Goal: Information Seeking & Learning: Learn about a topic

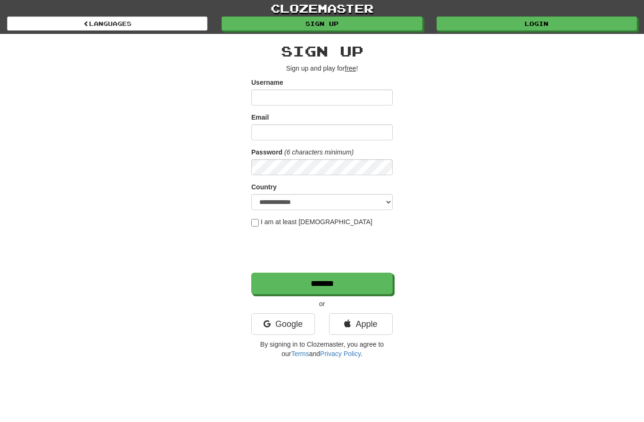
click at [473, 29] on link "Login" at bounding box center [536, 23] width 200 height 14
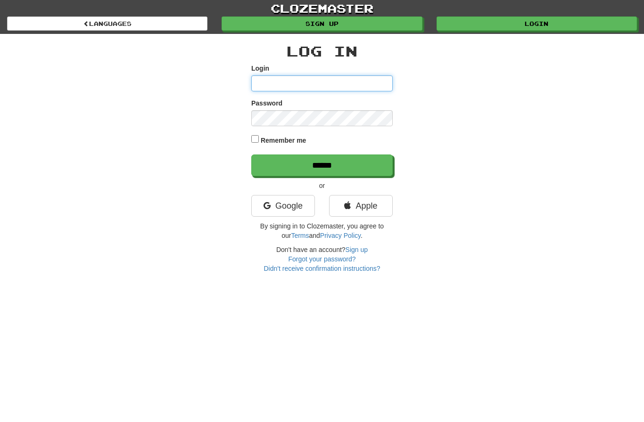
click at [314, 80] on input "Login" at bounding box center [321, 83] width 141 height 16
type input "*******"
click at [340, 165] on input "******" at bounding box center [321, 166] width 141 height 22
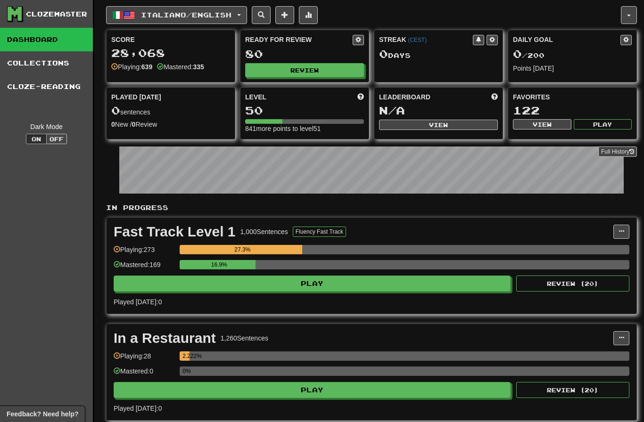
click at [320, 67] on button "Review" at bounding box center [304, 70] width 119 height 14
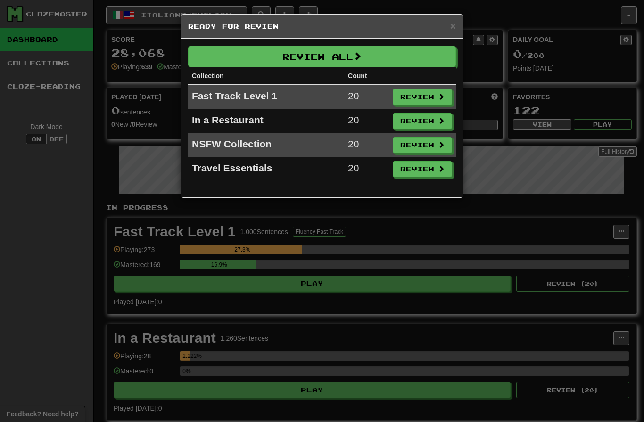
click at [380, 59] on button "Review All" at bounding box center [322, 57] width 268 height 22
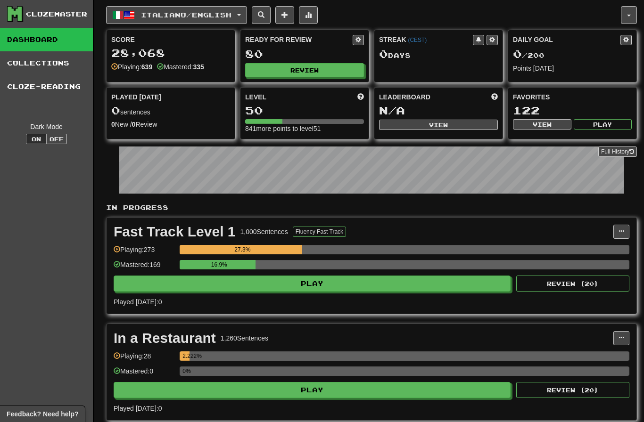
select select "********"
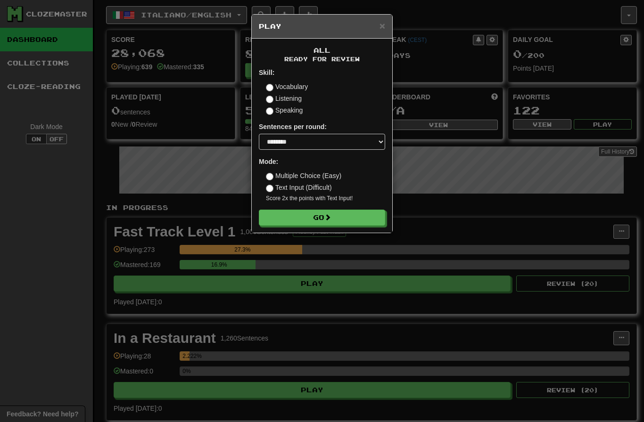
click at [354, 217] on button "Go" at bounding box center [322, 218] width 126 height 16
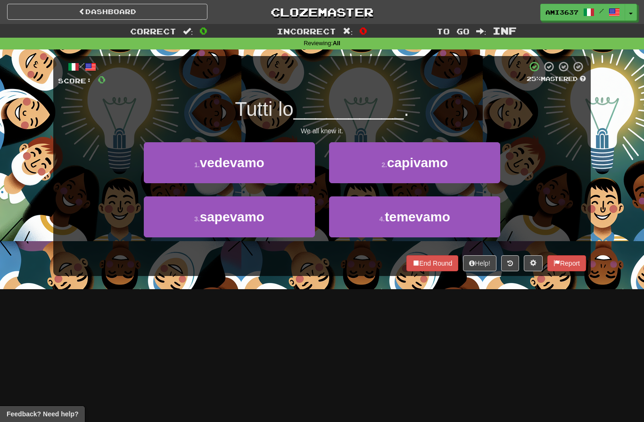
click at [298, 222] on button "3 . sapevamo" at bounding box center [229, 216] width 171 height 41
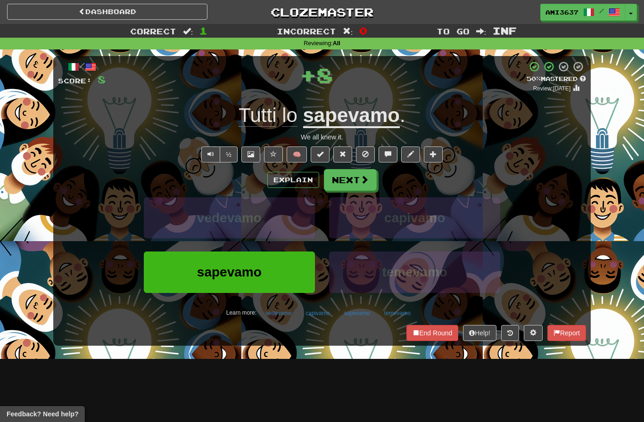
click at [270, 273] on button "sapevamo" at bounding box center [229, 272] width 171 height 41
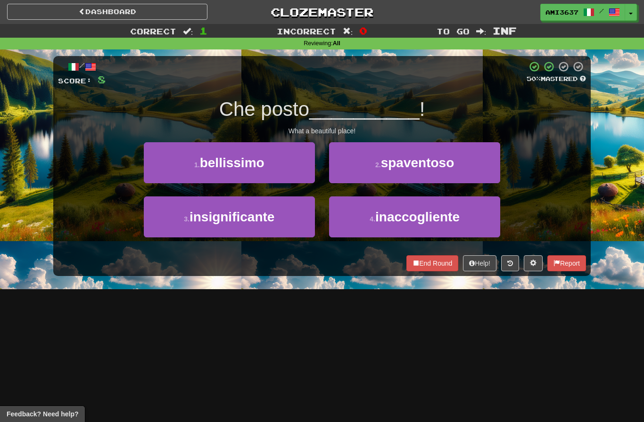
click at [281, 170] on button "1 . bellissimo" at bounding box center [229, 162] width 171 height 41
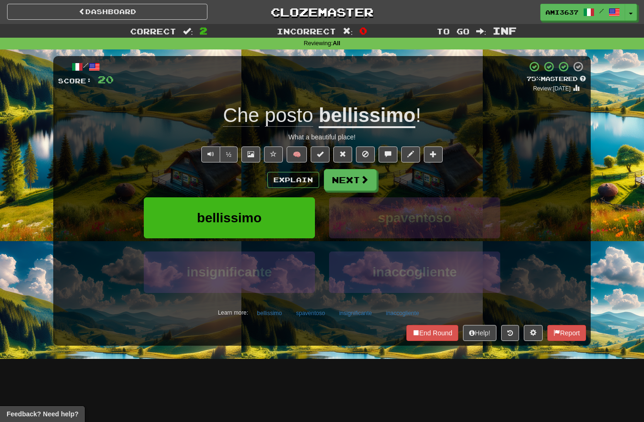
click at [286, 218] on button "bellissimo" at bounding box center [229, 217] width 171 height 41
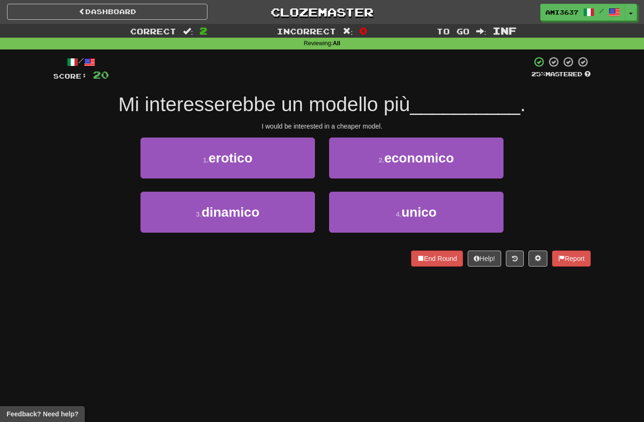
click at [361, 217] on button "4 . unico" at bounding box center [416, 212] width 174 height 41
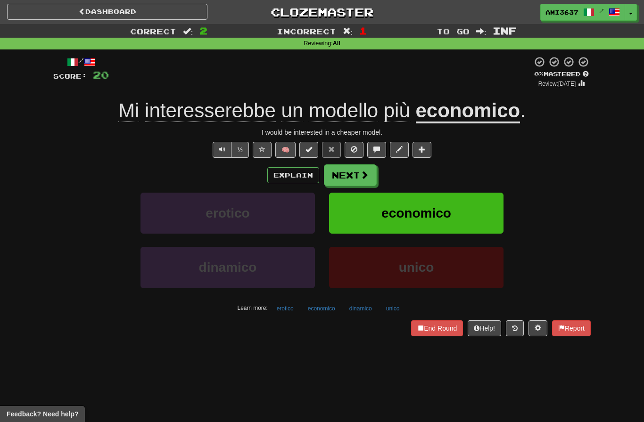
click at [460, 214] on button "economico" at bounding box center [416, 213] width 174 height 41
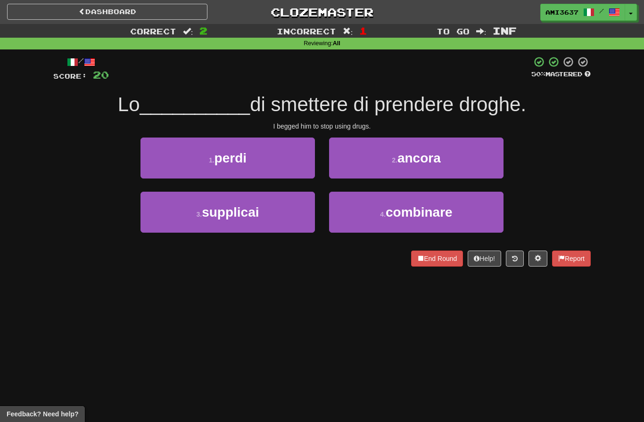
click at [286, 216] on button "3 . supplicai" at bounding box center [227, 212] width 174 height 41
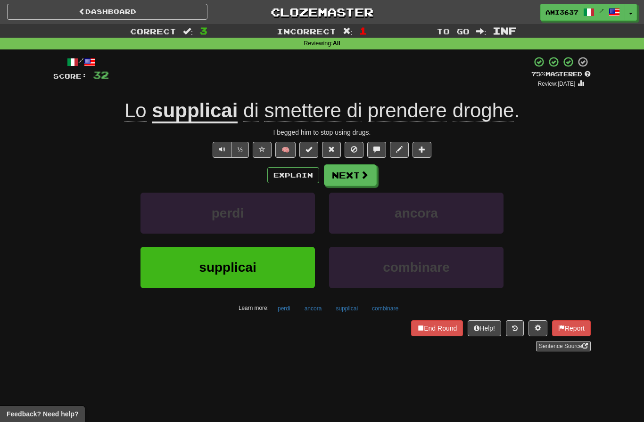
click at [283, 266] on button "supplicai" at bounding box center [227, 267] width 174 height 41
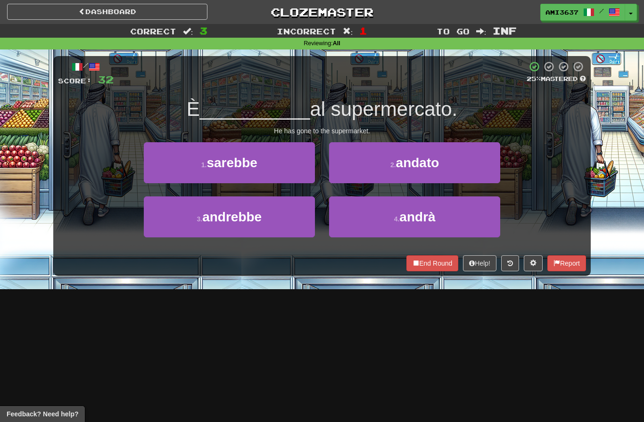
click at [442, 210] on button "4 . andrà" at bounding box center [414, 216] width 171 height 41
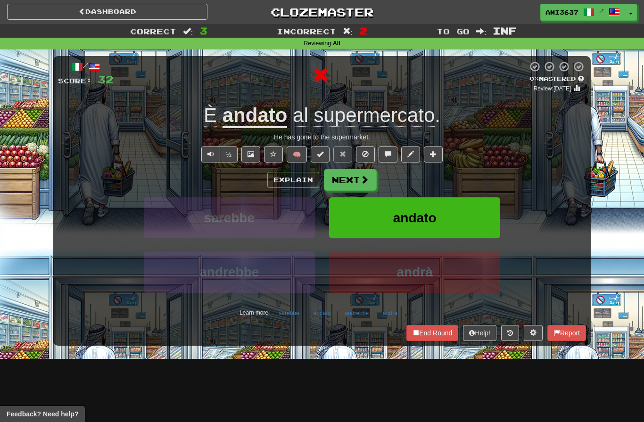
click at [454, 228] on button "andato" at bounding box center [414, 217] width 171 height 41
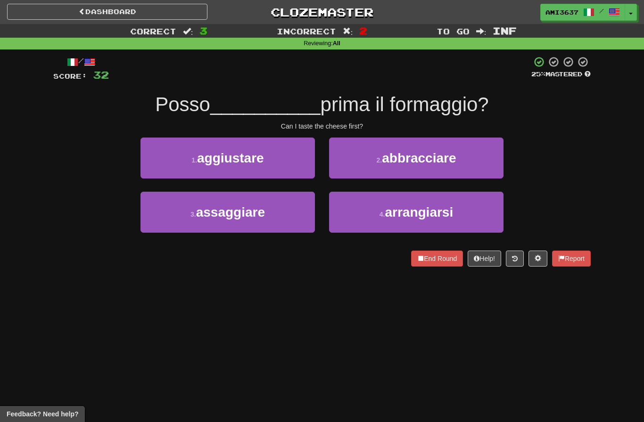
click at [288, 166] on button "1 . aggiustare" at bounding box center [227, 158] width 174 height 41
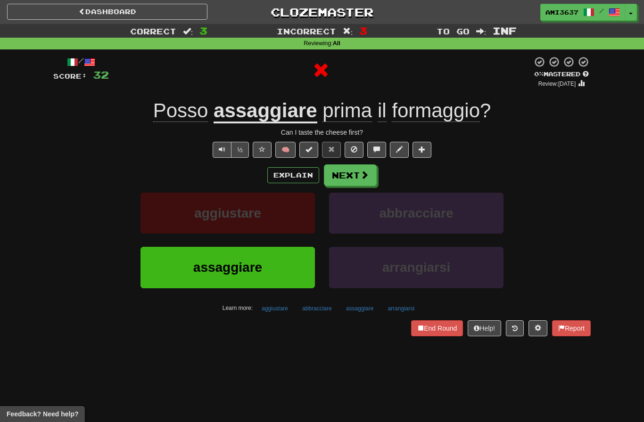
click at [282, 265] on button "assaggiare" at bounding box center [227, 267] width 174 height 41
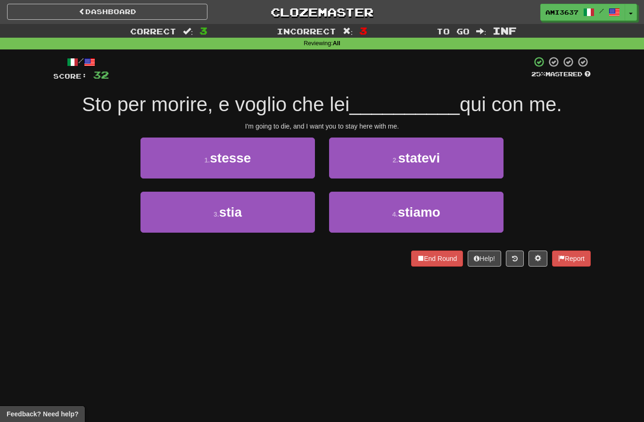
click at [277, 220] on button "3 . stia" at bounding box center [227, 212] width 174 height 41
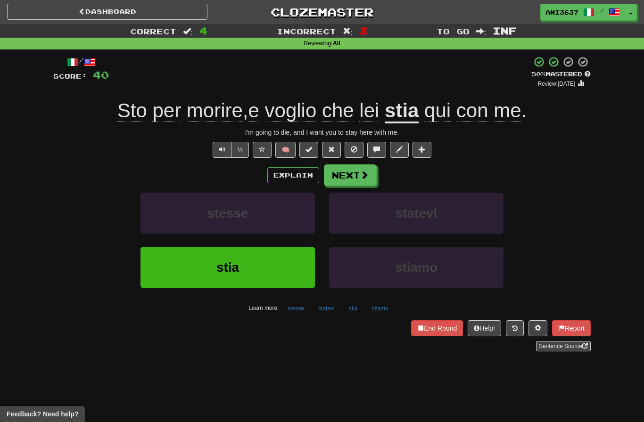
click at [363, 176] on span at bounding box center [364, 175] width 8 height 8
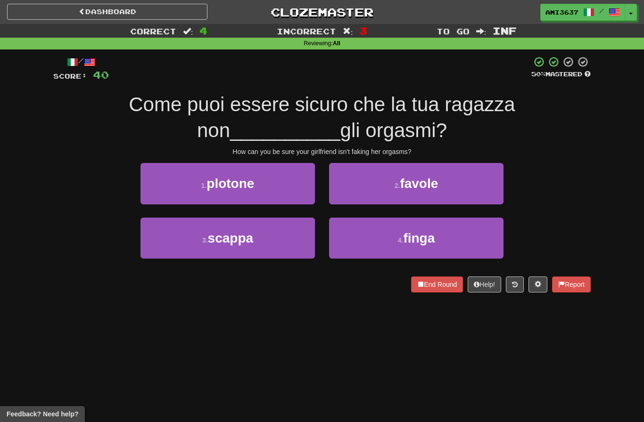
click at [285, 237] on button "3 . scappa" at bounding box center [227, 238] width 174 height 41
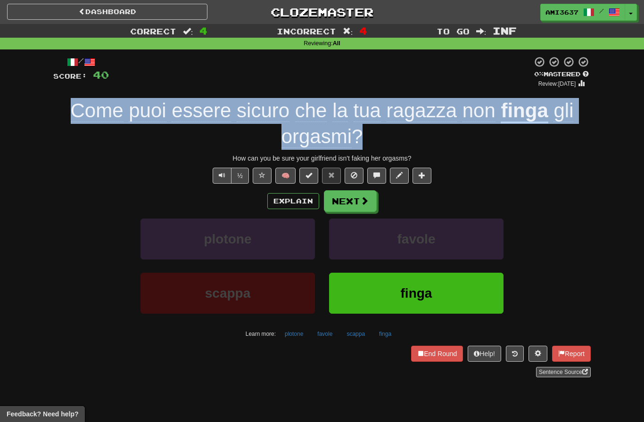
click at [443, 294] on button "finga" at bounding box center [416, 293] width 174 height 41
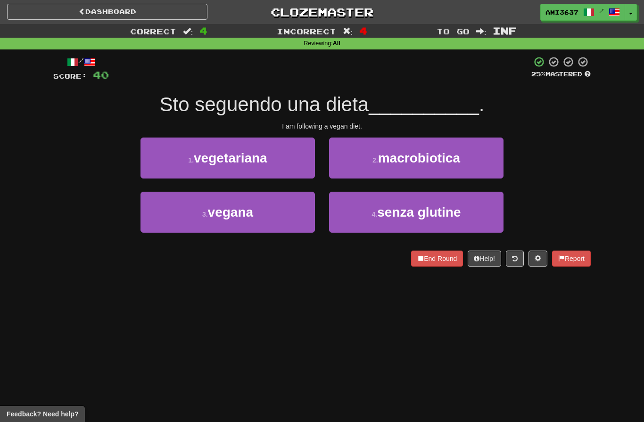
click at [269, 212] on button "3 . vegana" at bounding box center [227, 212] width 174 height 41
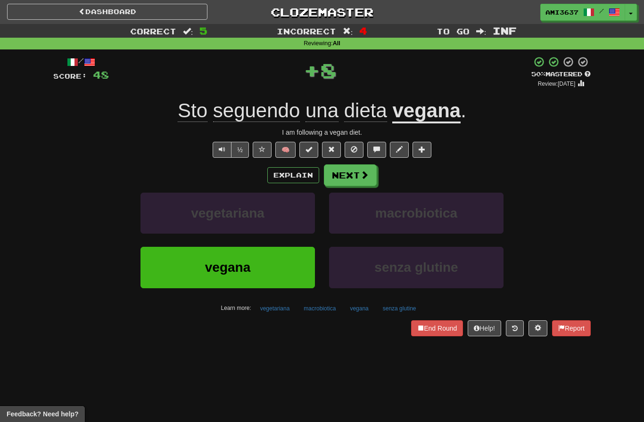
click at [277, 271] on button "vegana" at bounding box center [227, 267] width 174 height 41
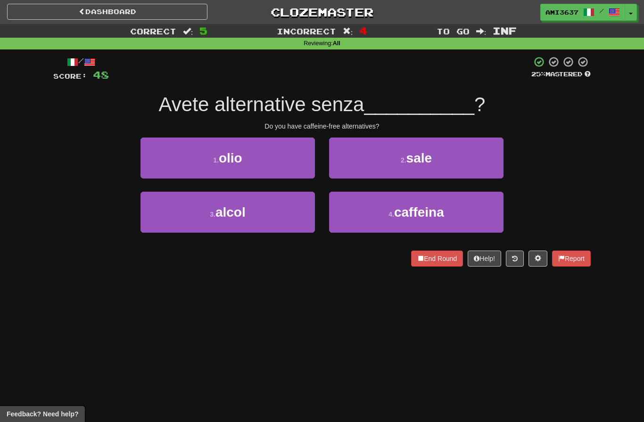
click at [385, 228] on button "4 . caffeina" at bounding box center [416, 212] width 174 height 41
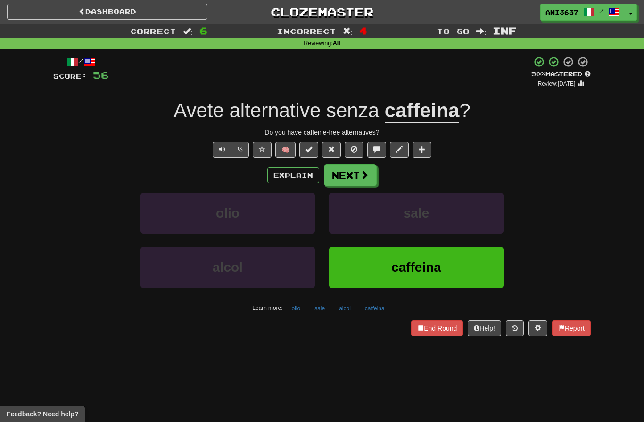
click at [359, 267] on button "caffeina" at bounding box center [416, 267] width 174 height 41
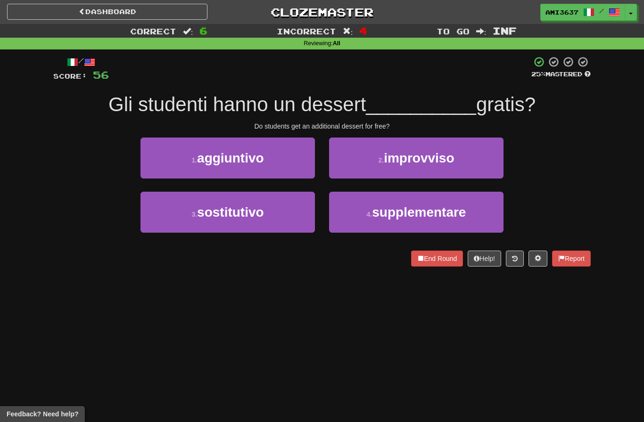
click at [412, 212] on span "supplementare" at bounding box center [419, 212] width 94 height 15
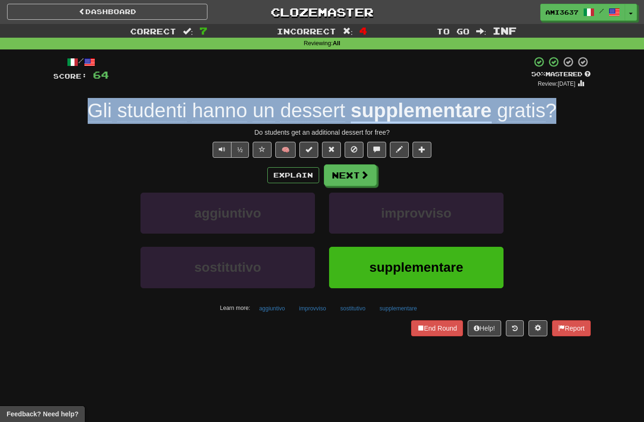
click at [421, 269] on span "supplementare" at bounding box center [416, 267] width 94 height 15
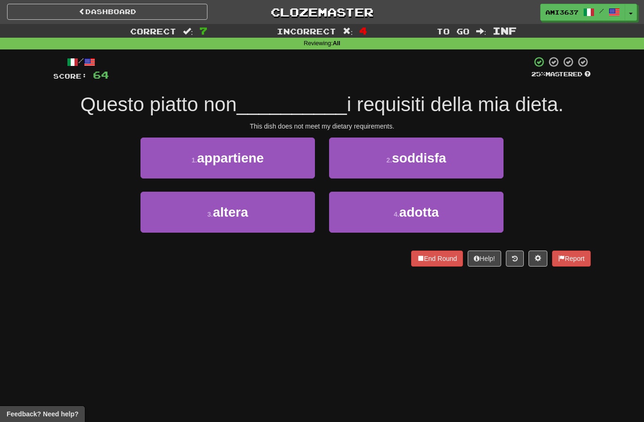
click at [383, 223] on button "4 . adotta" at bounding box center [416, 212] width 174 height 41
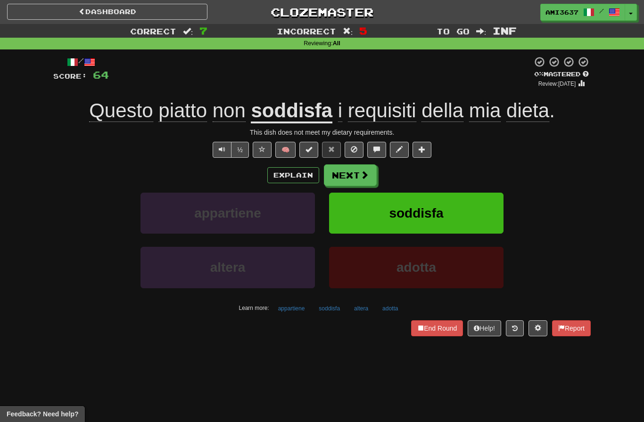
click at [444, 220] on button "soddisfa" at bounding box center [416, 213] width 174 height 41
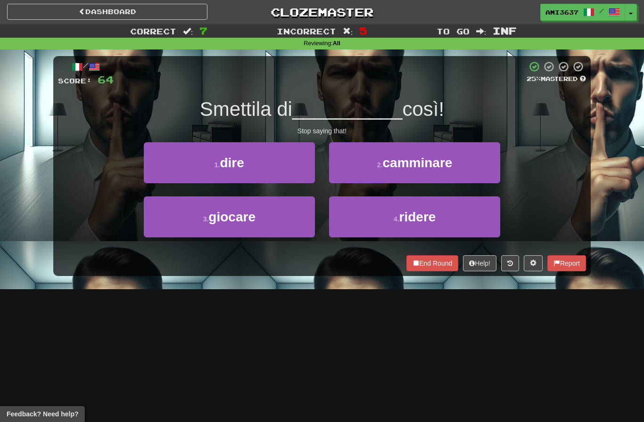
click at [285, 176] on button "1 . dire" at bounding box center [229, 162] width 171 height 41
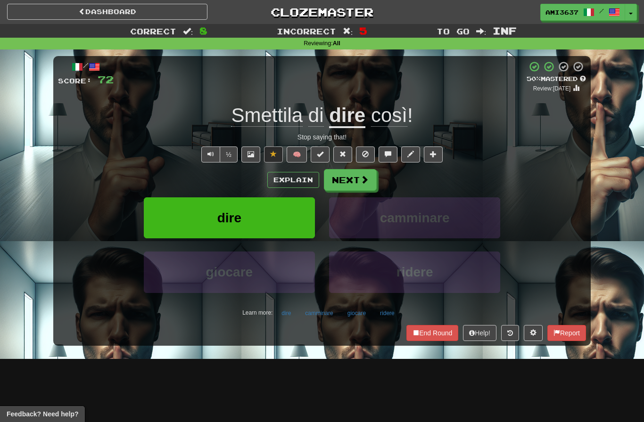
click at [287, 216] on button "dire" at bounding box center [229, 217] width 171 height 41
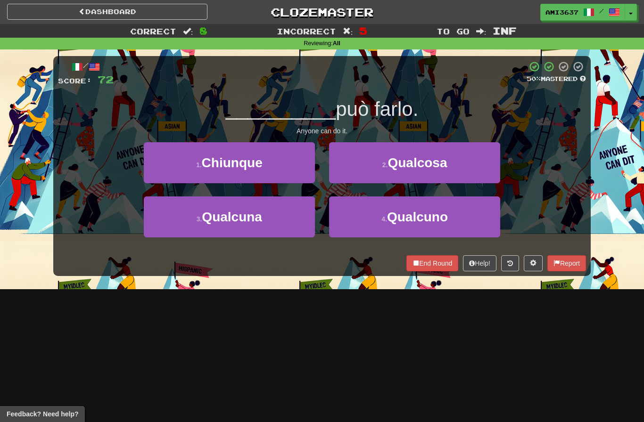
click at [170, 167] on button "1 . Chiunque" at bounding box center [229, 162] width 171 height 41
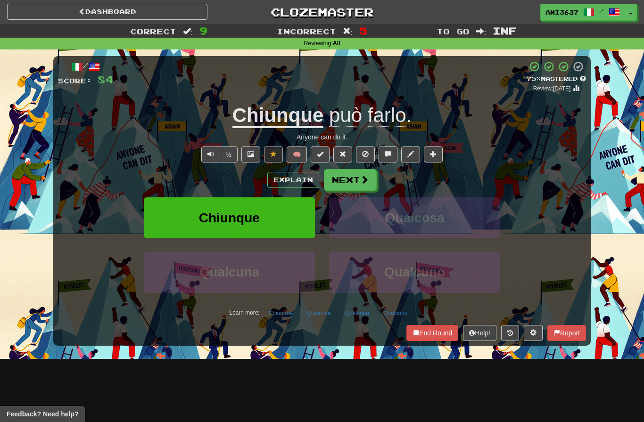
click at [191, 215] on button "Chiunque" at bounding box center [229, 217] width 171 height 41
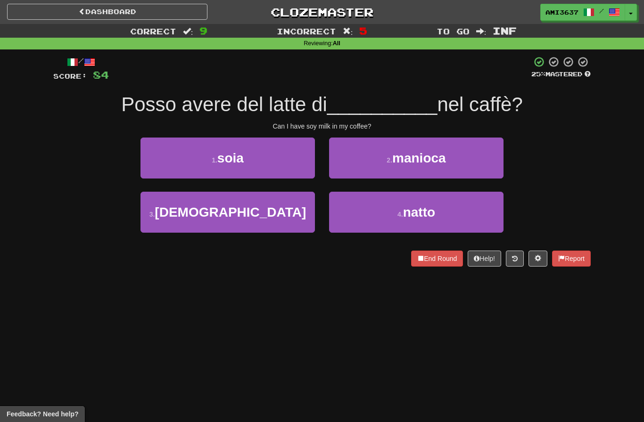
click at [157, 158] on button "1 . soia" at bounding box center [227, 158] width 174 height 41
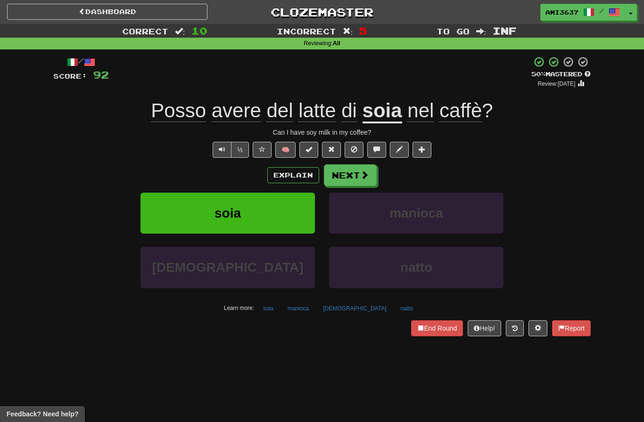
click at [175, 212] on button "soia" at bounding box center [227, 213] width 174 height 41
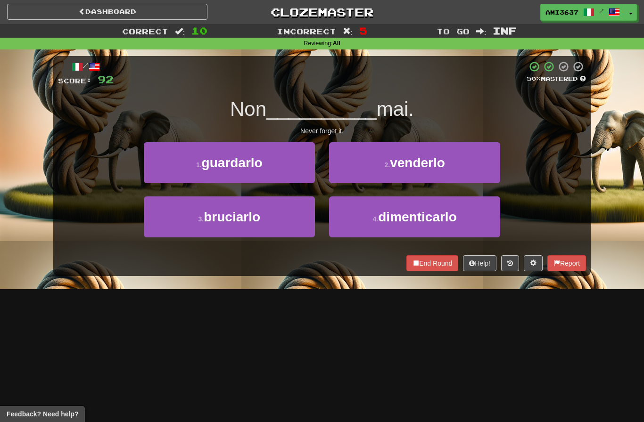
click at [481, 166] on button "2 . venderlo" at bounding box center [414, 162] width 171 height 41
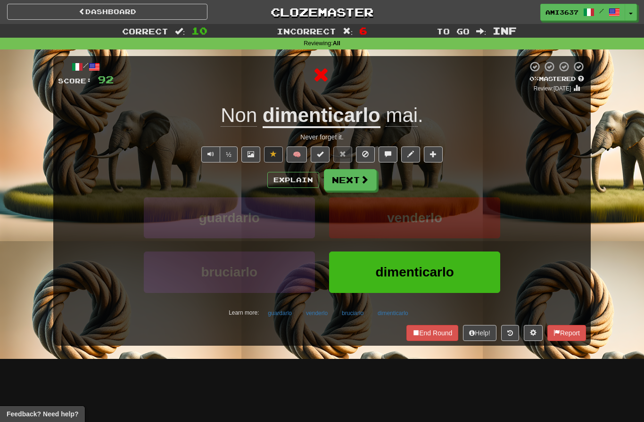
click at [463, 268] on button "dimenticarlo" at bounding box center [414, 272] width 171 height 41
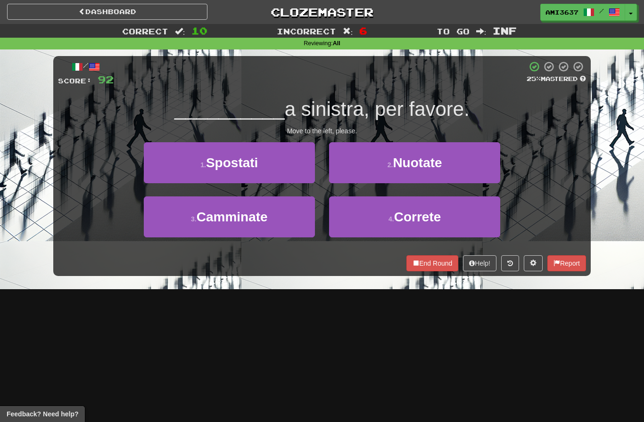
click at [163, 171] on button "1 . Spostati" at bounding box center [229, 162] width 171 height 41
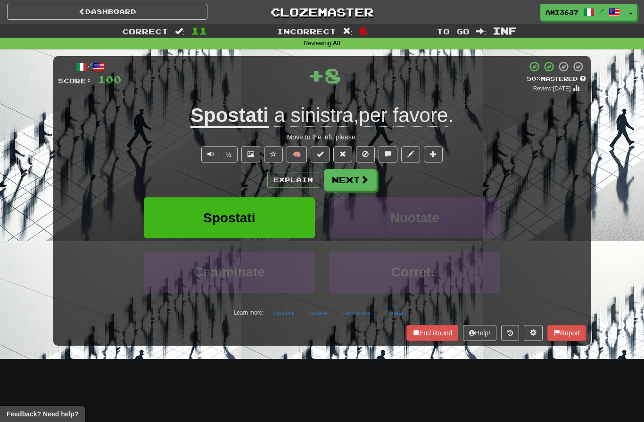
click at [169, 212] on button "Spostati" at bounding box center [229, 217] width 171 height 41
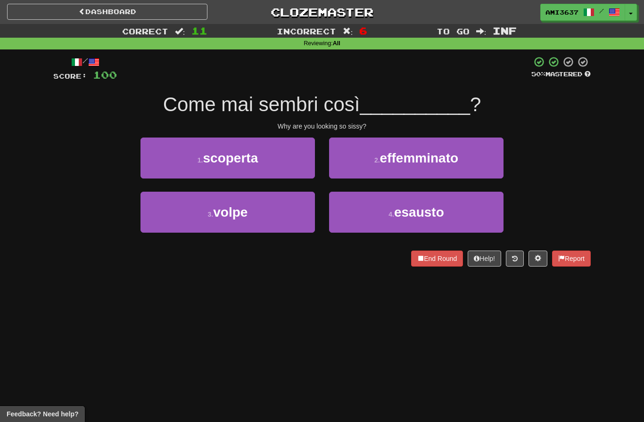
click at [476, 164] on button "2 . effemminato" at bounding box center [416, 158] width 174 height 41
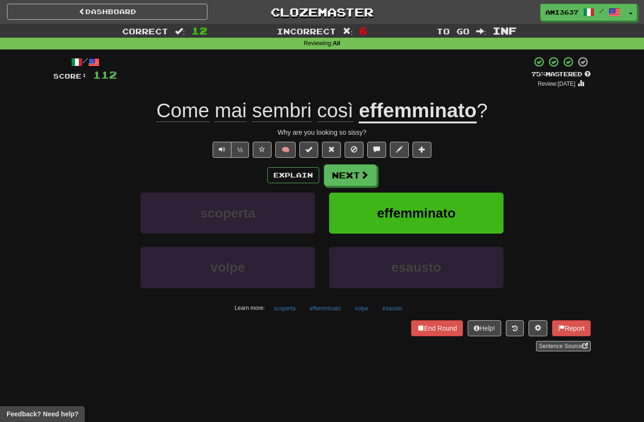
click at [479, 215] on button "effemminato" at bounding box center [416, 213] width 174 height 41
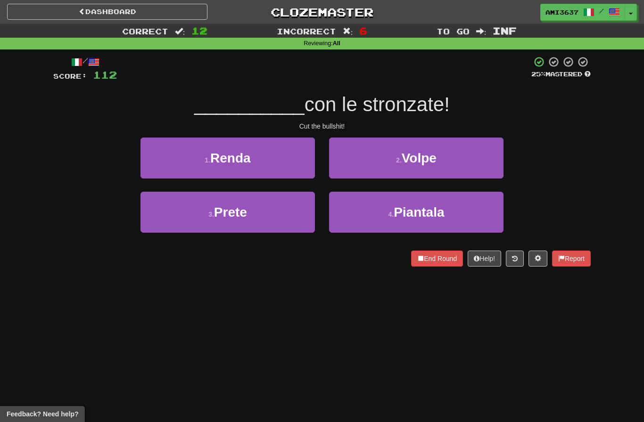
click at [168, 218] on button "3 . Prete" at bounding box center [227, 212] width 174 height 41
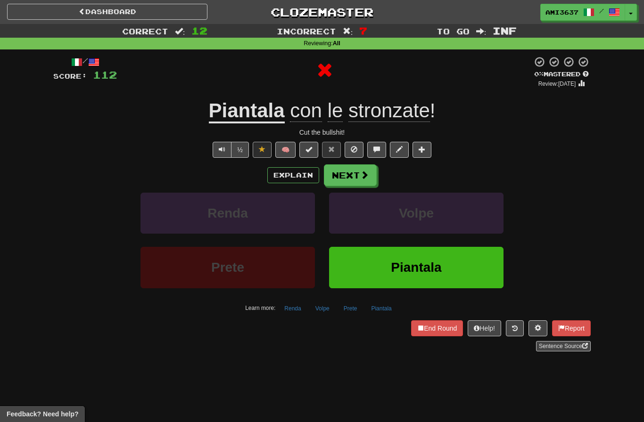
click at [473, 267] on button "Piantala" at bounding box center [416, 267] width 174 height 41
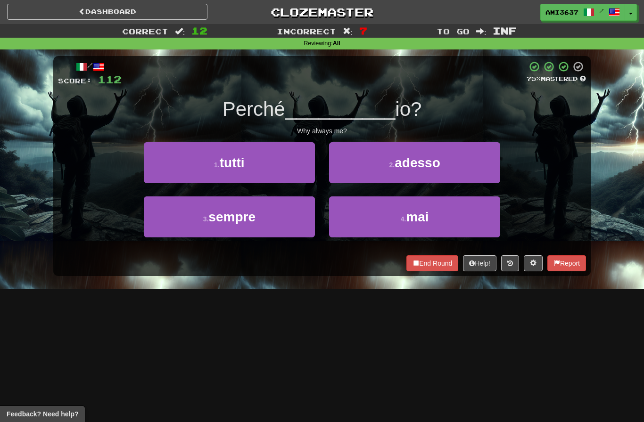
click at [484, 224] on button "4 . mai" at bounding box center [414, 216] width 171 height 41
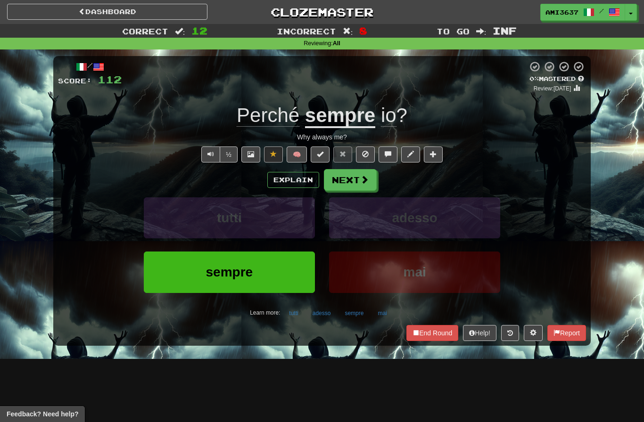
click at [179, 276] on button "sempre" at bounding box center [229, 272] width 171 height 41
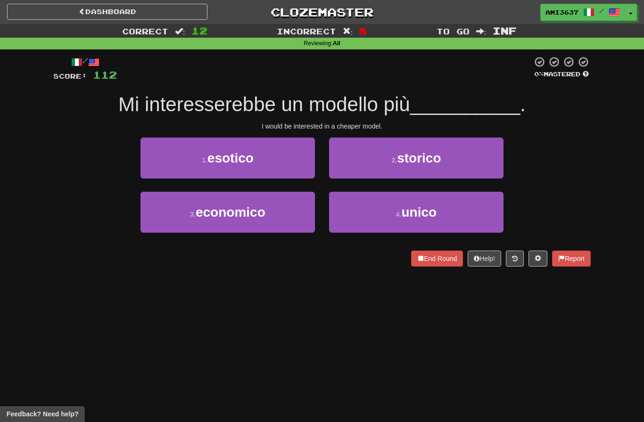
click at [280, 223] on button "3 . economico" at bounding box center [227, 212] width 174 height 41
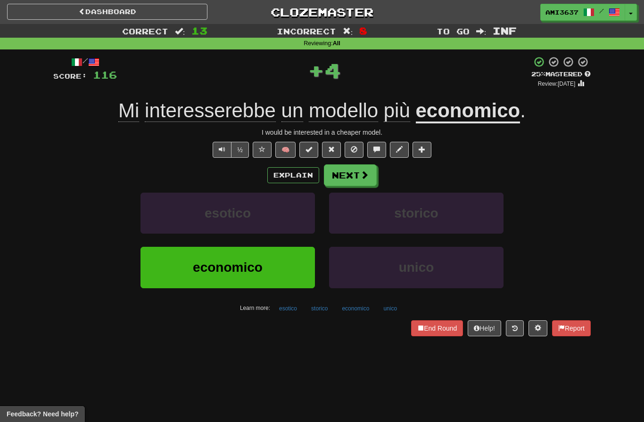
click at [282, 264] on button "economico" at bounding box center [227, 267] width 174 height 41
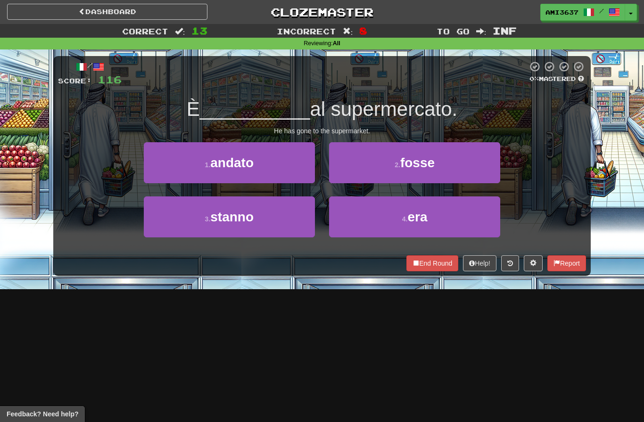
click at [179, 171] on button "1 . andato" at bounding box center [229, 162] width 171 height 41
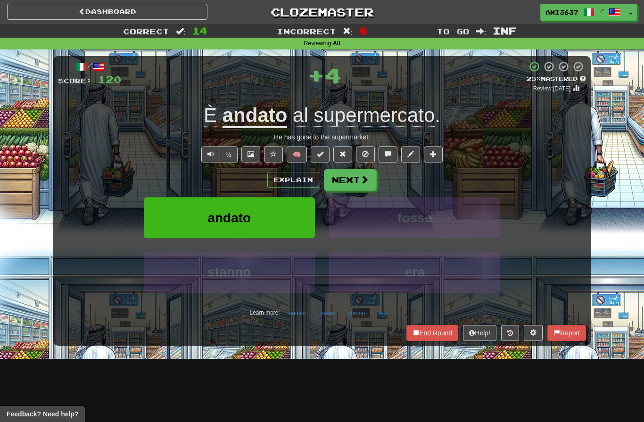
click at [181, 217] on button "andato" at bounding box center [229, 217] width 171 height 41
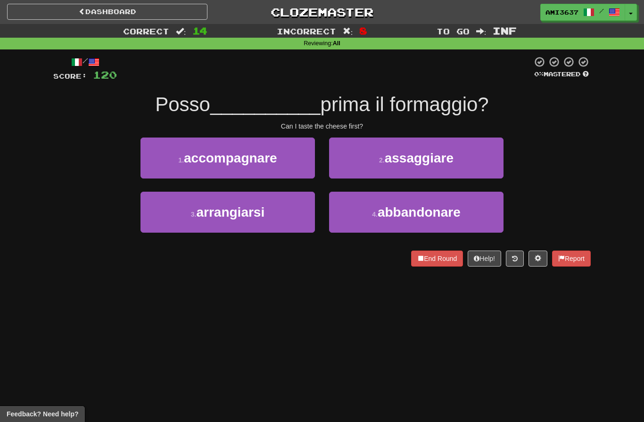
click at [471, 156] on button "2 . assaggiare" at bounding box center [416, 158] width 174 height 41
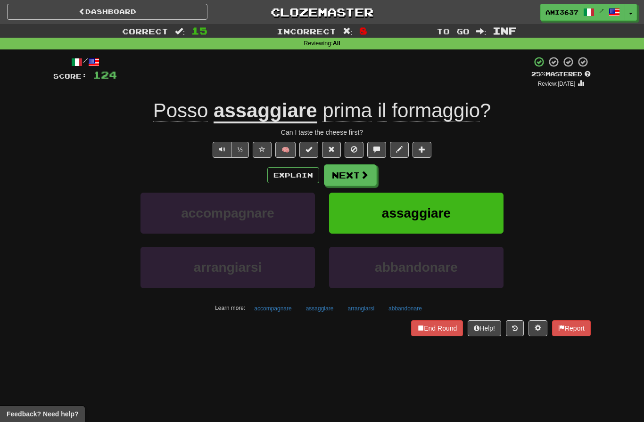
click at [481, 212] on button "assaggiare" at bounding box center [416, 213] width 174 height 41
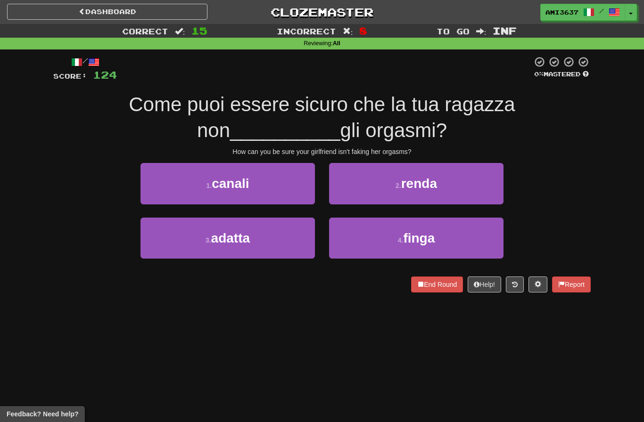
click at [180, 247] on button "3 . adatta" at bounding box center [227, 238] width 174 height 41
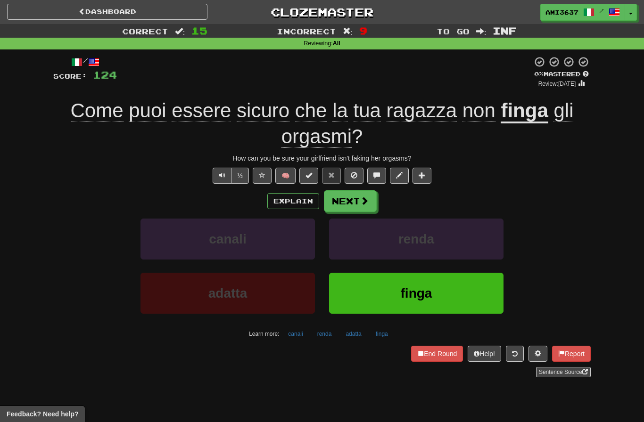
click at [182, 295] on button "adatta" at bounding box center [227, 293] width 174 height 41
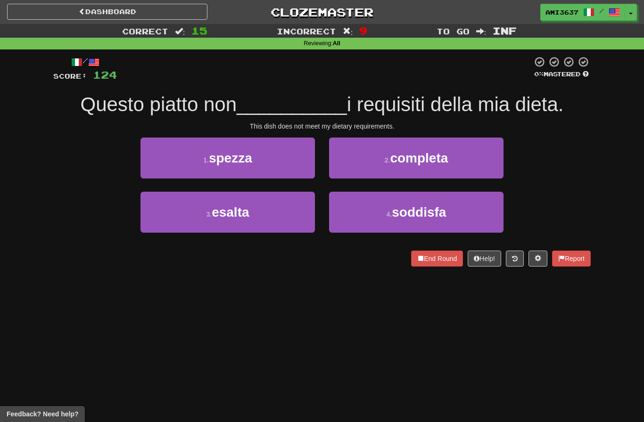
click at [281, 163] on button "1 . spezza" at bounding box center [227, 158] width 174 height 41
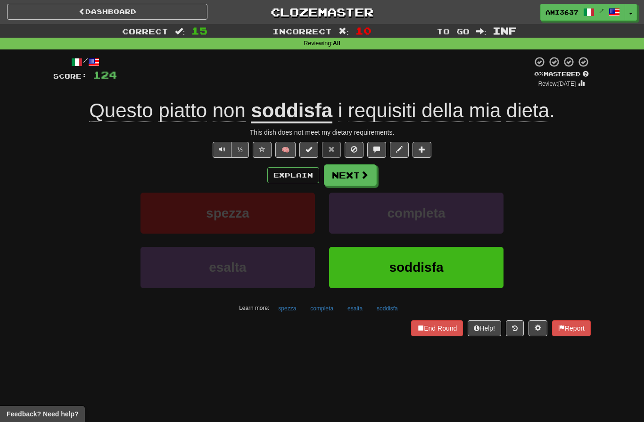
click at [366, 171] on span at bounding box center [364, 175] width 8 height 8
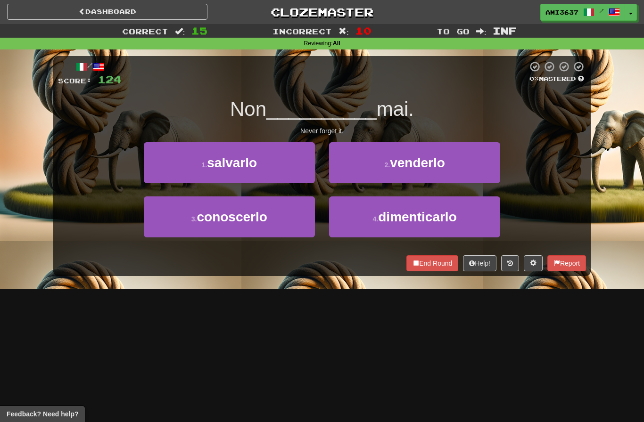
click at [420, 222] on span "dimenticarlo" at bounding box center [417, 217] width 78 height 15
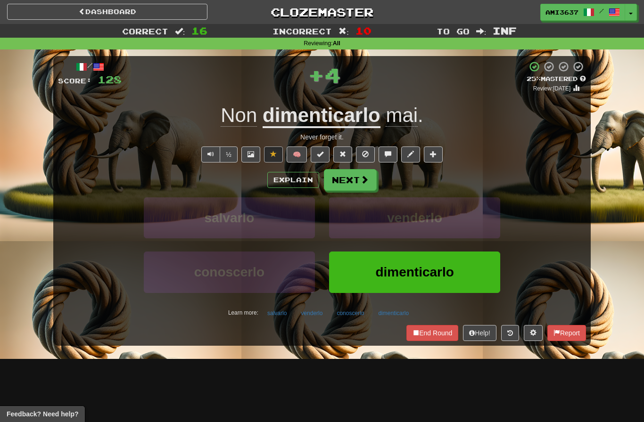
click at [418, 268] on span "dimenticarlo" at bounding box center [414, 272] width 78 height 15
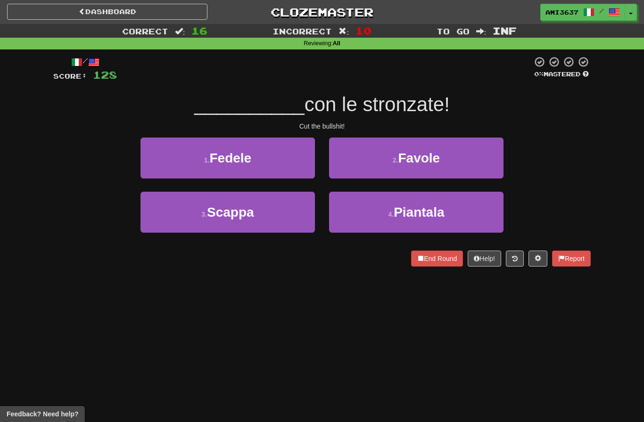
click at [153, 217] on button "3 . Scappa" at bounding box center [227, 212] width 174 height 41
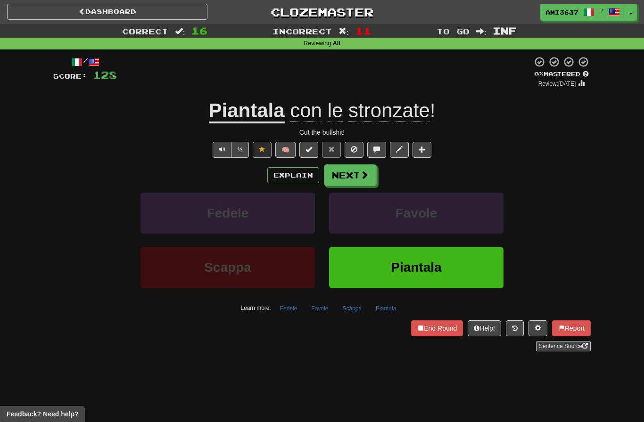
click at [462, 267] on button "Piantala" at bounding box center [416, 267] width 174 height 41
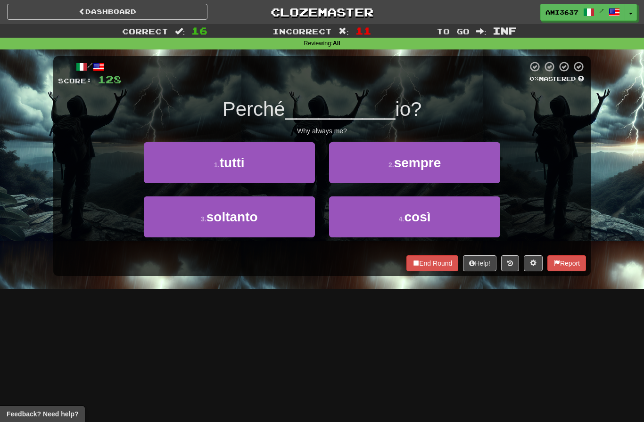
click at [476, 169] on button "2 . sempre" at bounding box center [414, 162] width 171 height 41
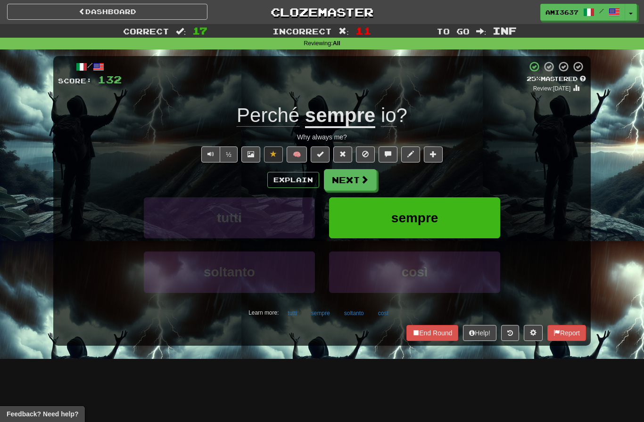
click at [470, 217] on button "sempre" at bounding box center [414, 217] width 171 height 41
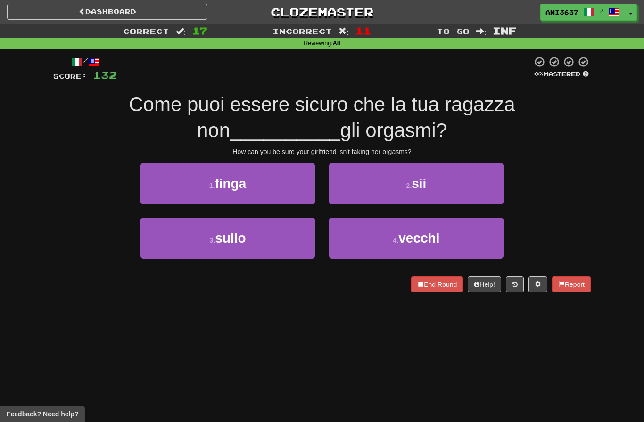
click at [486, 192] on button "2 . sii" at bounding box center [416, 183] width 174 height 41
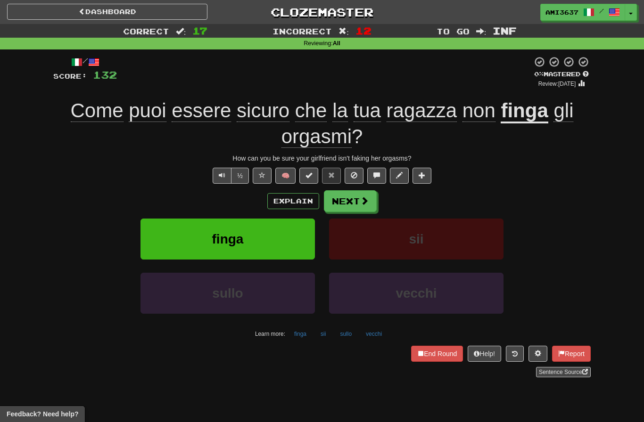
click at [180, 237] on button "finga" at bounding box center [227, 239] width 174 height 41
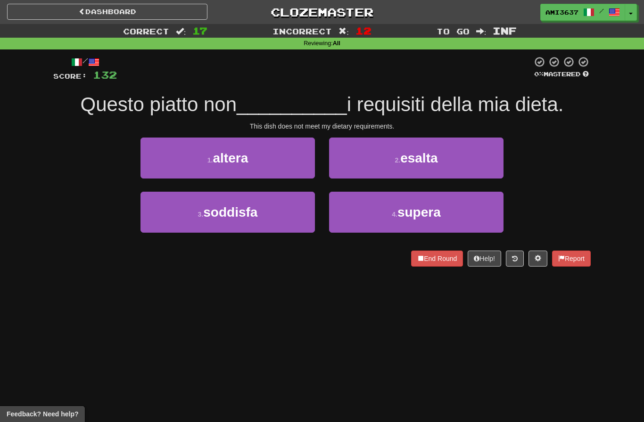
click at [158, 229] on button "3 . soddisfa" at bounding box center [227, 212] width 174 height 41
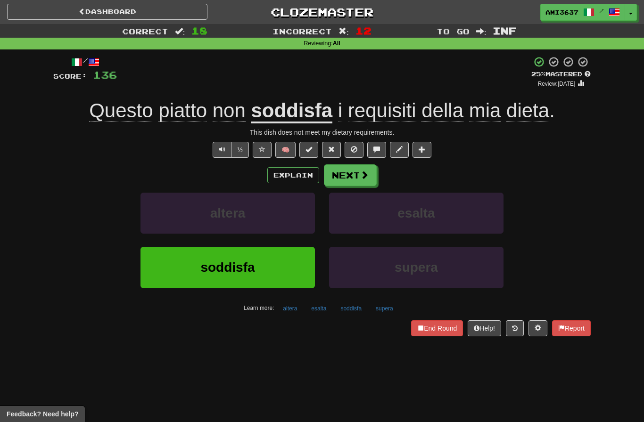
click at [171, 268] on button "soddisfa" at bounding box center [227, 267] width 174 height 41
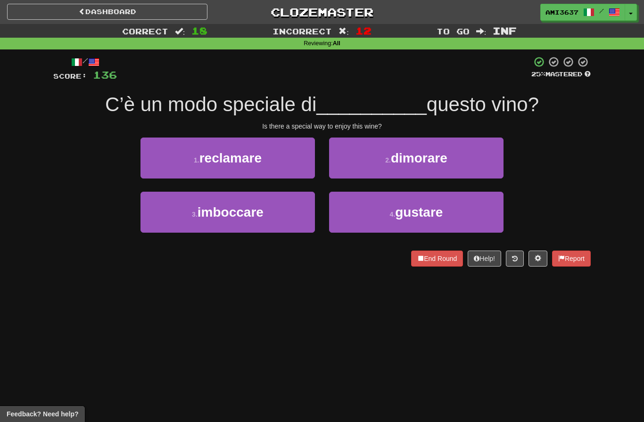
click at [482, 166] on button "2 . dimorare" at bounding box center [416, 158] width 174 height 41
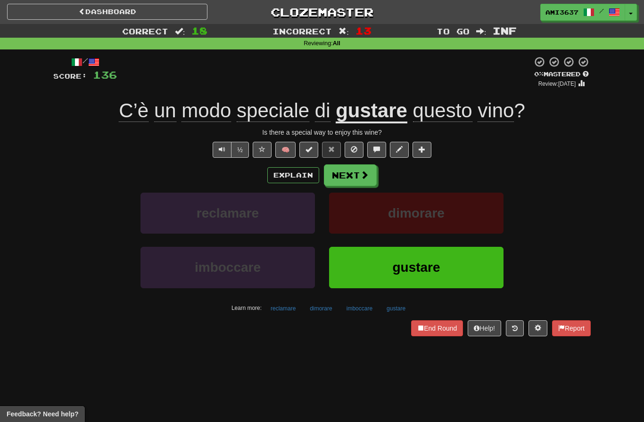
click at [426, 273] on span "gustare" at bounding box center [416, 267] width 48 height 15
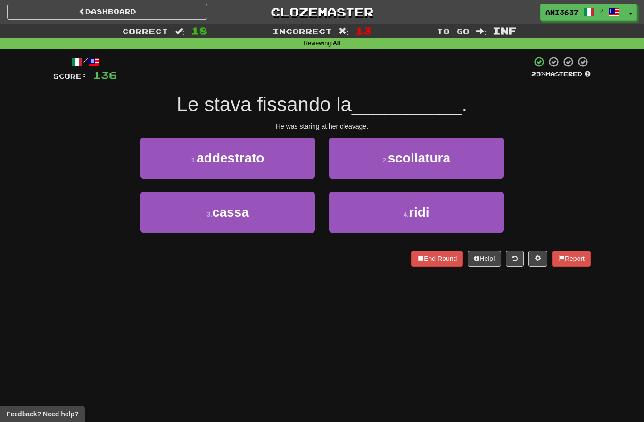
click at [285, 216] on button "3 . cassa" at bounding box center [227, 212] width 174 height 41
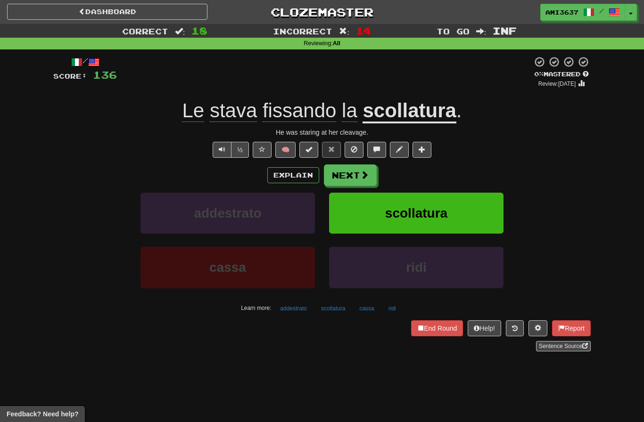
click at [448, 216] on button "scollatura" at bounding box center [416, 213] width 174 height 41
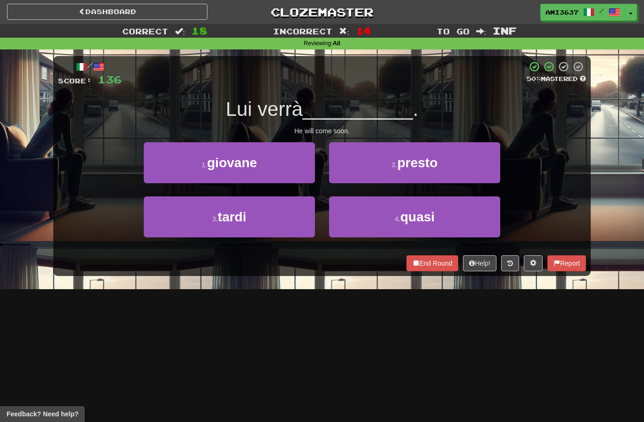
click at [411, 163] on span "presto" at bounding box center [417, 162] width 41 height 15
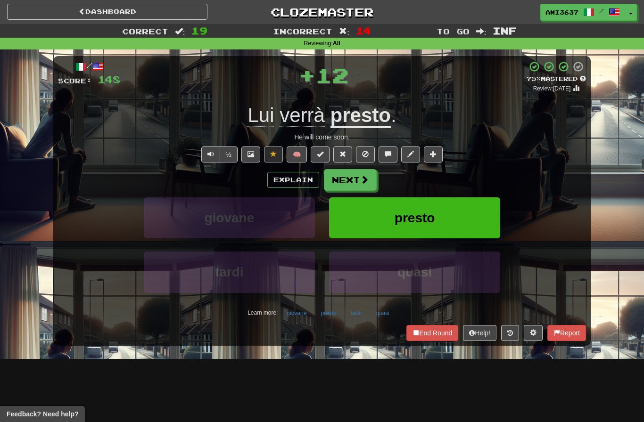
click at [382, 222] on button "presto" at bounding box center [414, 217] width 171 height 41
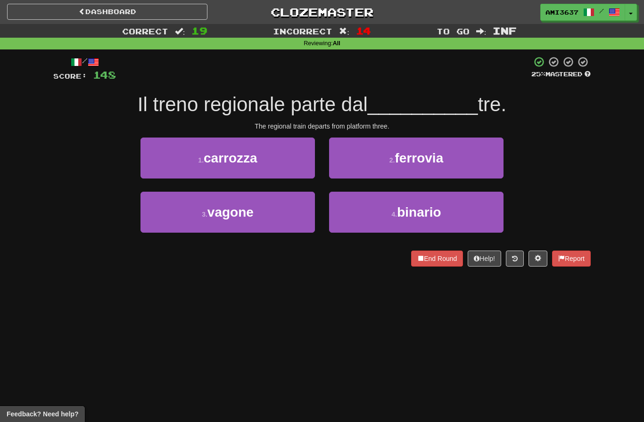
click at [245, 212] on span "vagone" at bounding box center [230, 212] width 46 height 15
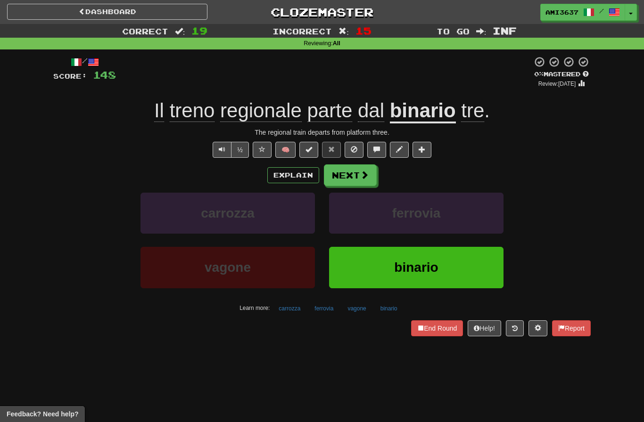
click at [368, 273] on button "binario" at bounding box center [416, 267] width 174 height 41
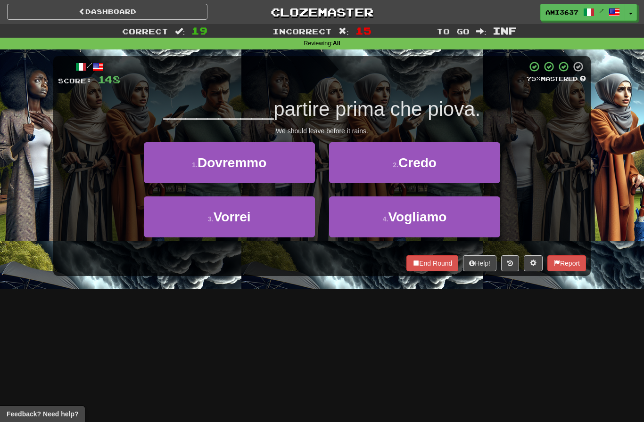
click at [268, 171] on button "1 . Dovremmo" at bounding box center [229, 162] width 171 height 41
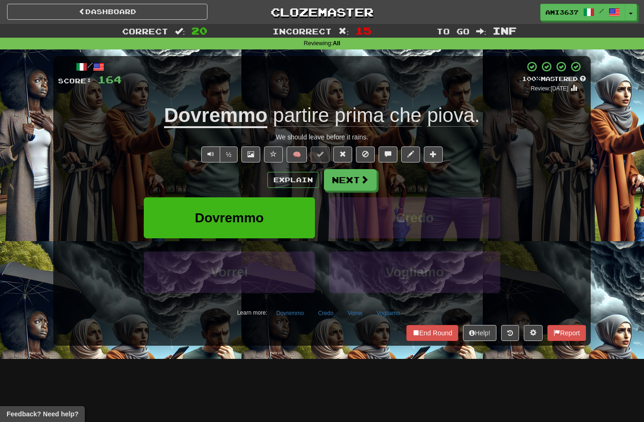
click at [285, 222] on button "Dovremmo" at bounding box center [229, 217] width 171 height 41
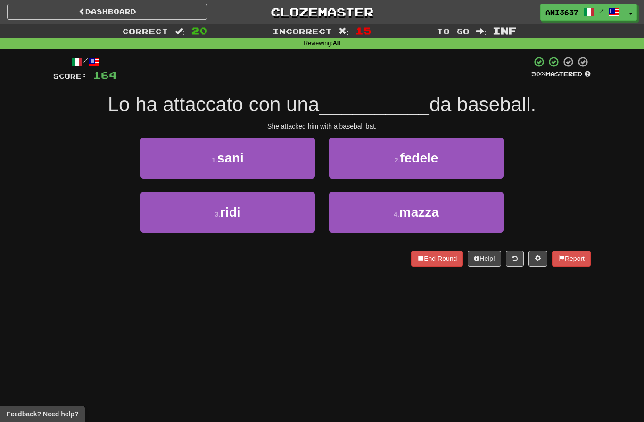
click at [478, 220] on button "4 . mazza" at bounding box center [416, 212] width 174 height 41
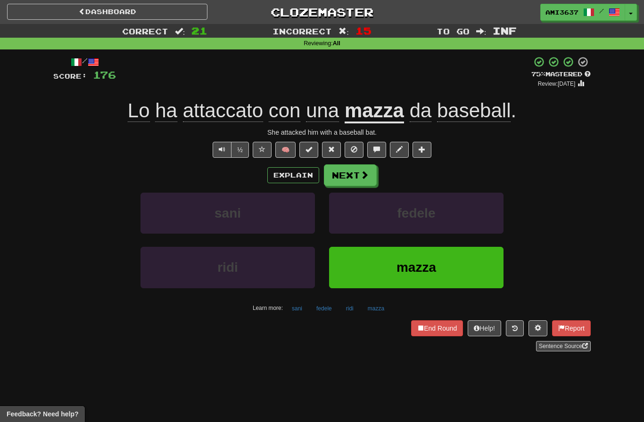
click at [437, 274] on button "mazza" at bounding box center [416, 267] width 174 height 41
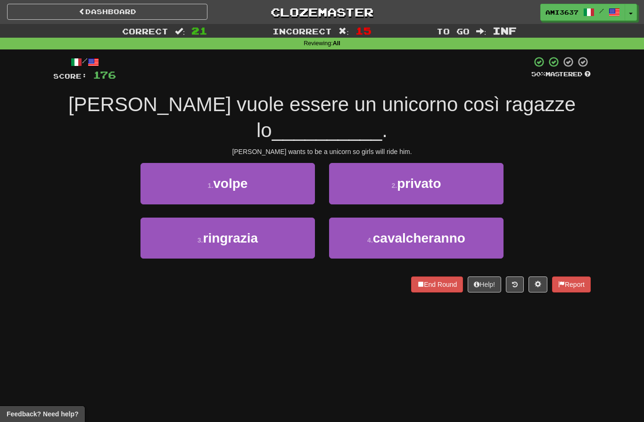
click at [278, 222] on button "3 . ringrazia" at bounding box center [227, 238] width 174 height 41
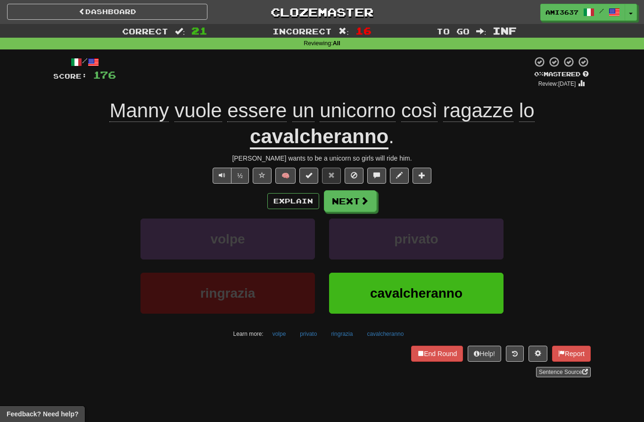
click at [384, 296] on span "cavalcheranno" at bounding box center [416, 293] width 92 height 15
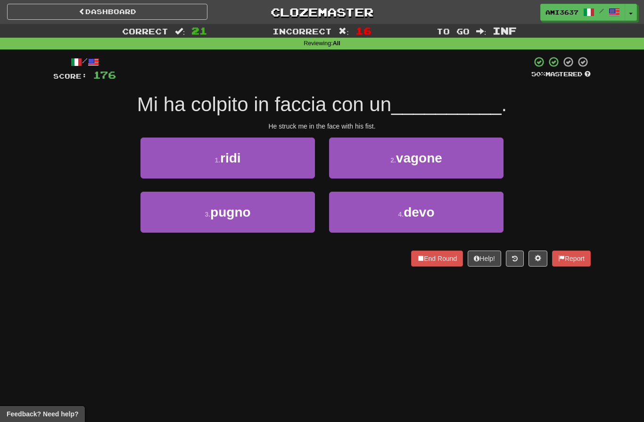
click at [357, 216] on button "4 . devo" at bounding box center [416, 212] width 174 height 41
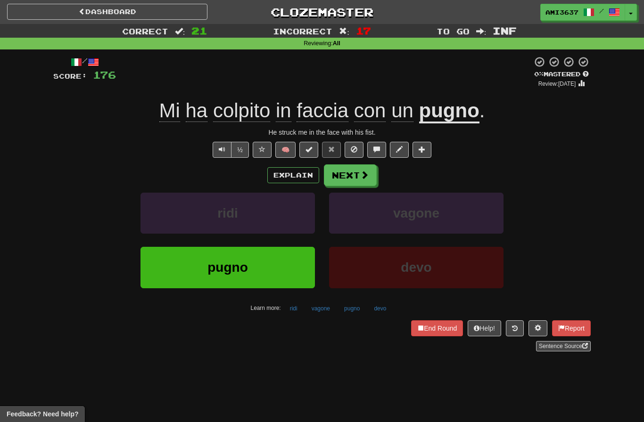
click at [279, 272] on button "pugno" at bounding box center [227, 267] width 174 height 41
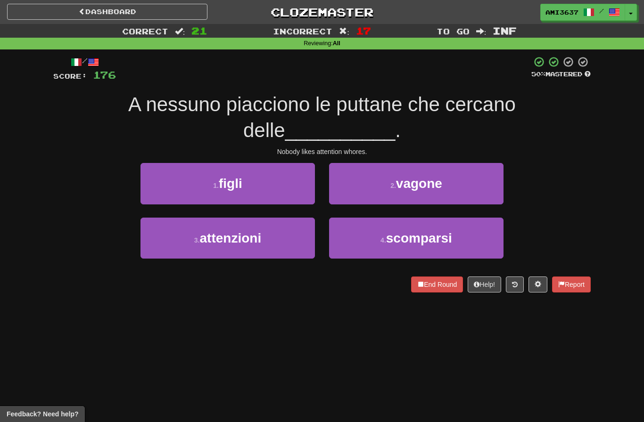
click at [276, 244] on button "3 . attenzioni" at bounding box center [227, 238] width 174 height 41
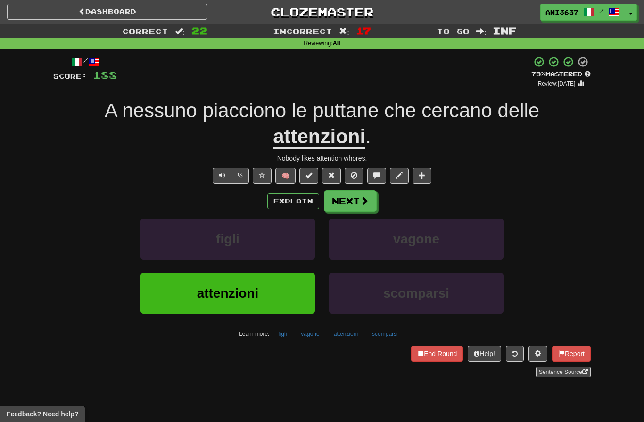
click at [361, 203] on span at bounding box center [364, 200] width 8 height 8
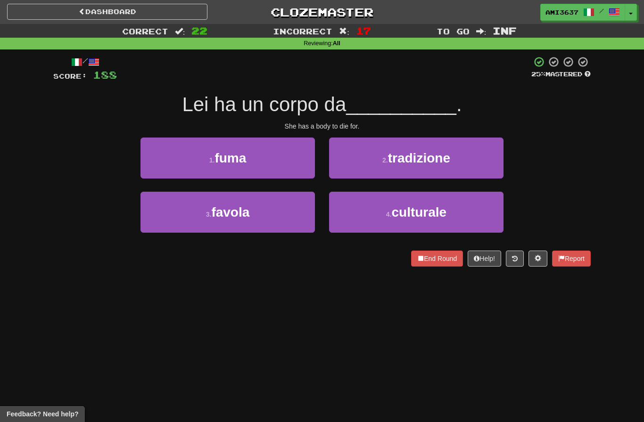
click at [279, 219] on button "3 . favola" at bounding box center [227, 212] width 174 height 41
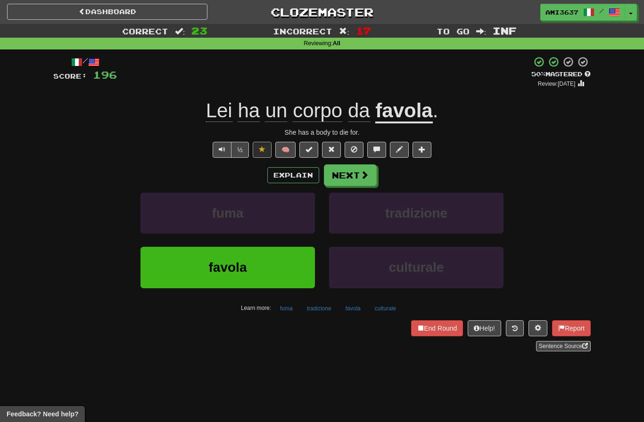
click at [366, 177] on span at bounding box center [364, 175] width 8 height 8
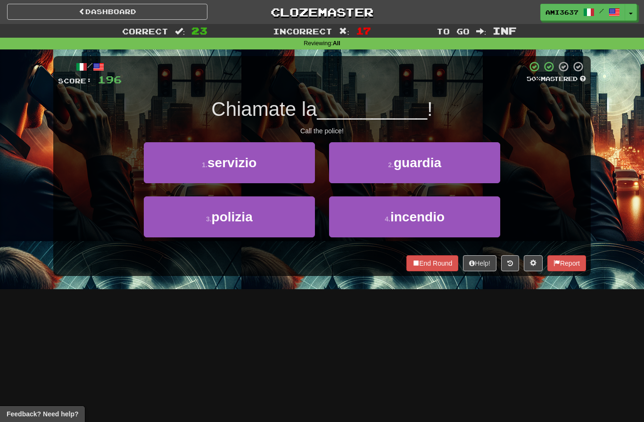
click at [292, 225] on button "3 . polizia" at bounding box center [229, 216] width 171 height 41
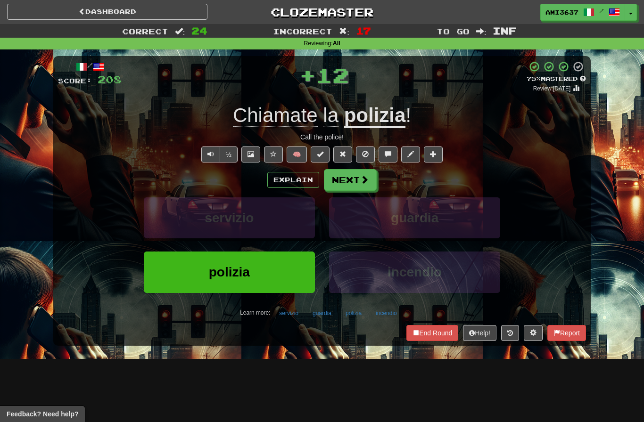
click at [277, 272] on button "polizia" at bounding box center [229, 272] width 171 height 41
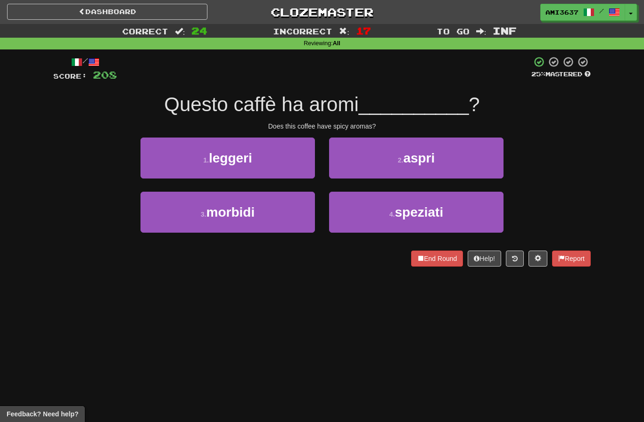
click at [391, 162] on button "2 . aspri" at bounding box center [416, 158] width 174 height 41
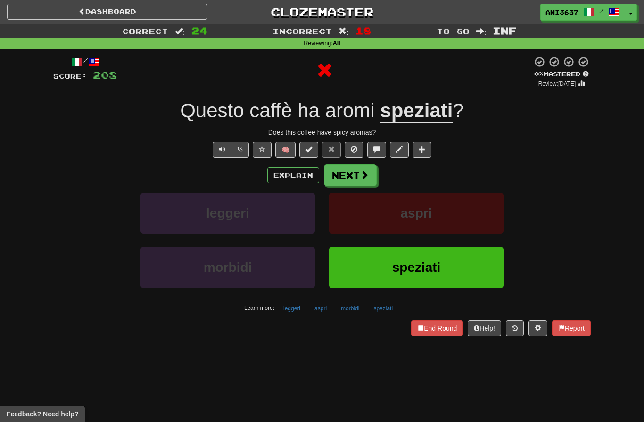
click at [369, 219] on button "aspri" at bounding box center [416, 213] width 174 height 41
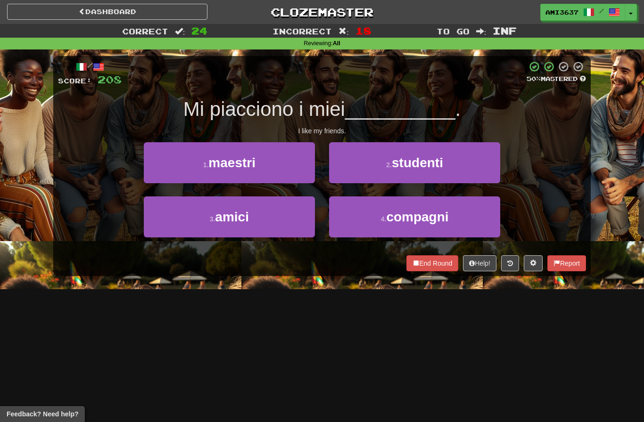
click at [173, 12] on link "Dashboard" at bounding box center [107, 12] width 200 height 16
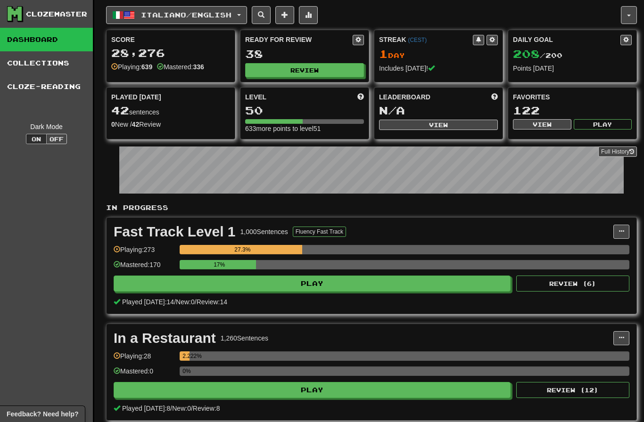
click at [231, 16] on span "Italiano / English" at bounding box center [186, 15] width 90 height 8
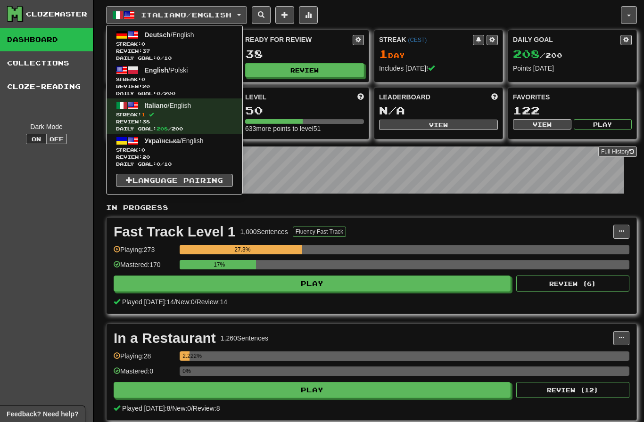
click at [203, 76] on span "Streak: 0" at bounding box center [174, 79] width 117 height 7
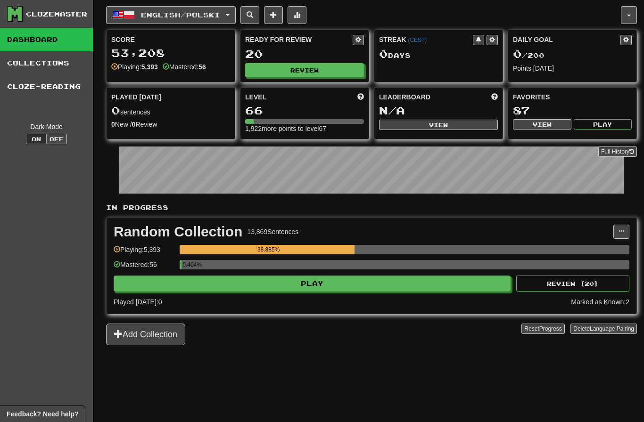
click at [324, 70] on button "Review" at bounding box center [304, 70] width 119 height 14
select select "********"
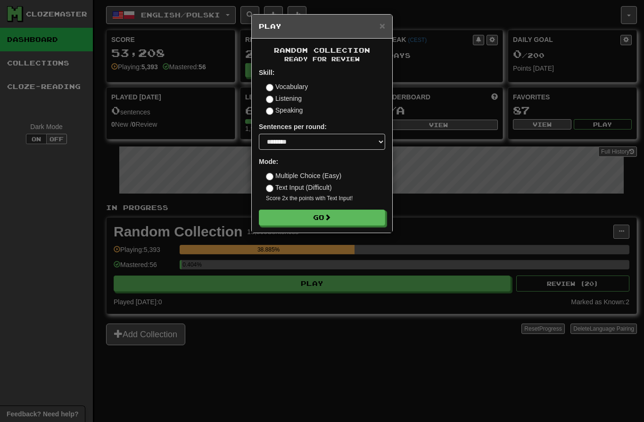
click at [338, 218] on button "Go" at bounding box center [322, 218] width 126 height 16
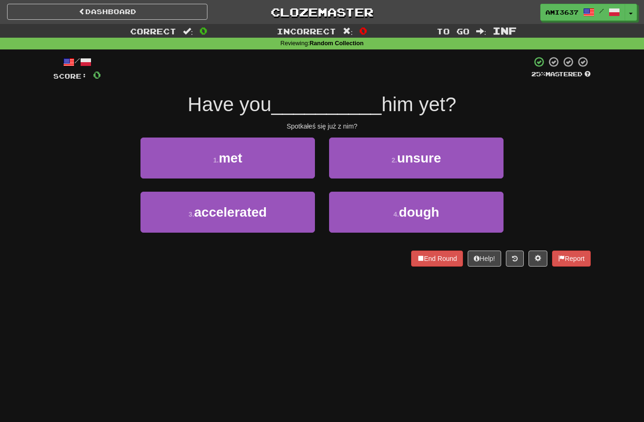
click at [261, 166] on button "1 . met" at bounding box center [227, 158] width 174 height 41
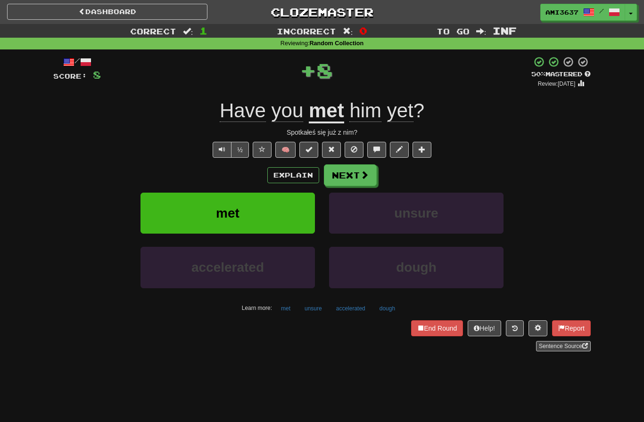
click at [281, 208] on button "met" at bounding box center [227, 213] width 174 height 41
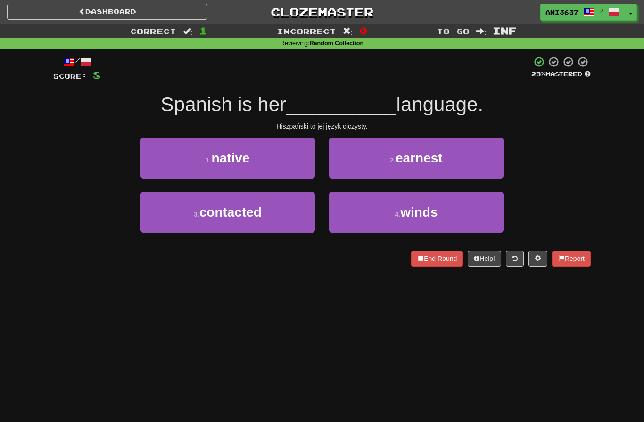
click at [284, 161] on button "1 . native" at bounding box center [227, 158] width 174 height 41
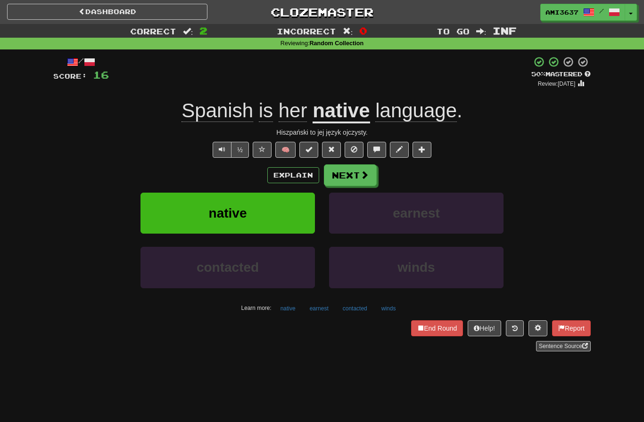
click at [288, 216] on button "native" at bounding box center [227, 213] width 174 height 41
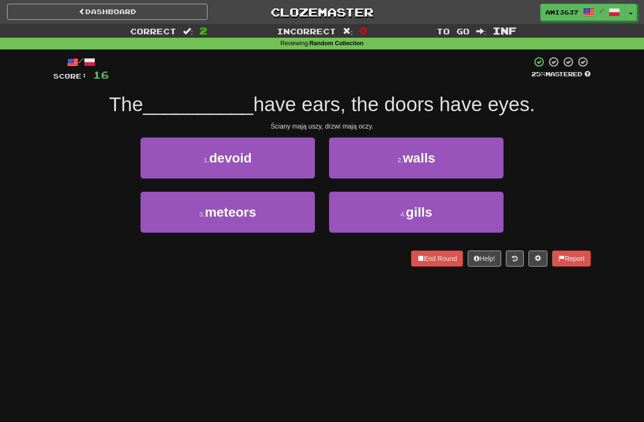
click at [452, 163] on button "2 . walls" at bounding box center [416, 158] width 174 height 41
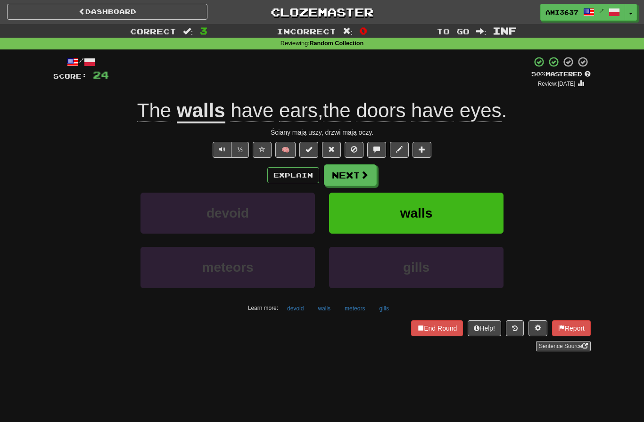
click at [483, 214] on button "walls" at bounding box center [416, 213] width 174 height 41
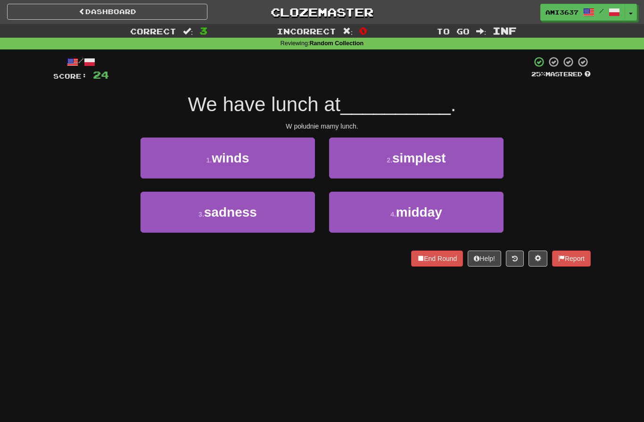
click at [169, 216] on button "3 . sadness" at bounding box center [227, 212] width 174 height 41
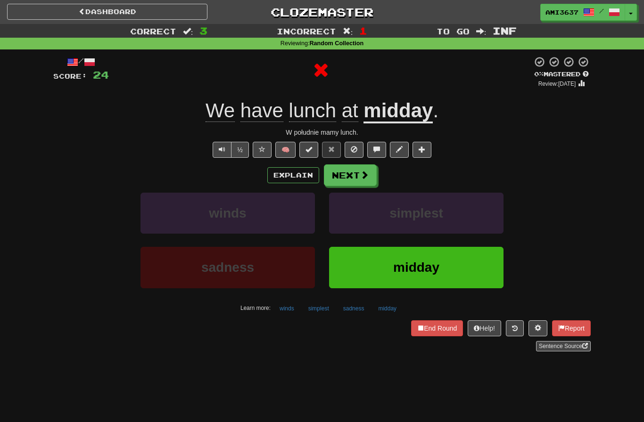
click at [473, 267] on button "midday" at bounding box center [416, 267] width 174 height 41
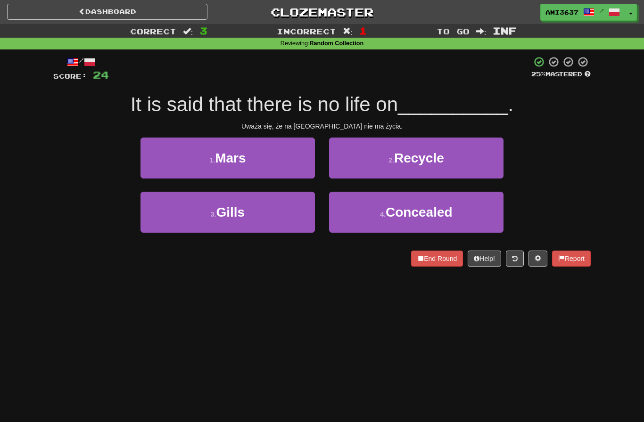
click at [153, 158] on button "1 . Mars" at bounding box center [227, 158] width 174 height 41
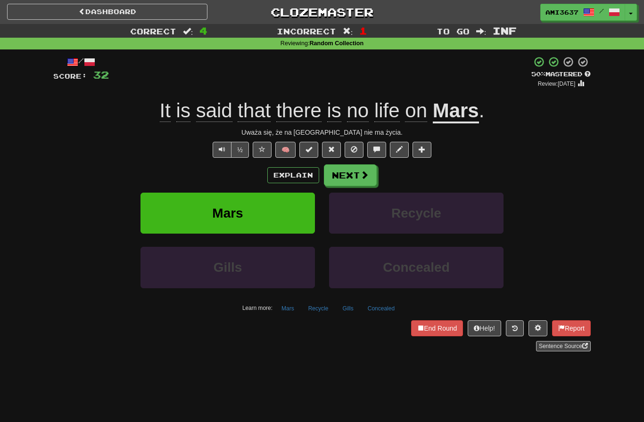
click at [167, 210] on button "Mars" at bounding box center [227, 213] width 174 height 41
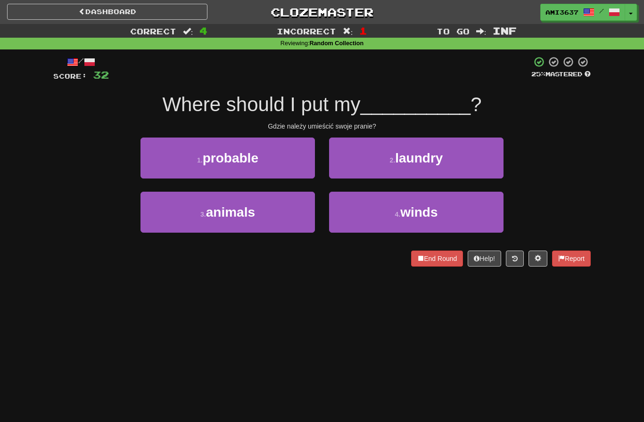
click at [478, 163] on button "2 . laundry" at bounding box center [416, 158] width 174 height 41
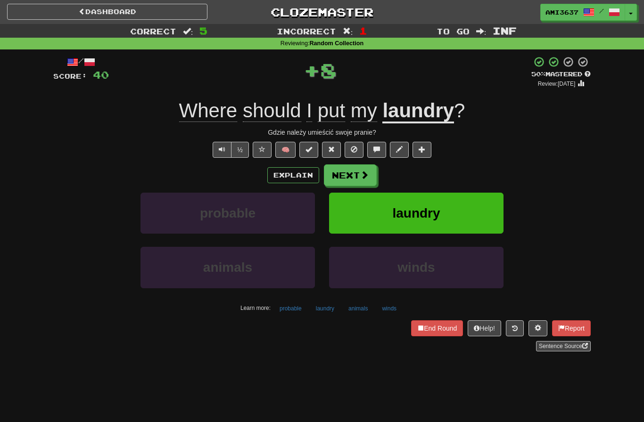
click at [476, 208] on button "laundry" at bounding box center [416, 213] width 174 height 41
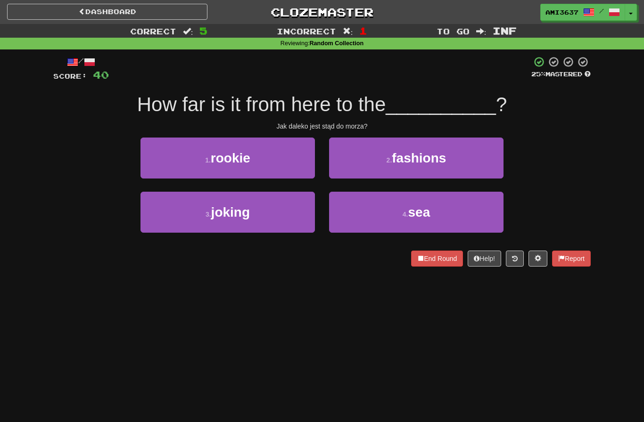
click at [480, 209] on button "4 . sea" at bounding box center [416, 212] width 174 height 41
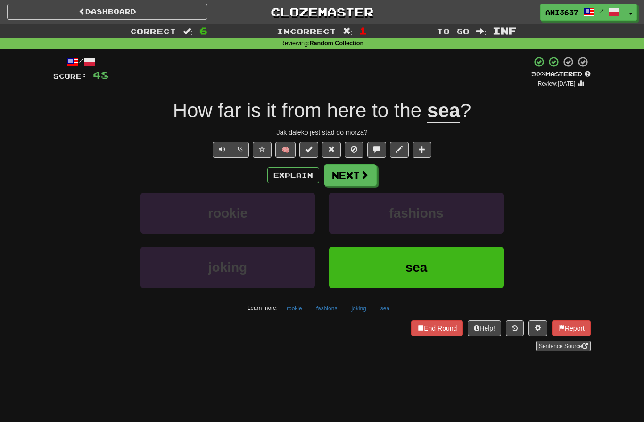
click at [466, 264] on button "sea" at bounding box center [416, 267] width 174 height 41
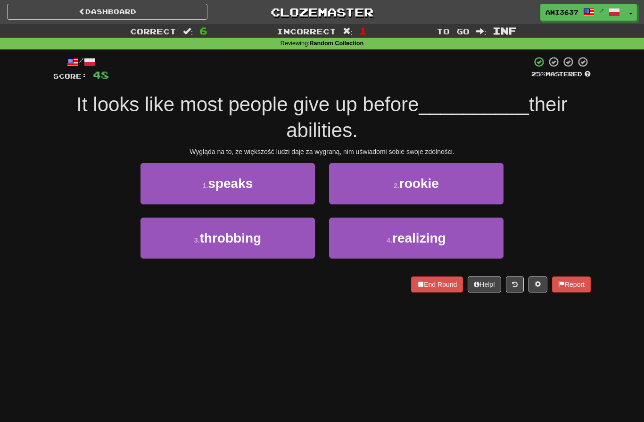
click at [479, 242] on button "4 . realizing" at bounding box center [416, 238] width 174 height 41
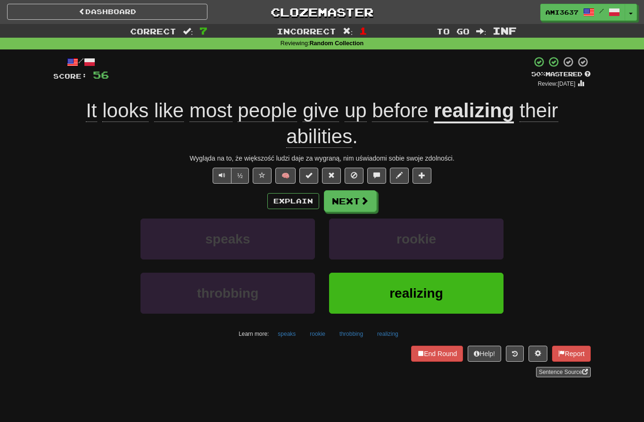
click at [457, 296] on button "realizing" at bounding box center [416, 293] width 174 height 41
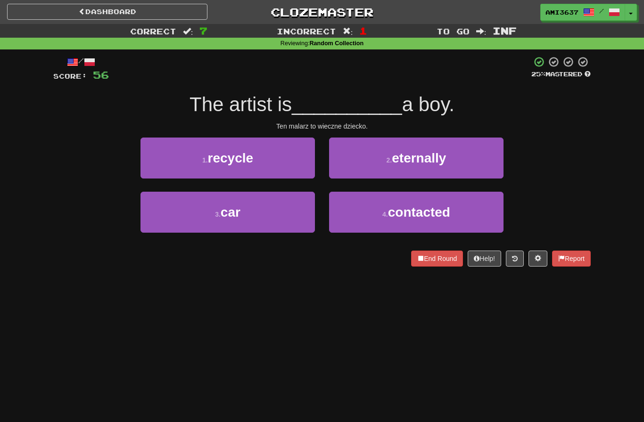
click at [481, 159] on button "2 . eternally" at bounding box center [416, 158] width 174 height 41
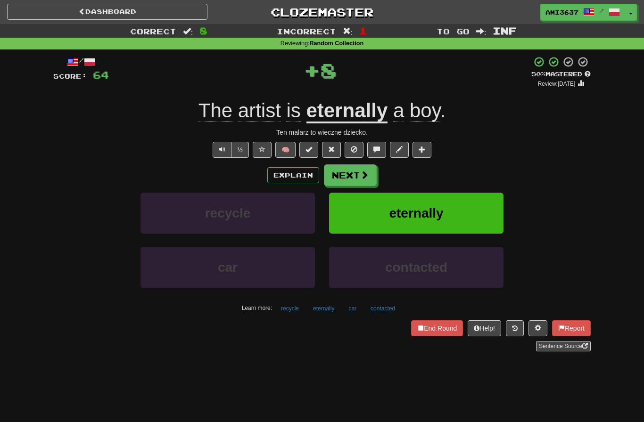
click at [476, 210] on button "eternally" at bounding box center [416, 213] width 174 height 41
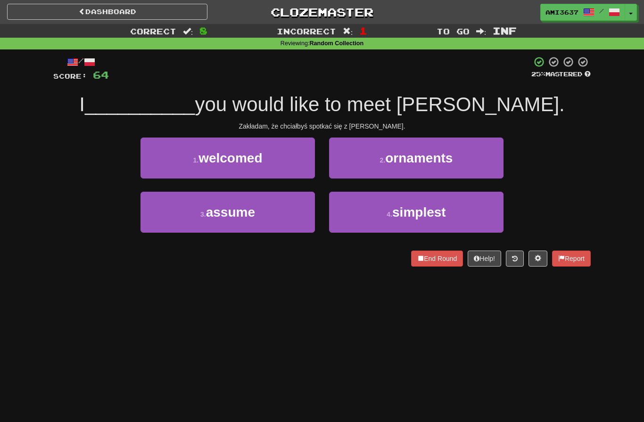
click at [168, 219] on button "3 . assume" at bounding box center [227, 212] width 174 height 41
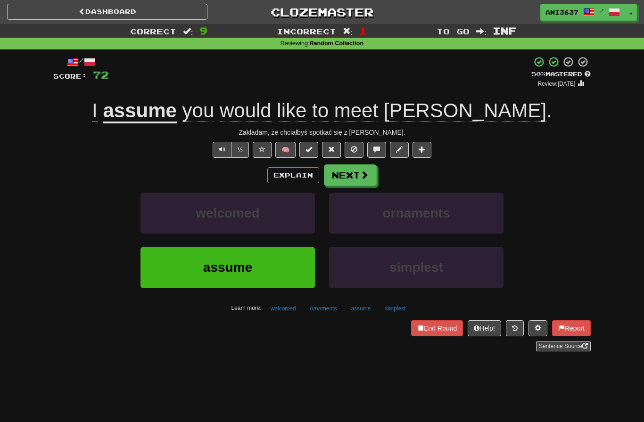
click at [177, 271] on button "assume" at bounding box center [227, 267] width 174 height 41
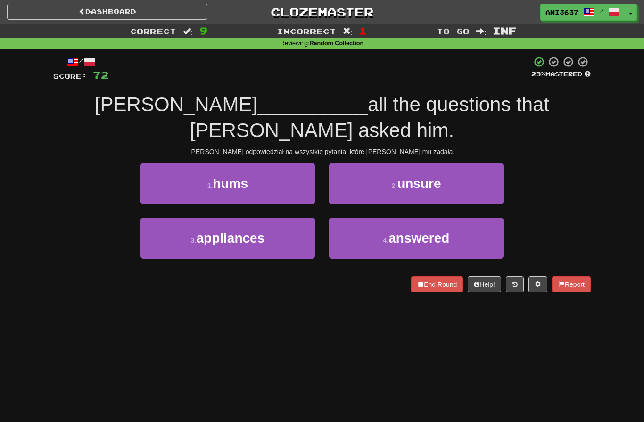
click at [390, 223] on button "4 . answered" at bounding box center [416, 238] width 174 height 41
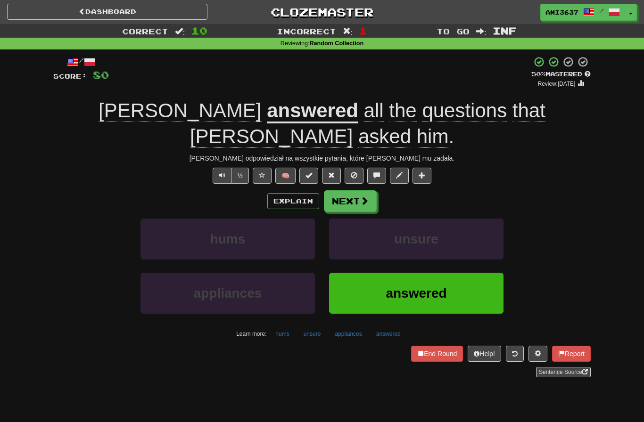
click at [372, 273] on button "answered" at bounding box center [416, 293] width 174 height 41
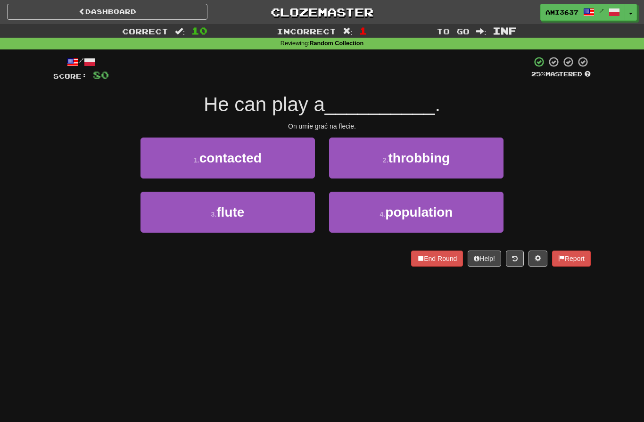
click at [272, 224] on button "3 . flute" at bounding box center [227, 212] width 174 height 41
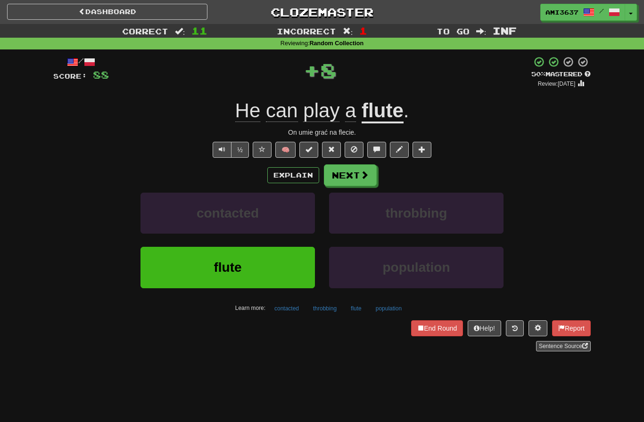
click at [282, 269] on button "flute" at bounding box center [227, 267] width 174 height 41
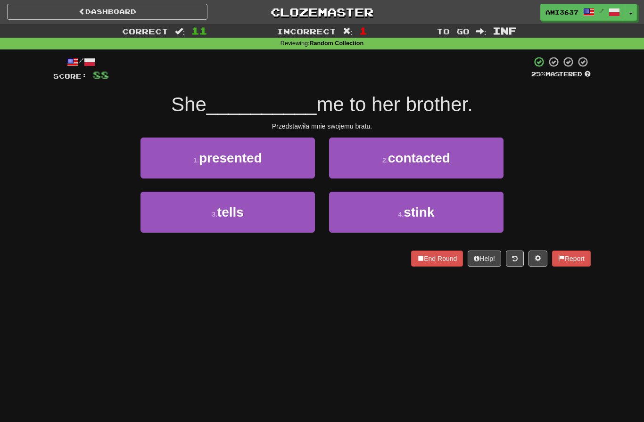
click at [186, 222] on button "3 . tells" at bounding box center [227, 212] width 174 height 41
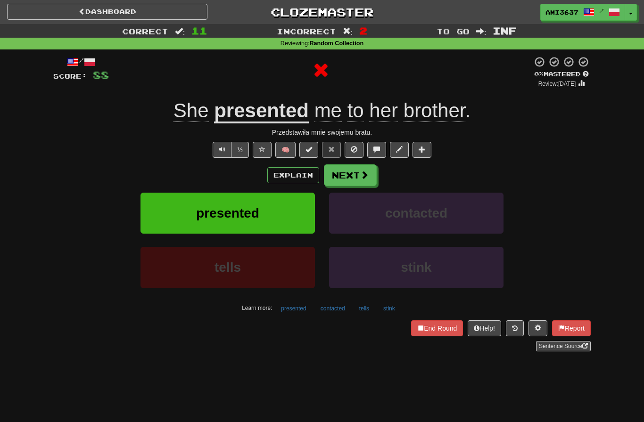
click at [166, 216] on button "presented" at bounding box center [227, 213] width 174 height 41
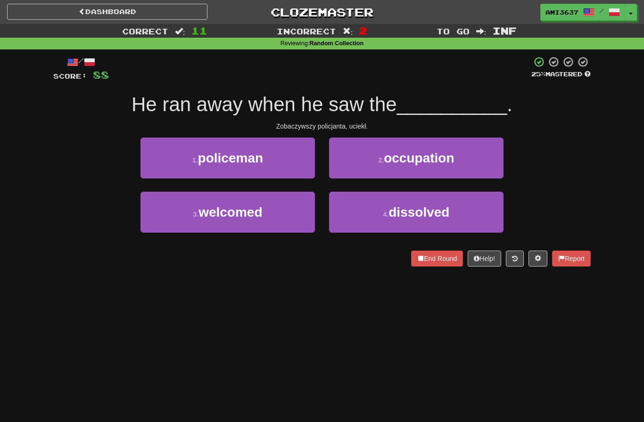
click at [168, 162] on button "1 . policeman" at bounding box center [227, 158] width 174 height 41
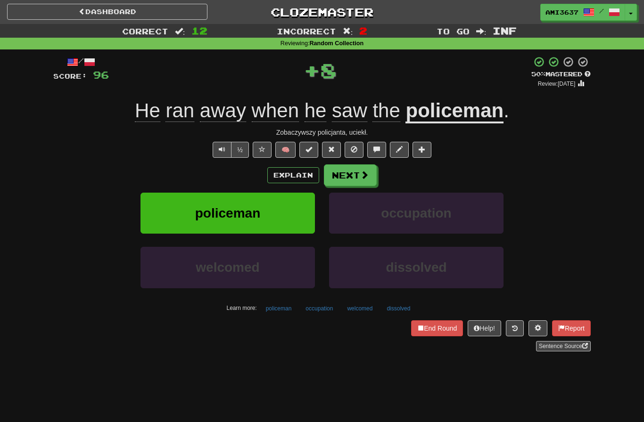
click at [179, 216] on button "policeman" at bounding box center [227, 213] width 174 height 41
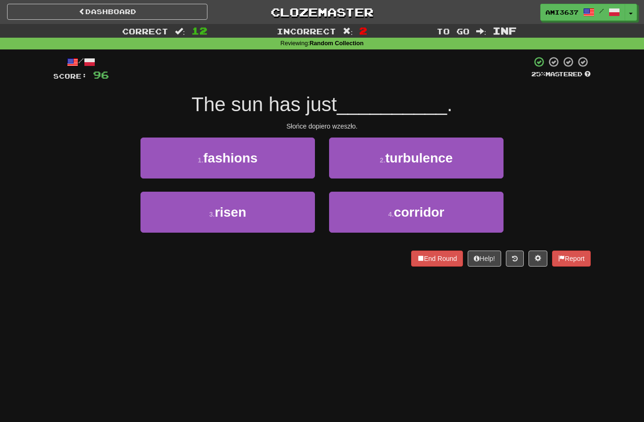
click at [179, 215] on button "3 . risen" at bounding box center [227, 212] width 174 height 41
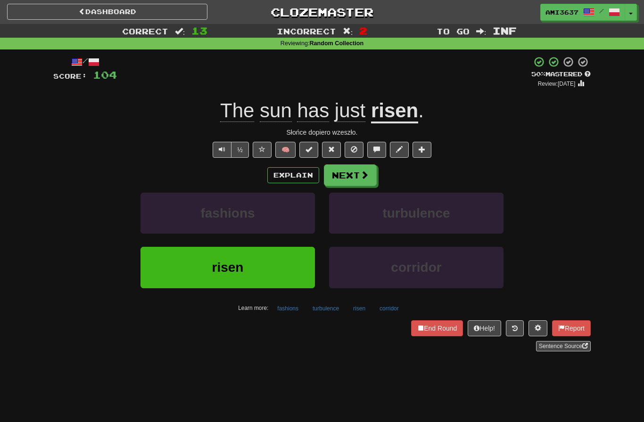
click at [250, 274] on button "risen" at bounding box center [227, 267] width 174 height 41
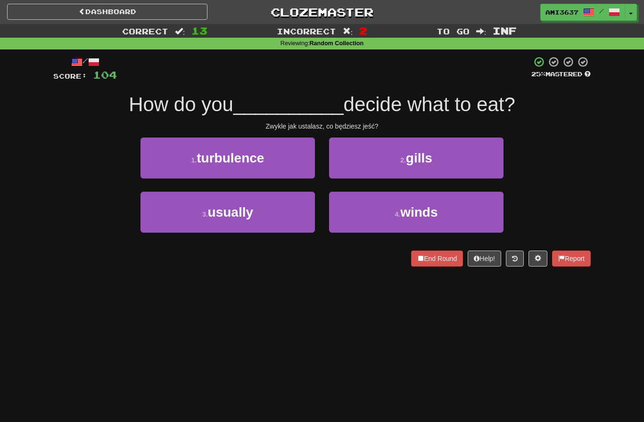
click at [243, 200] on button "3 . usually" at bounding box center [227, 212] width 174 height 41
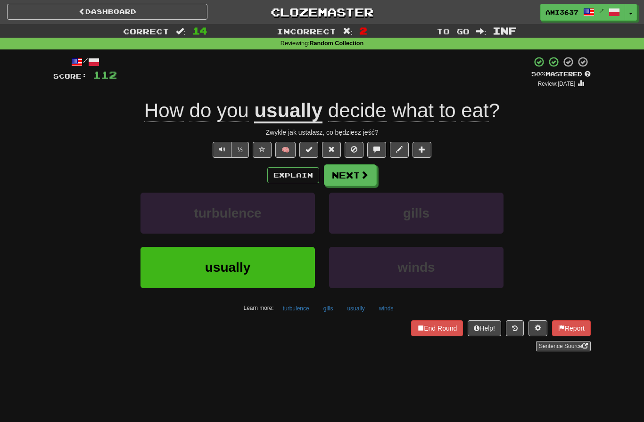
click at [236, 285] on button "usually" at bounding box center [227, 267] width 174 height 41
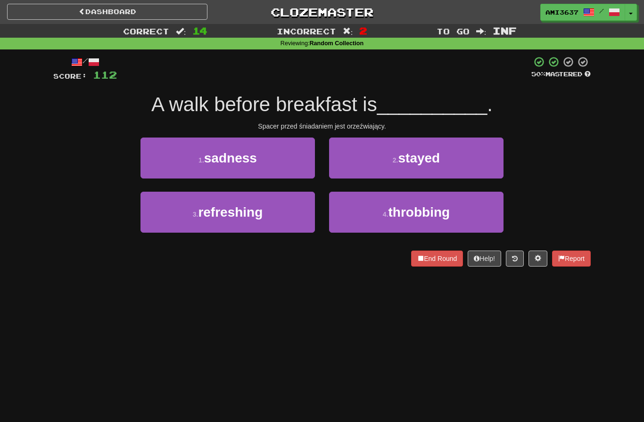
click at [241, 222] on button "3 . refreshing" at bounding box center [227, 212] width 174 height 41
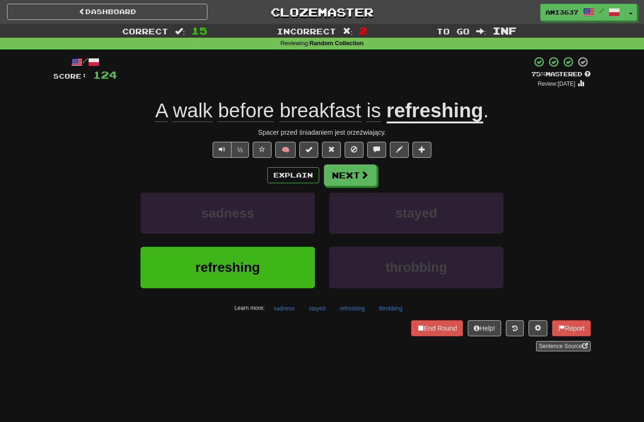
click at [247, 266] on span "refreshing" at bounding box center [228, 267] width 65 height 15
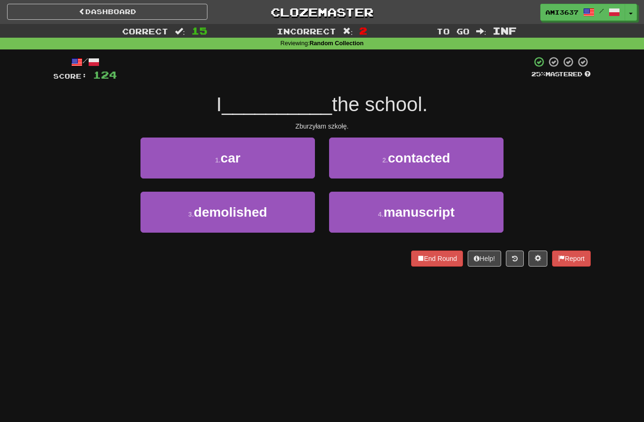
click at [264, 215] on span "demolished" at bounding box center [230, 212] width 73 height 15
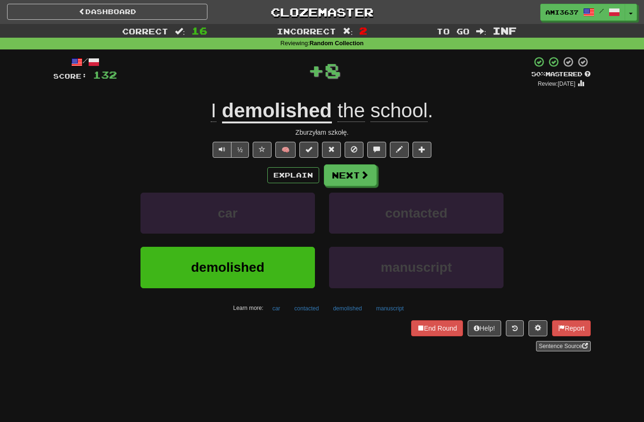
click at [264, 263] on span "demolished" at bounding box center [227, 267] width 73 height 15
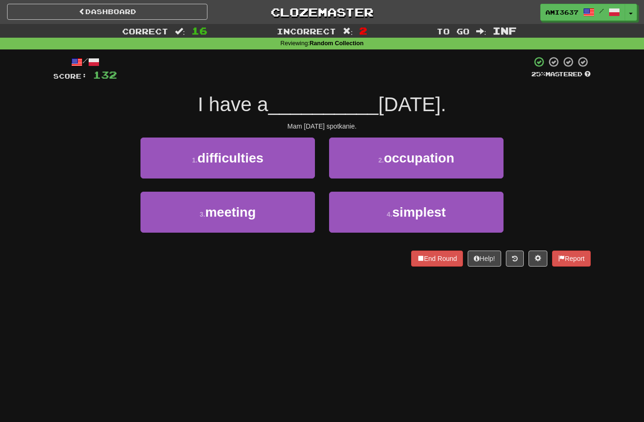
click at [252, 227] on button "3 . meeting" at bounding box center [227, 212] width 174 height 41
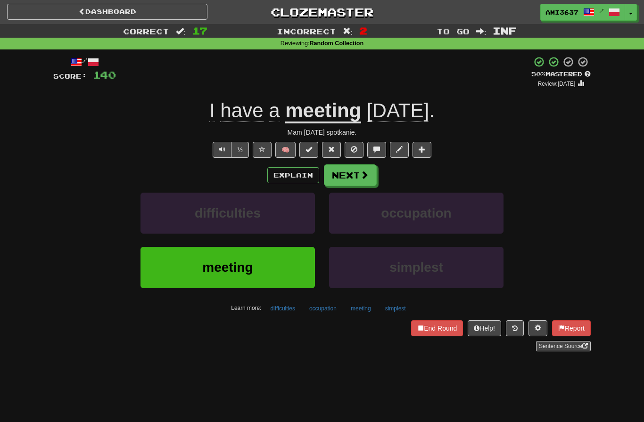
click at [279, 313] on button "difficulties" at bounding box center [282, 309] width 35 height 14
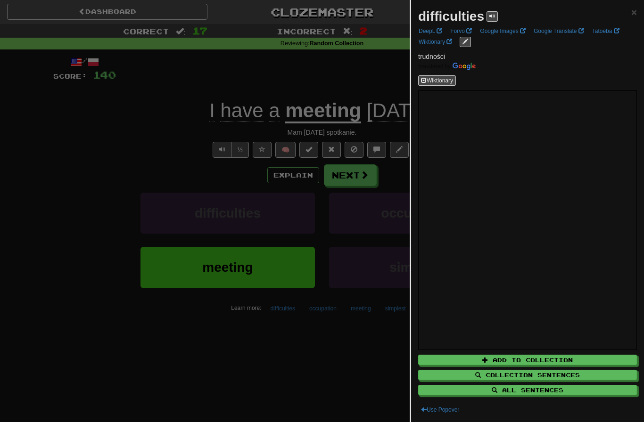
click at [238, 274] on div at bounding box center [322, 211] width 644 height 422
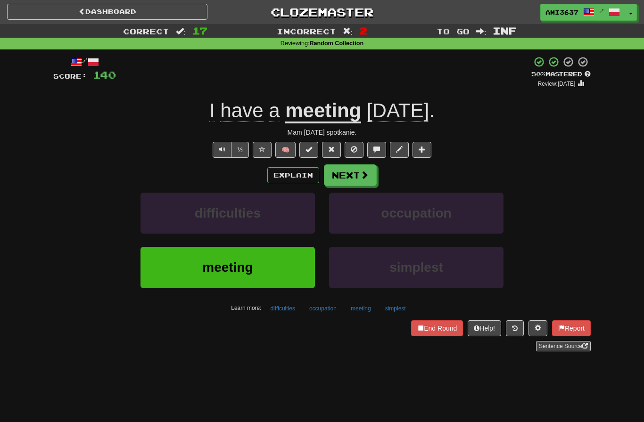
click at [233, 274] on span "meeting" at bounding box center [227, 267] width 50 height 15
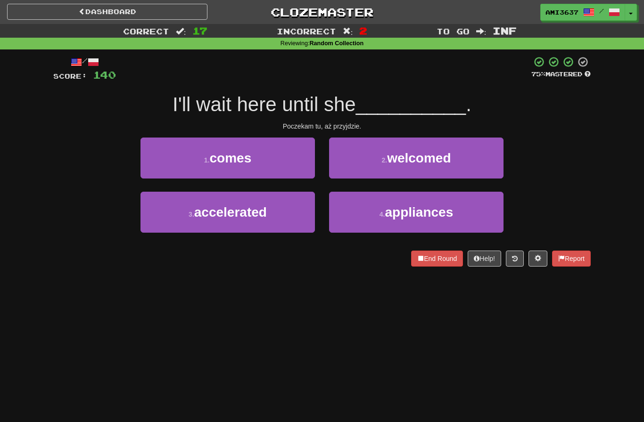
click at [284, 164] on button "1 . comes" at bounding box center [227, 158] width 174 height 41
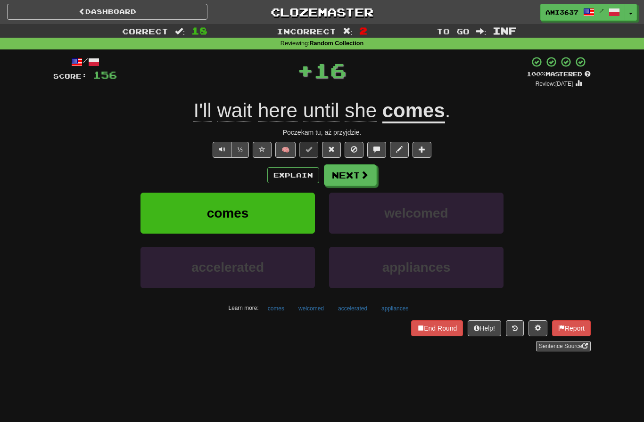
click at [269, 210] on button "comes" at bounding box center [227, 213] width 174 height 41
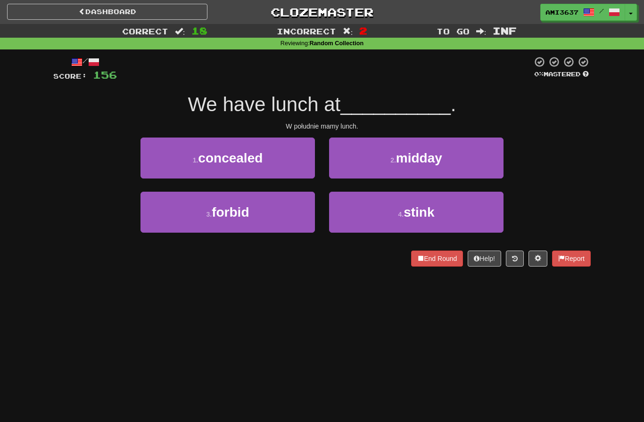
click at [383, 160] on button "2 . midday" at bounding box center [416, 158] width 174 height 41
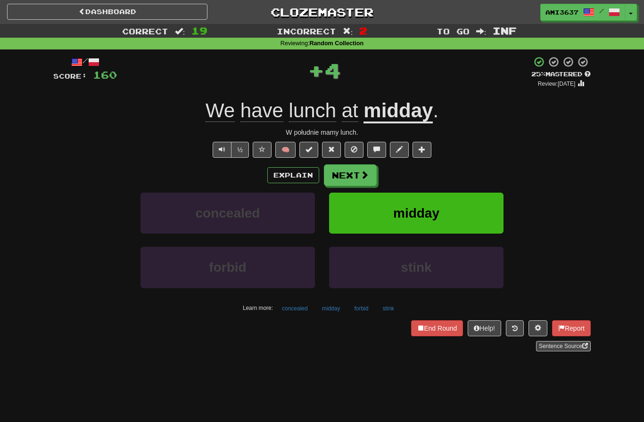
click at [358, 209] on button "midday" at bounding box center [416, 213] width 174 height 41
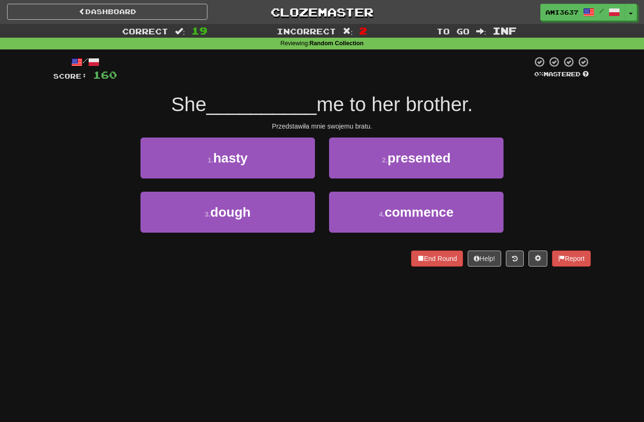
click at [380, 162] on button "2 . presented" at bounding box center [416, 158] width 174 height 41
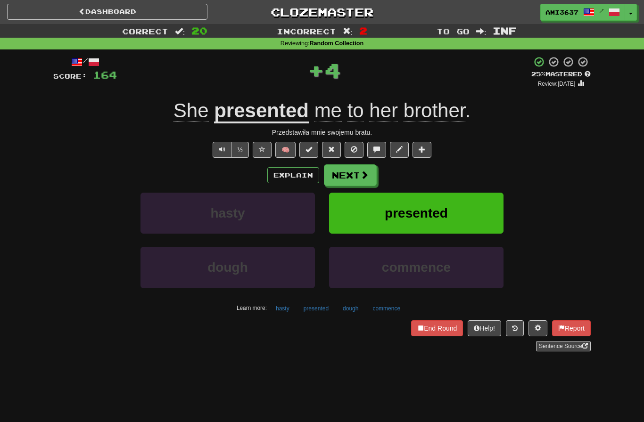
click at [350, 212] on button "presented" at bounding box center [416, 213] width 174 height 41
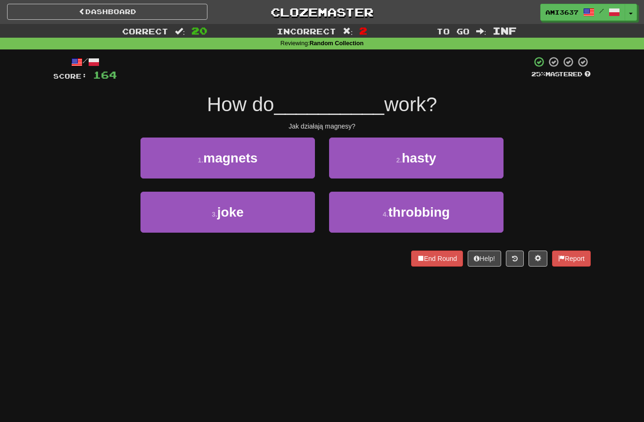
click at [286, 166] on button "1 . magnets" at bounding box center [227, 158] width 174 height 41
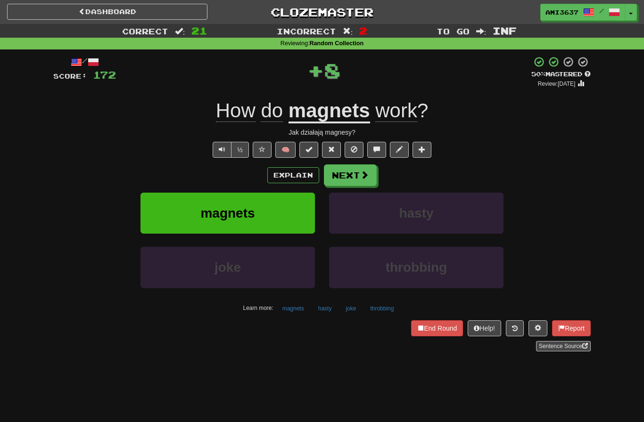
click at [264, 212] on button "magnets" at bounding box center [227, 213] width 174 height 41
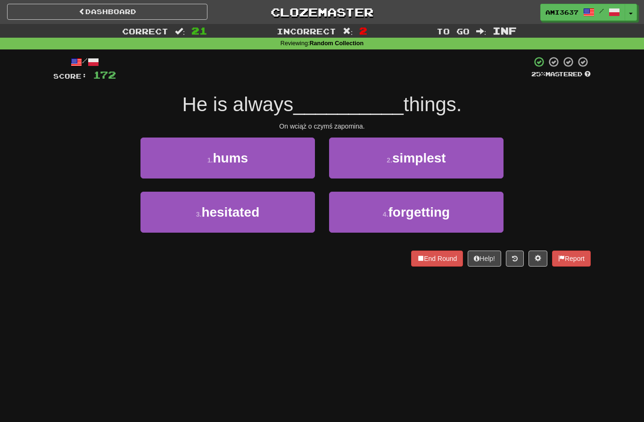
click at [378, 213] on button "4 . forgetting" at bounding box center [416, 212] width 174 height 41
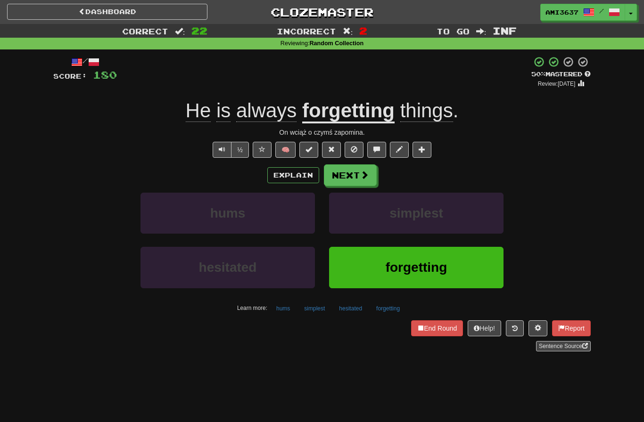
click at [394, 282] on button "forgetting" at bounding box center [416, 267] width 174 height 41
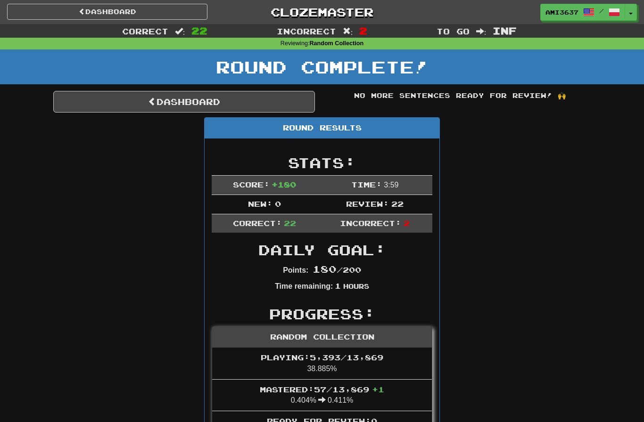
click at [186, 101] on link "Dashboard" at bounding box center [183, 102] width 261 height 22
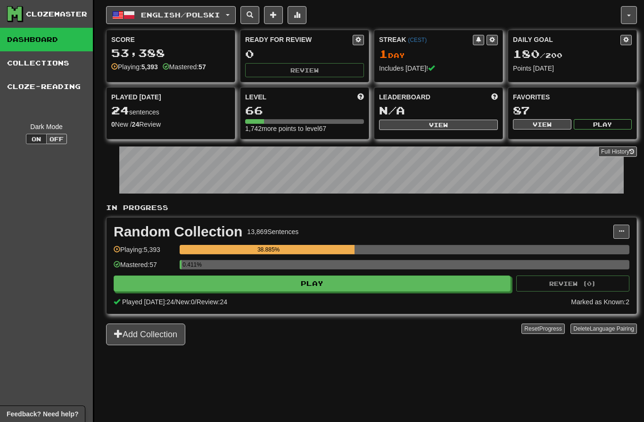
click at [313, 284] on button "Play" at bounding box center [312, 284] width 397 height 16
select select "********"
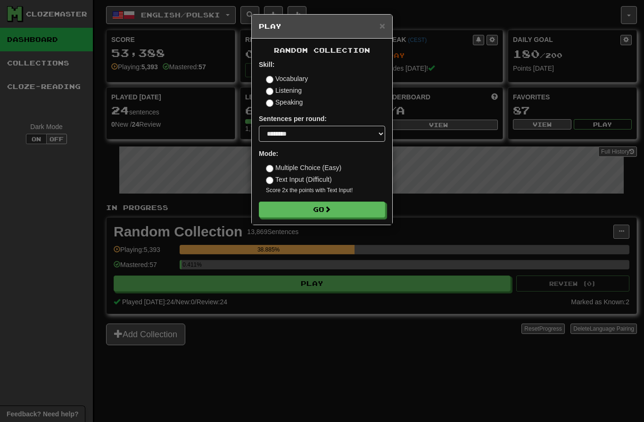
click at [341, 210] on button "Go" at bounding box center [322, 210] width 126 height 16
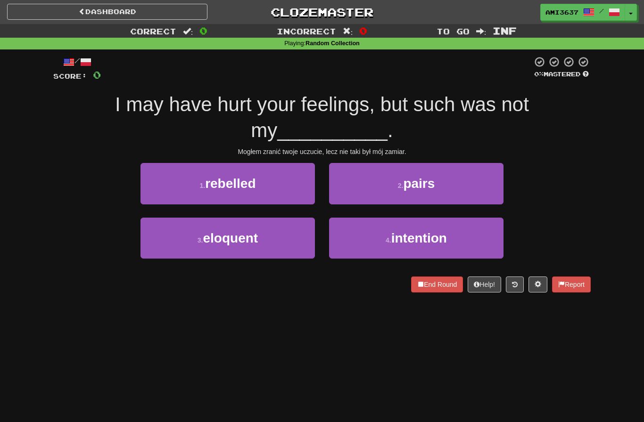
click at [409, 238] on span "intention" at bounding box center [419, 238] width 56 height 15
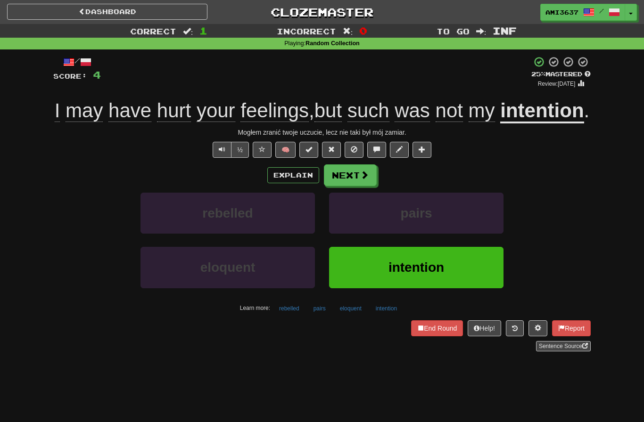
click at [404, 275] on span "intention" at bounding box center [416, 267] width 56 height 15
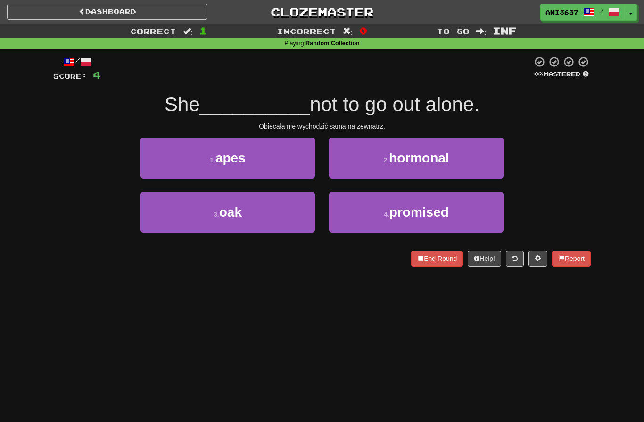
click at [401, 212] on span "promised" at bounding box center [418, 212] width 59 height 15
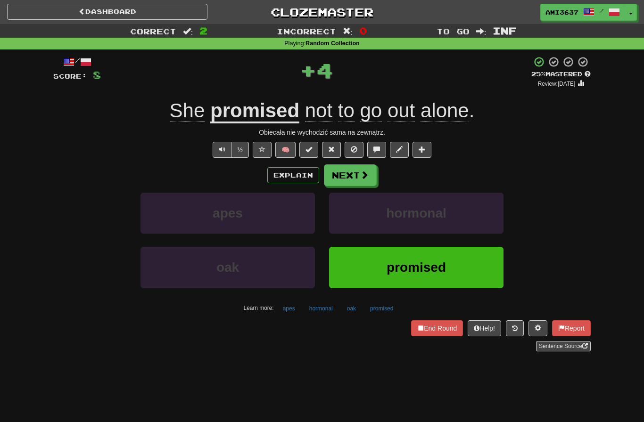
click at [389, 267] on span "promised" at bounding box center [415, 267] width 59 height 15
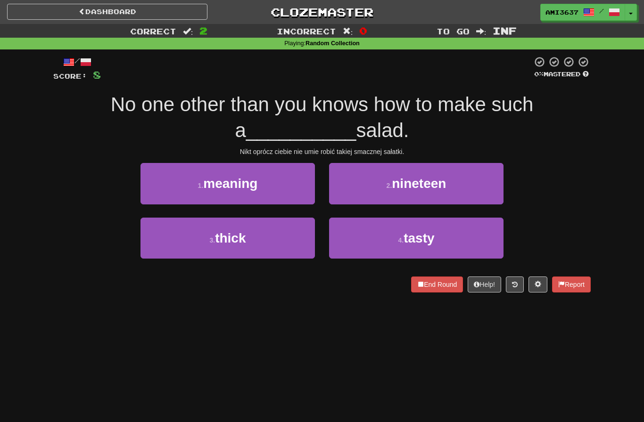
click at [363, 233] on button "4 . tasty" at bounding box center [416, 238] width 174 height 41
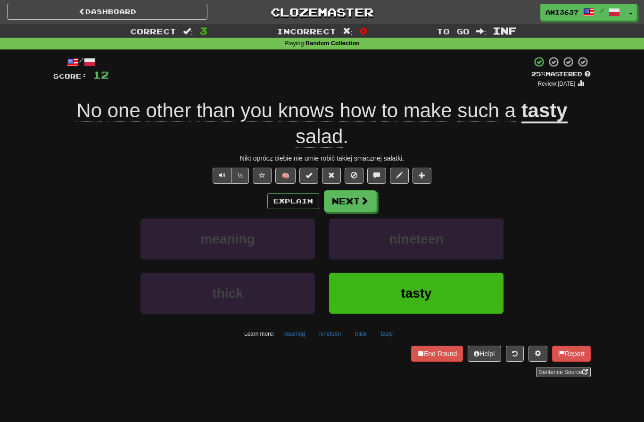
click at [386, 292] on button "tasty" at bounding box center [416, 293] width 174 height 41
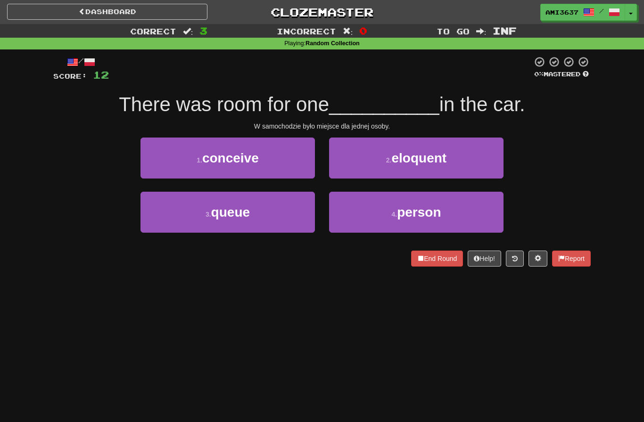
click at [464, 214] on button "4 . person" at bounding box center [416, 212] width 174 height 41
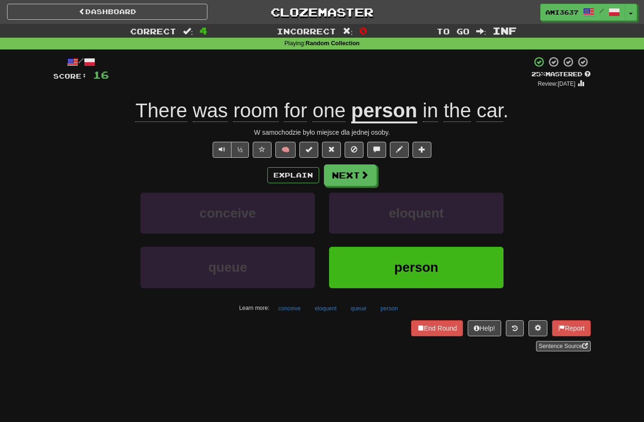
click at [372, 270] on button "person" at bounding box center [416, 267] width 174 height 41
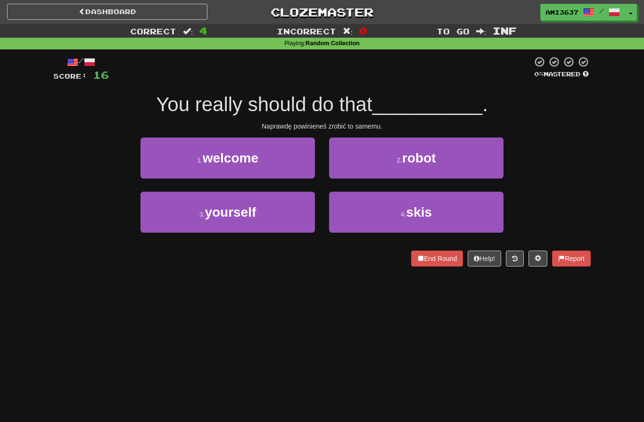
click at [294, 211] on button "3 . yourself" at bounding box center [227, 212] width 174 height 41
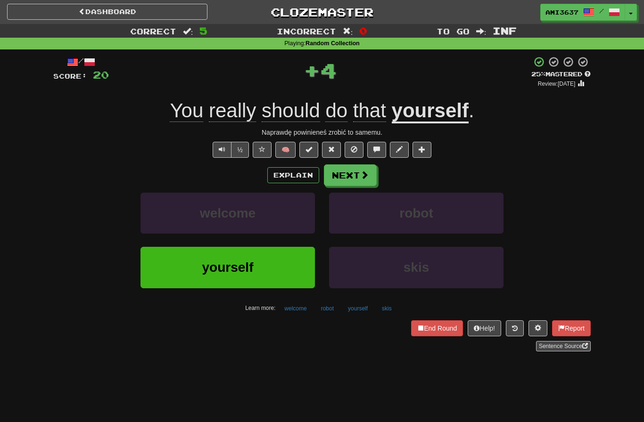
click at [278, 266] on button "yourself" at bounding box center [227, 267] width 174 height 41
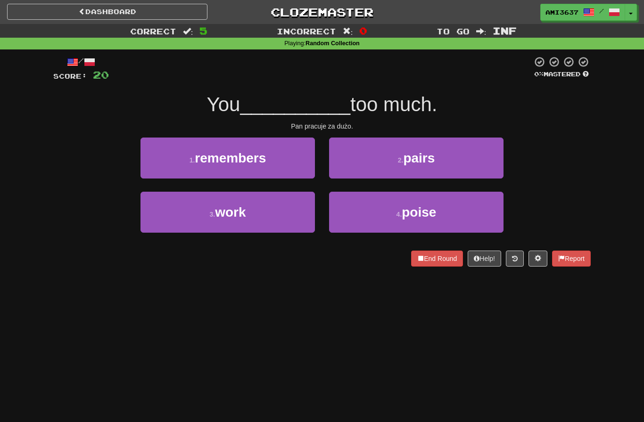
click at [292, 216] on button "3 . work" at bounding box center [227, 212] width 174 height 41
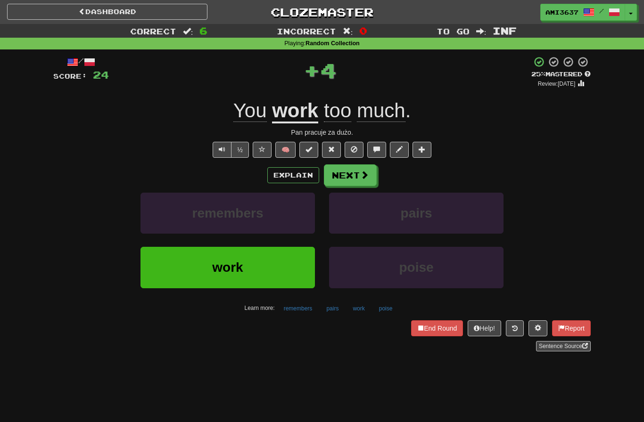
click at [284, 263] on button "work" at bounding box center [227, 267] width 174 height 41
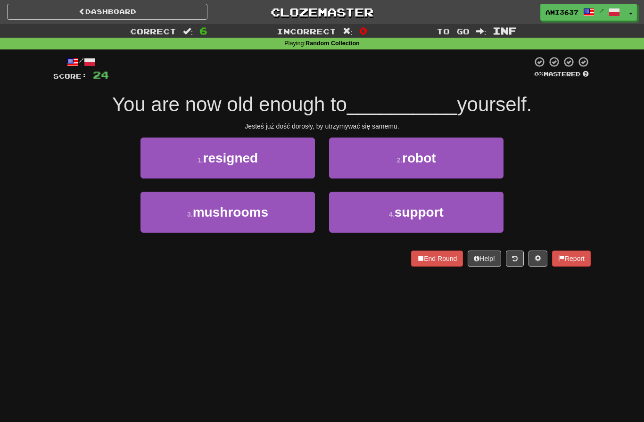
click at [458, 205] on button "4 . support" at bounding box center [416, 212] width 174 height 41
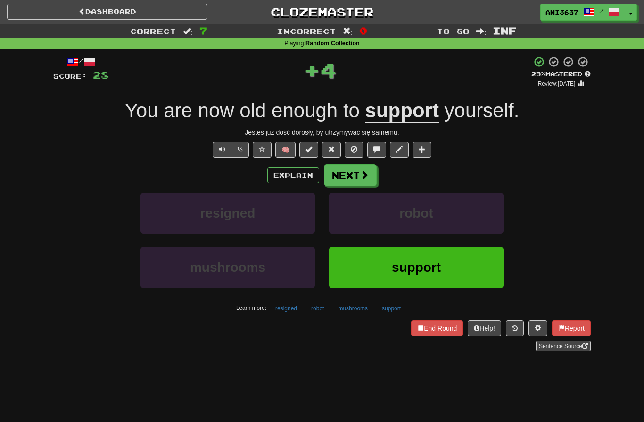
click at [457, 262] on button "support" at bounding box center [416, 267] width 174 height 41
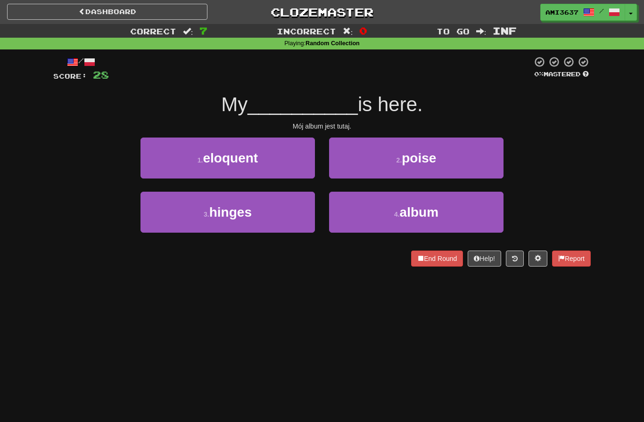
click at [365, 213] on button "4 . album" at bounding box center [416, 212] width 174 height 41
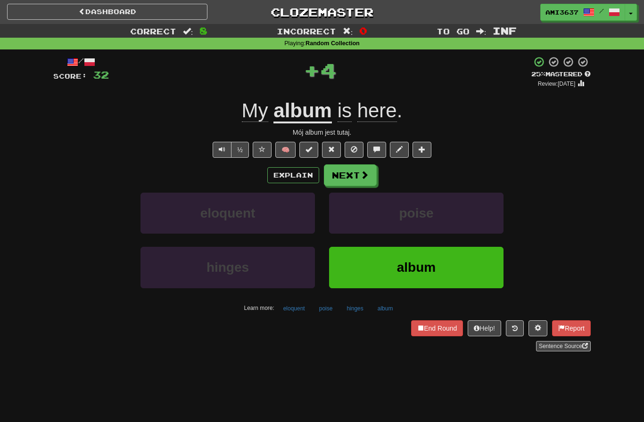
click at [342, 268] on button "album" at bounding box center [416, 267] width 174 height 41
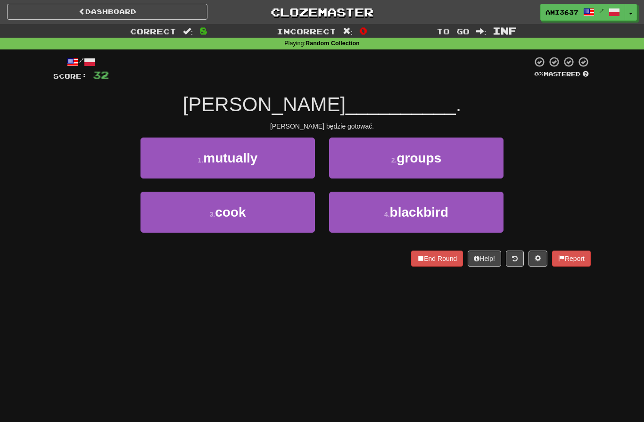
click at [298, 209] on button "3 . cook" at bounding box center [227, 212] width 174 height 41
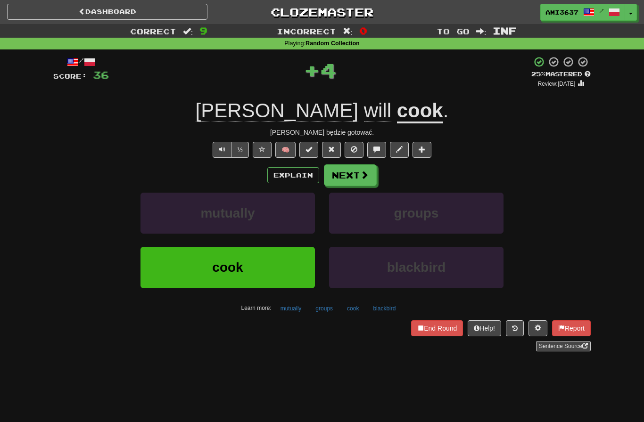
click at [279, 267] on button "cook" at bounding box center [227, 267] width 174 height 41
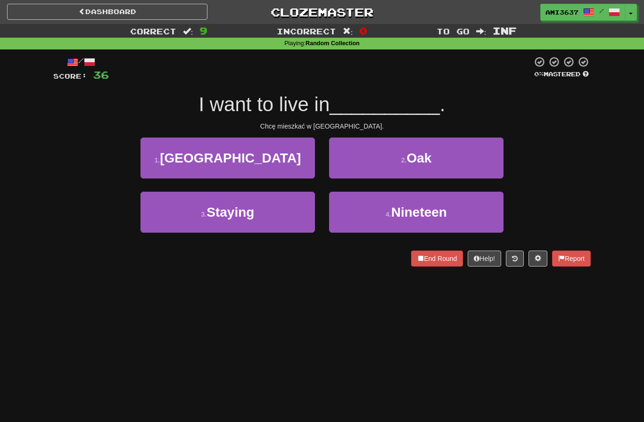
click at [298, 165] on button "1 . Australia" at bounding box center [227, 158] width 174 height 41
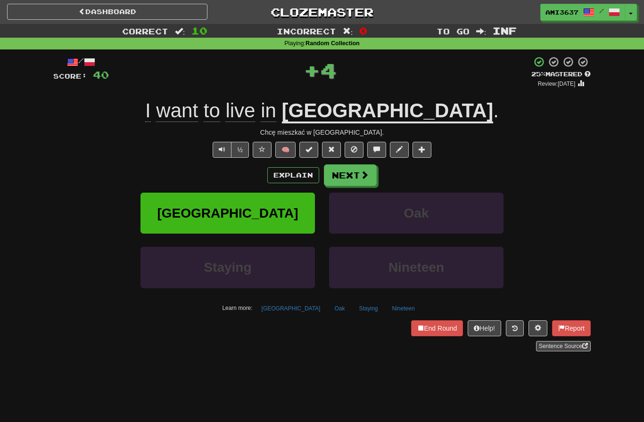
click at [289, 217] on button "Australia" at bounding box center [227, 213] width 174 height 41
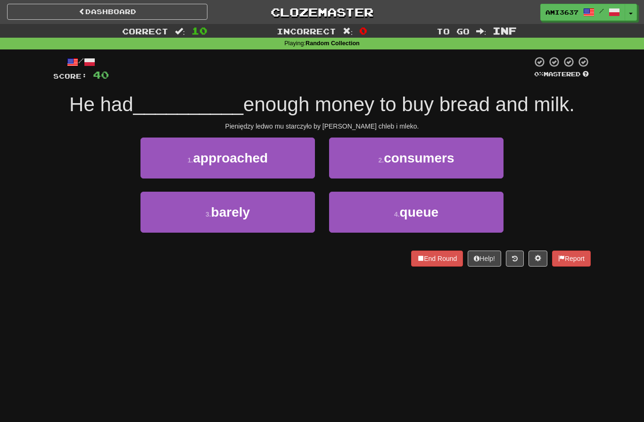
click at [354, 209] on button "4 . queue" at bounding box center [416, 212] width 174 height 41
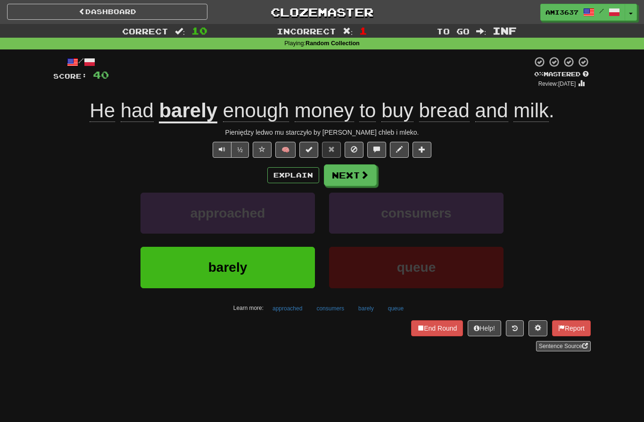
click at [287, 263] on button "barely" at bounding box center [227, 267] width 174 height 41
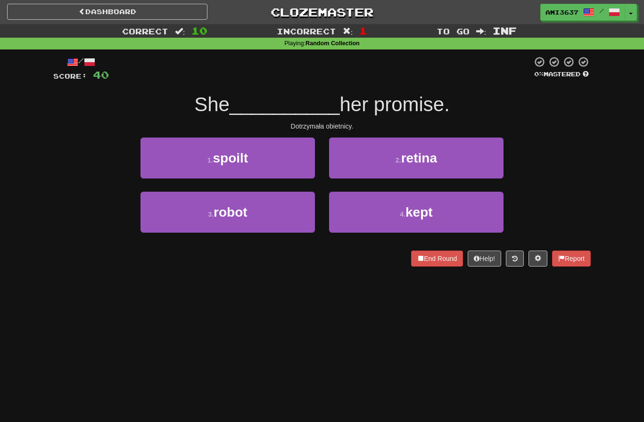
click at [348, 223] on button "4 . kept" at bounding box center [416, 212] width 174 height 41
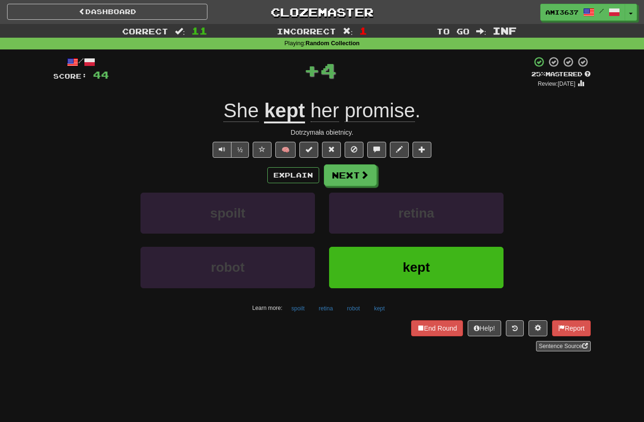
click at [425, 271] on span "kept" at bounding box center [415, 267] width 27 height 15
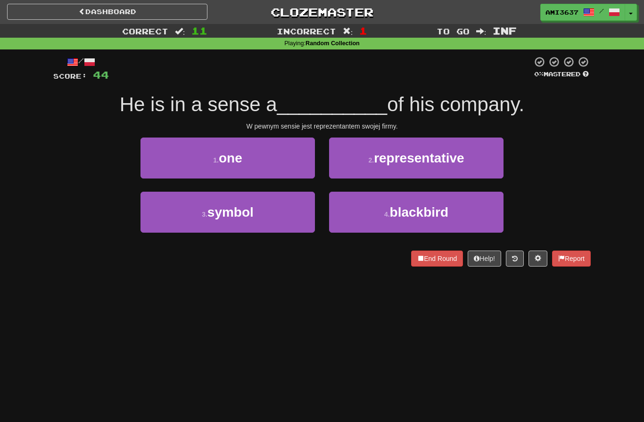
click at [465, 166] on button "2 . representative" at bounding box center [416, 158] width 174 height 41
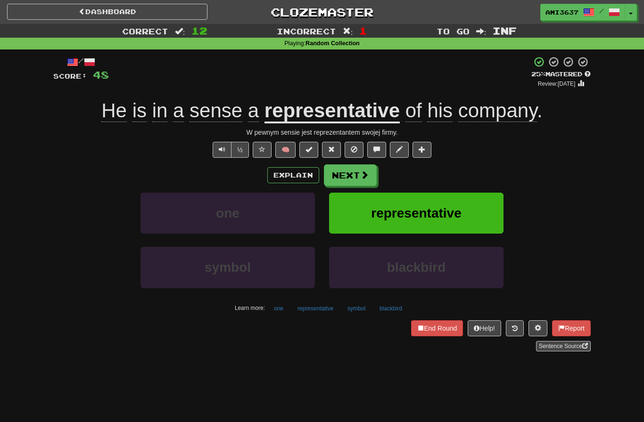
click at [407, 216] on span "representative" at bounding box center [416, 213] width 90 height 15
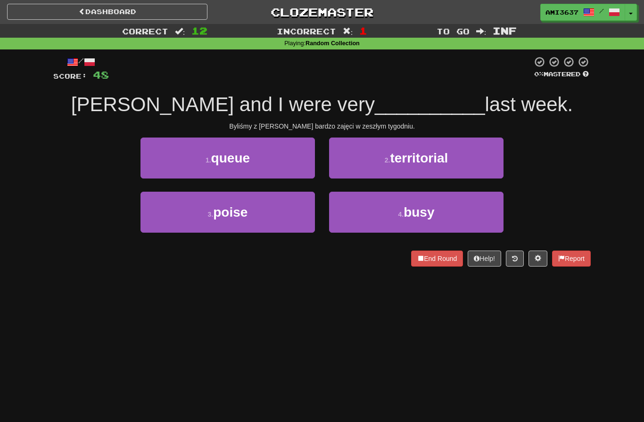
click at [470, 215] on button "4 . busy" at bounding box center [416, 212] width 174 height 41
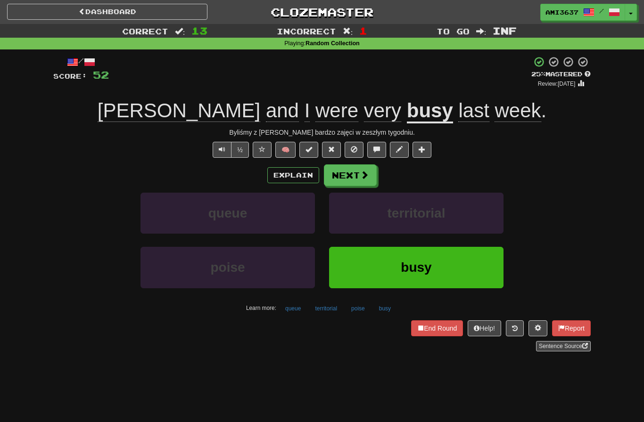
click at [447, 263] on button "busy" at bounding box center [416, 267] width 174 height 41
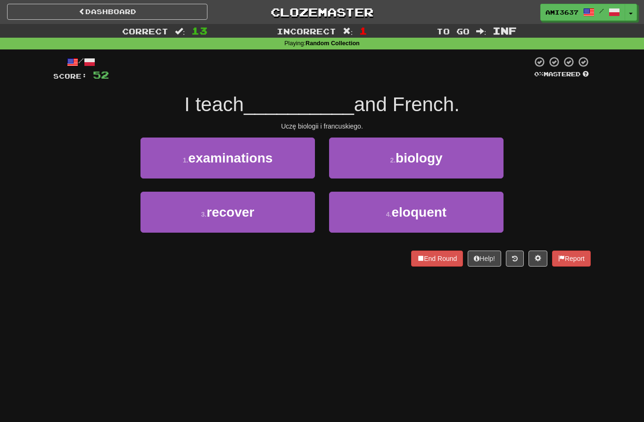
click at [391, 163] on button "2 . biology" at bounding box center [416, 158] width 174 height 41
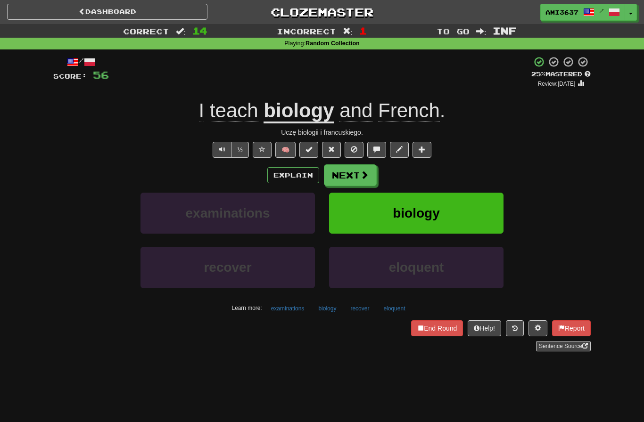
click at [403, 210] on span "biology" at bounding box center [415, 213] width 47 height 15
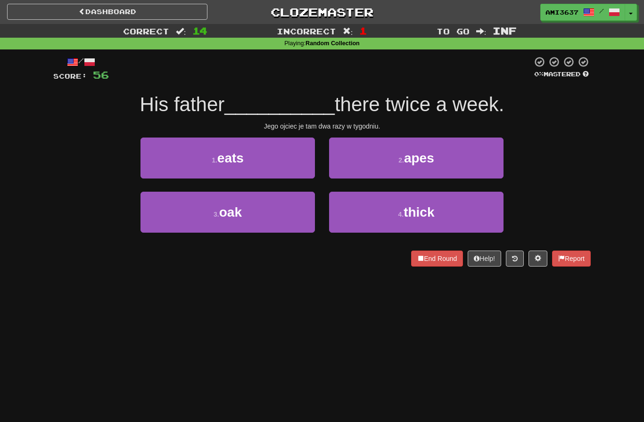
click at [280, 164] on button "1 . eats" at bounding box center [227, 158] width 174 height 41
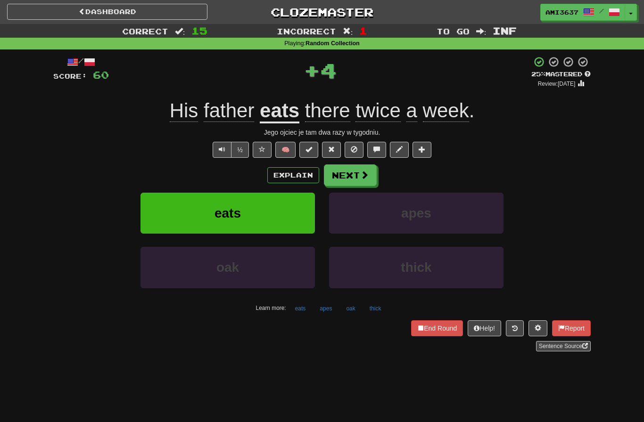
click at [292, 212] on button "eats" at bounding box center [227, 213] width 174 height 41
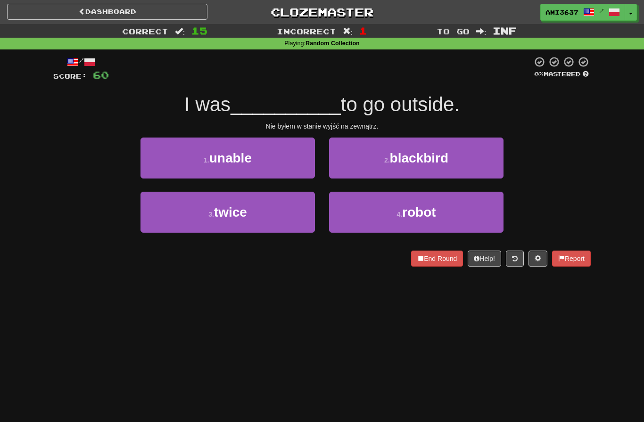
click at [285, 157] on button "1 . unable" at bounding box center [227, 158] width 174 height 41
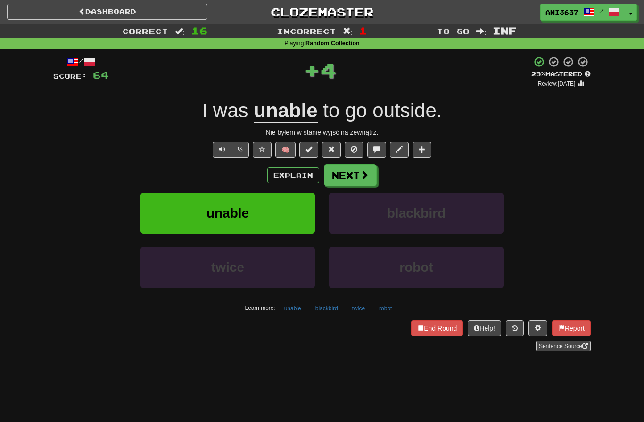
click at [287, 196] on button "unable" at bounding box center [227, 213] width 174 height 41
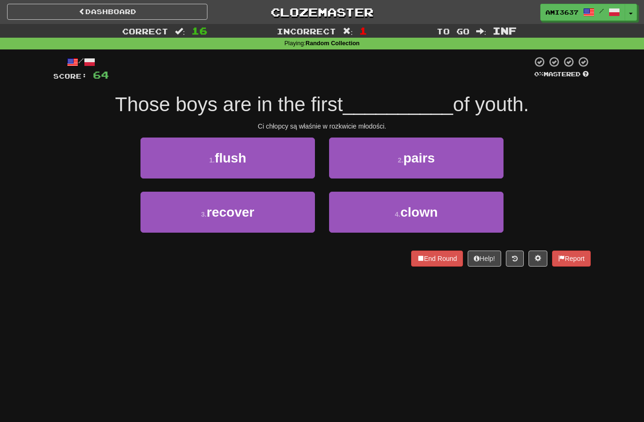
click at [280, 159] on button "1 . flush" at bounding box center [227, 158] width 174 height 41
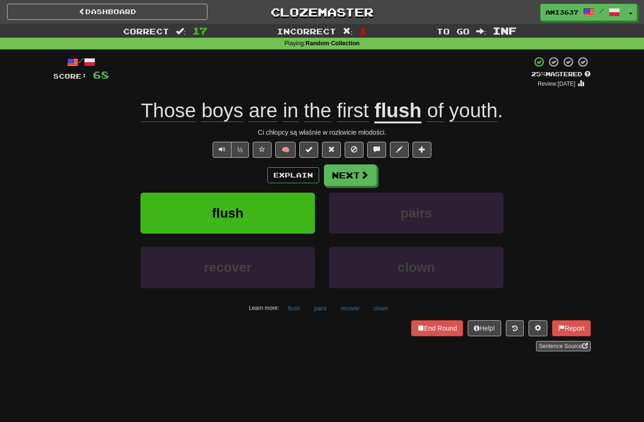
click at [270, 213] on button "flush" at bounding box center [227, 213] width 174 height 41
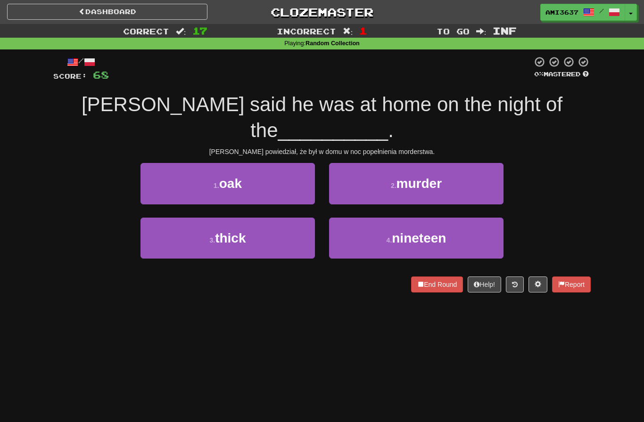
click at [449, 163] on button "2 . murder" at bounding box center [416, 183] width 174 height 41
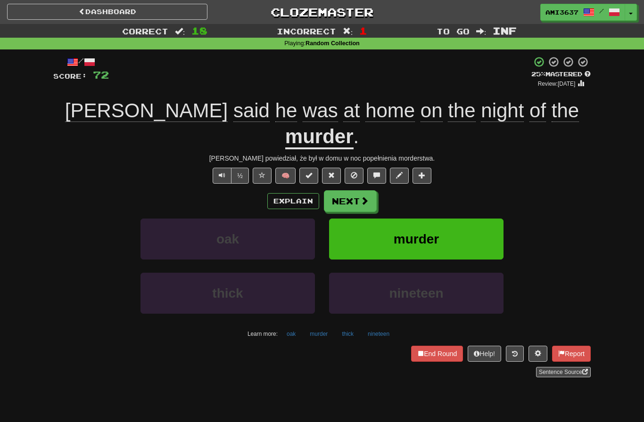
click at [460, 219] on button "murder" at bounding box center [416, 239] width 174 height 41
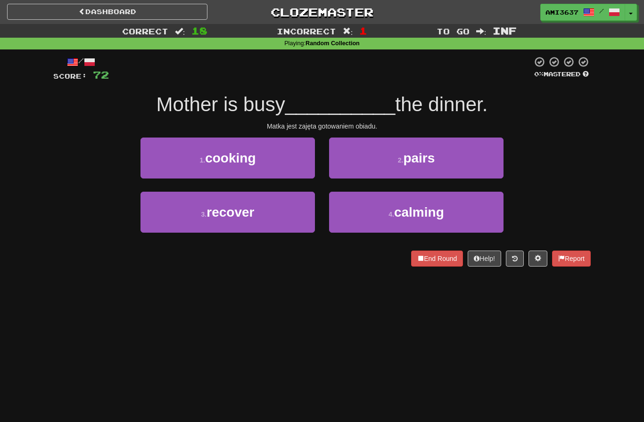
click at [143, 160] on button "1 . cooking" at bounding box center [227, 158] width 174 height 41
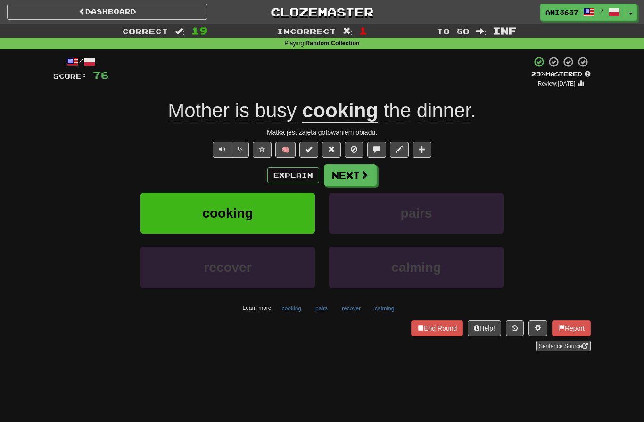
click at [157, 211] on button "cooking" at bounding box center [227, 213] width 174 height 41
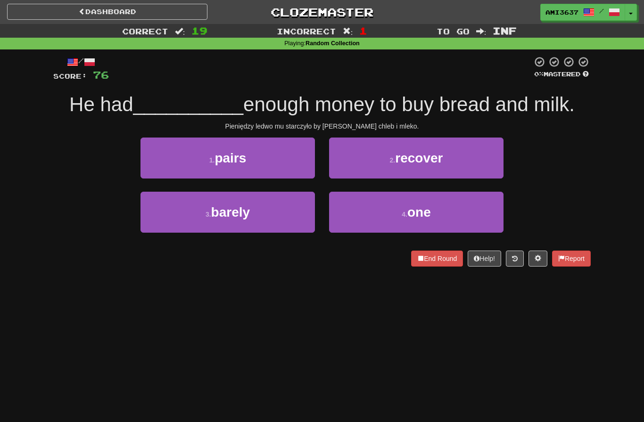
click at [156, 220] on button "3 . barely" at bounding box center [227, 212] width 174 height 41
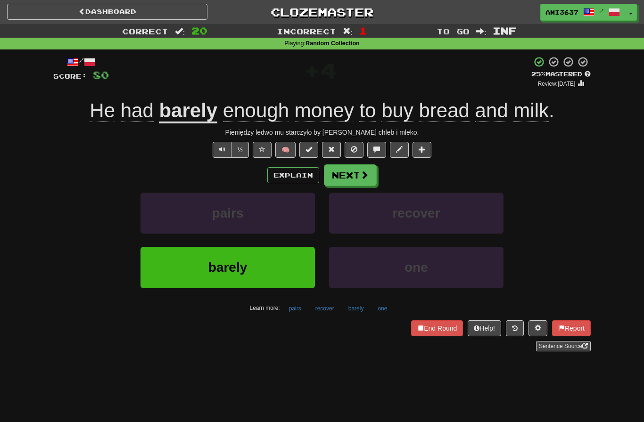
click at [435, 329] on button "End Round" at bounding box center [437, 328] width 52 height 16
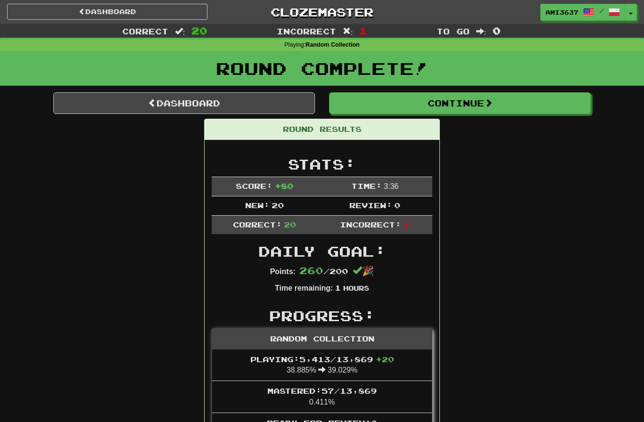
click at [94, 109] on link "Dashboard" at bounding box center [183, 103] width 261 height 22
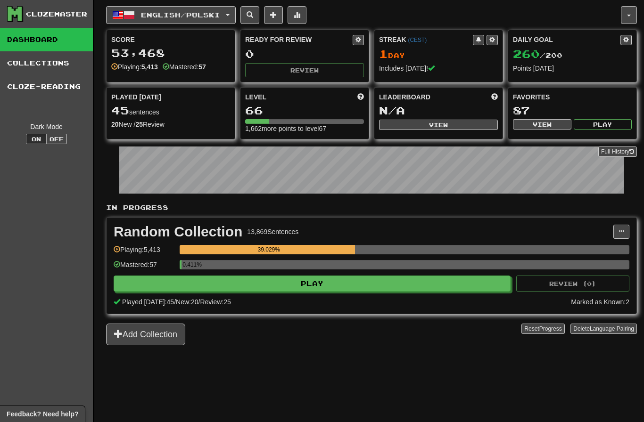
click at [125, 21] on button "English / Polski" at bounding box center [171, 15] width 130 height 18
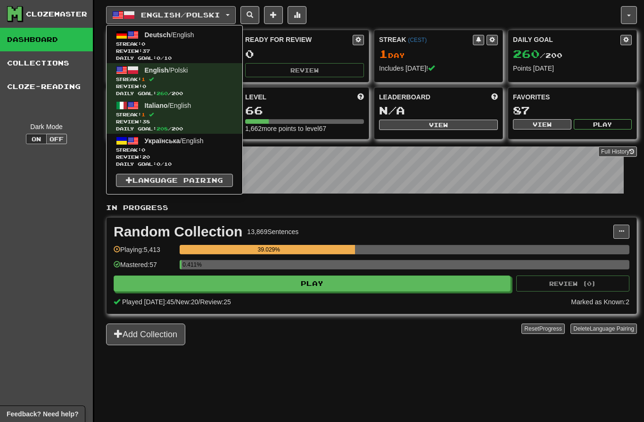
click at [132, 155] on span "Review: 20" at bounding box center [174, 157] width 117 height 7
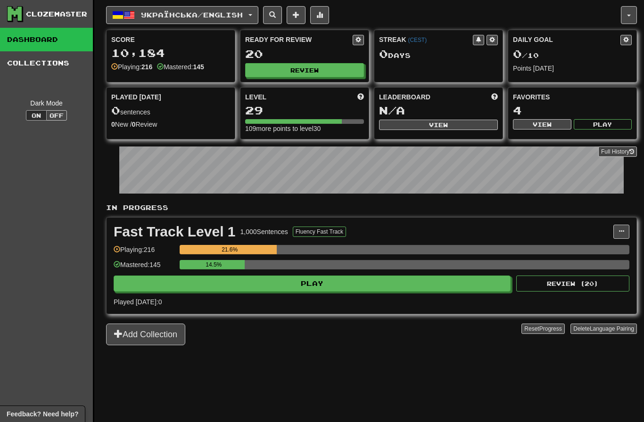
click at [333, 72] on button "Review" at bounding box center [304, 70] width 119 height 14
select select "********"
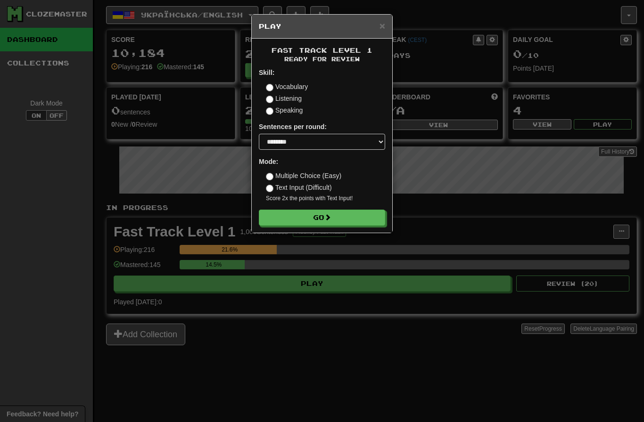
click at [371, 218] on button "Go" at bounding box center [322, 218] width 126 height 16
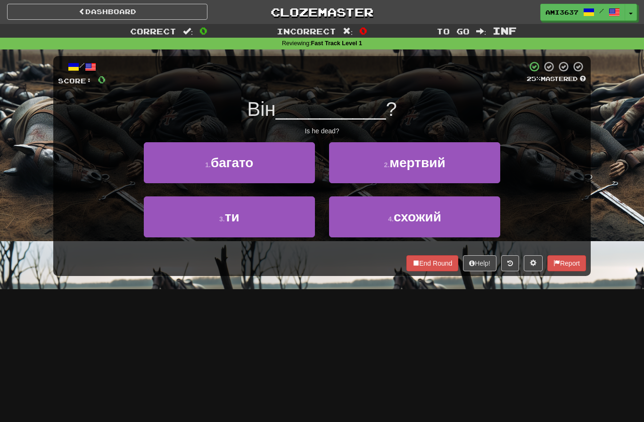
click at [468, 170] on button "2 . мертвий" at bounding box center [414, 162] width 171 height 41
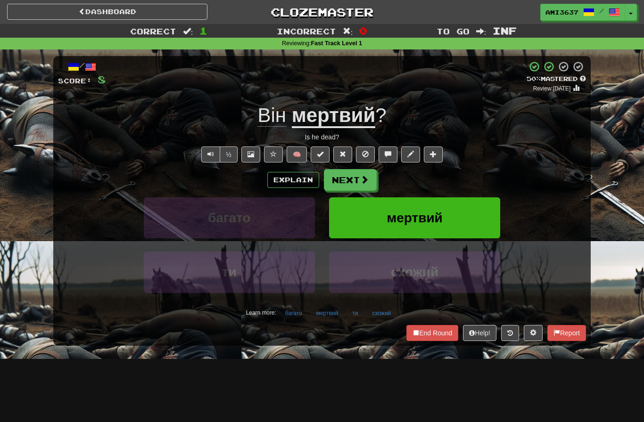
click at [450, 220] on button "мертвий" at bounding box center [414, 217] width 171 height 41
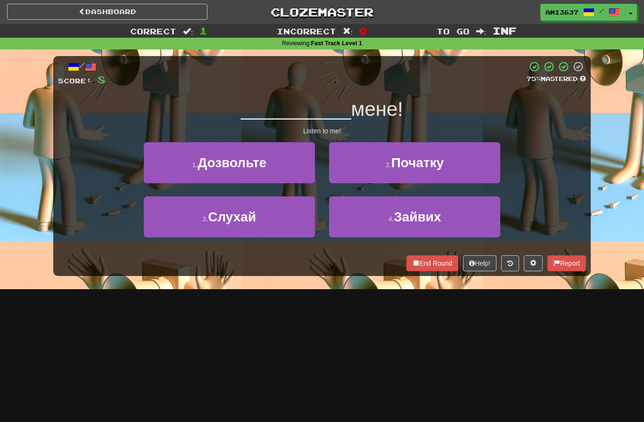
click at [394, 223] on span "Зайвих" at bounding box center [416, 217] width 47 height 15
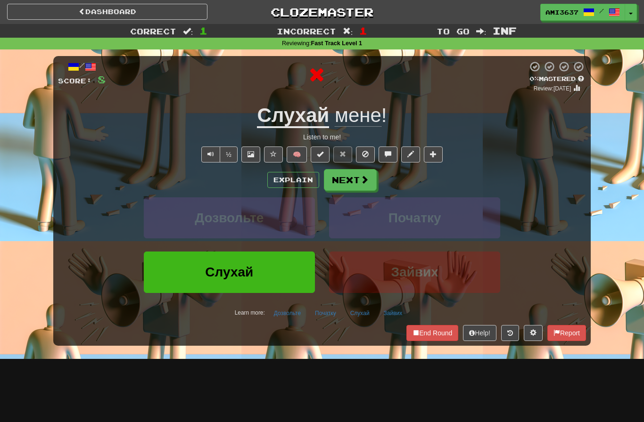
click at [292, 269] on button "Слухай" at bounding box center [229, 272] width 171 height 41
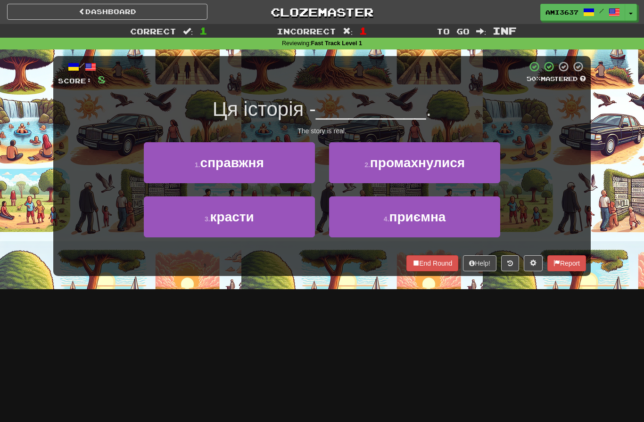
click at [297, 223] on button "3 . красти" at bounding box center [229, 216] width 171 height 41
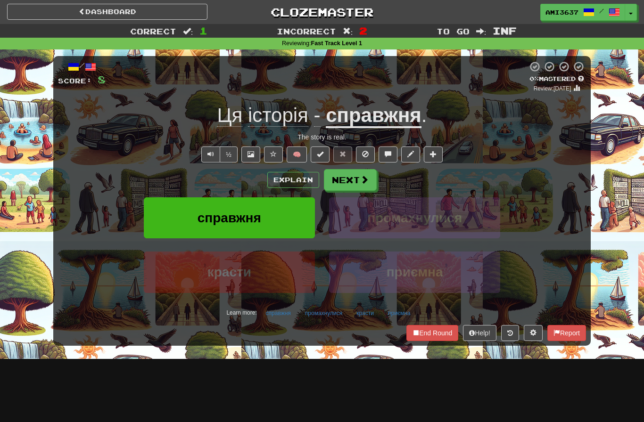
click at [284, 222] on button "справжня" at bounding box center [229, 217] width 171 height 41
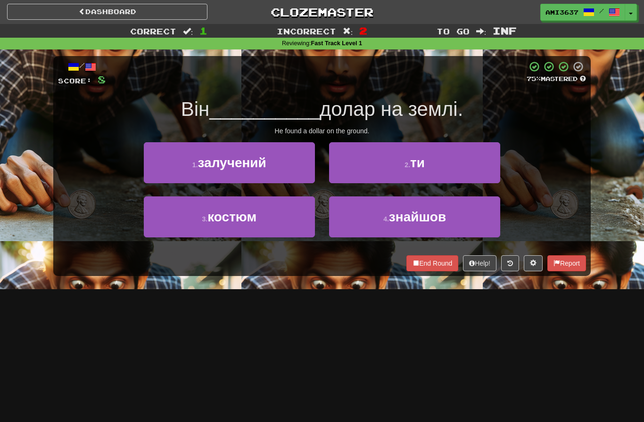
click at [373, 227] on button "4 . знайшов" at bounding box center [414, 216] width 171 height 41
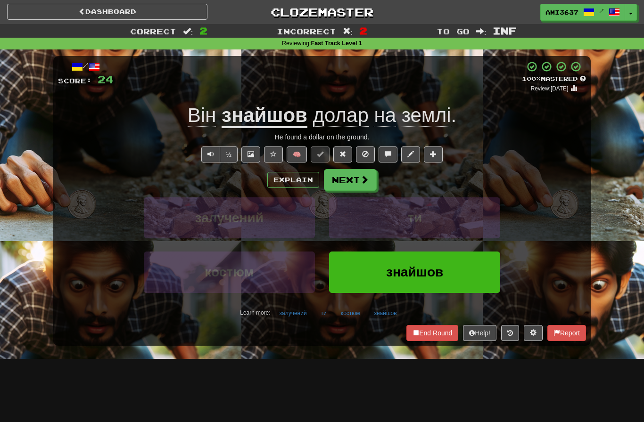
click at [463, 272] on button "знайшов" at bounding box center [414, 272] width 171 height 41
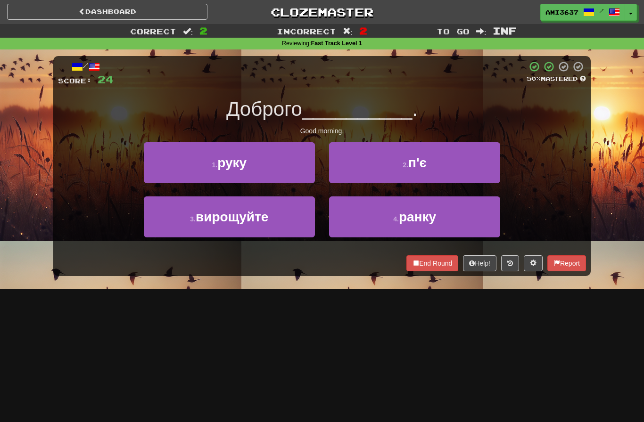
click at [473, 220] on button "4 . ранку" at bounding box center [414, 216] width 171 height 41
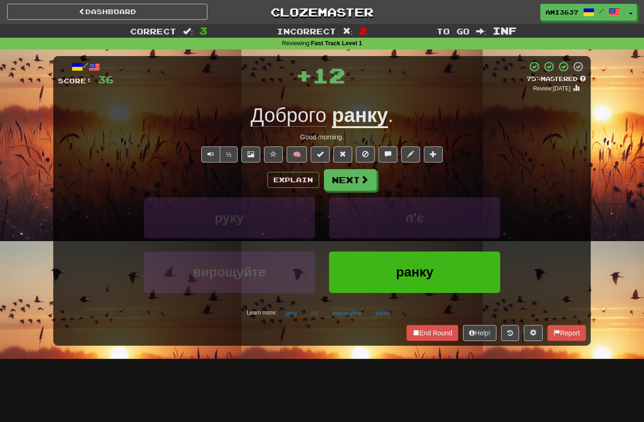
click at [452, 272] on button "ранку" at bounding box center [414, 272] width 171 height 41
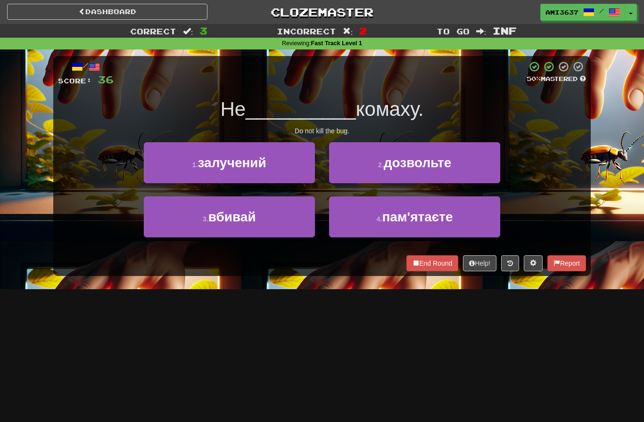
click at [435, 262] on button "End Round" at bounding box center [432, 263] width 52 height 16
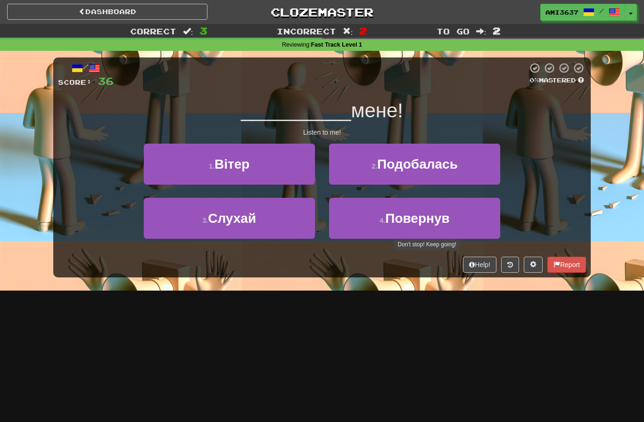
click at [275, 215] on button "3 . [GEOGRAPHIC_DATA]" at bounding box center [229, 218] width 171 height 41
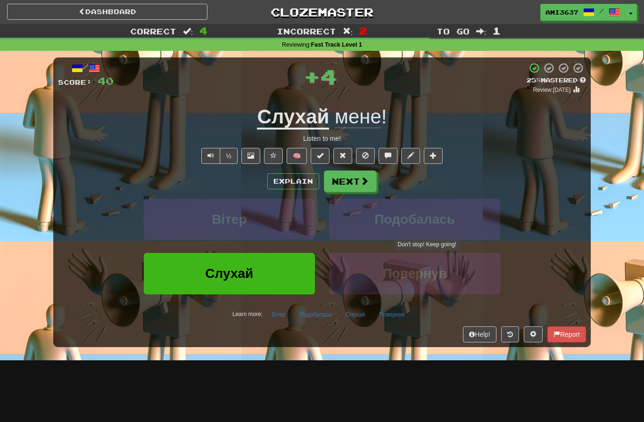
click at [241, 273] on span "Слухай" at bounding box center [229, 273] width 48 height 15
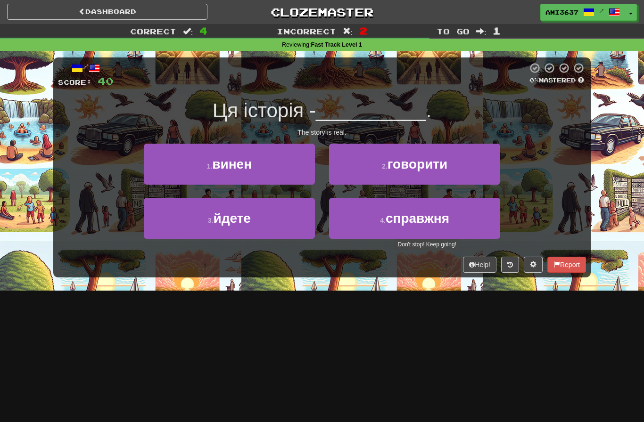
click at [367, 220] on button "4 . справжня" at bounding box center [414, 218] width 171 height 41
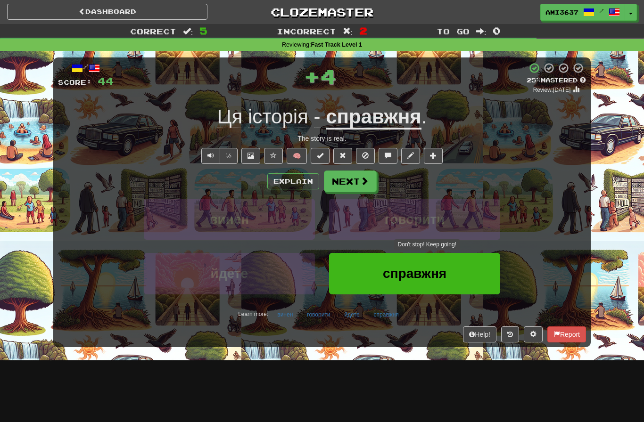
click at [433, 276] on span "справжня" at bounding box center [415, 273] width 64 height 15
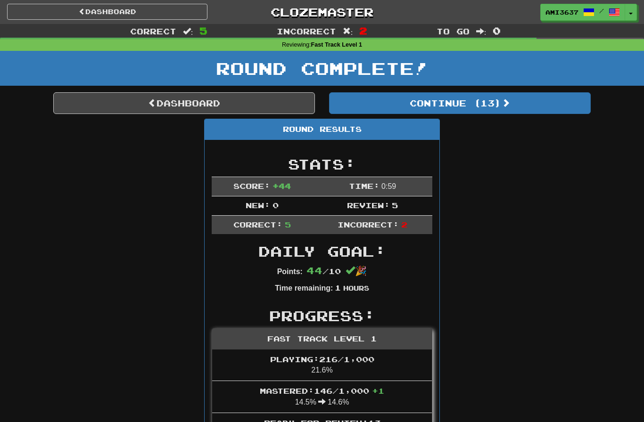
click at [234, 100] on link "Dashboard" at bounding box center [183, 103] width 261 height 22
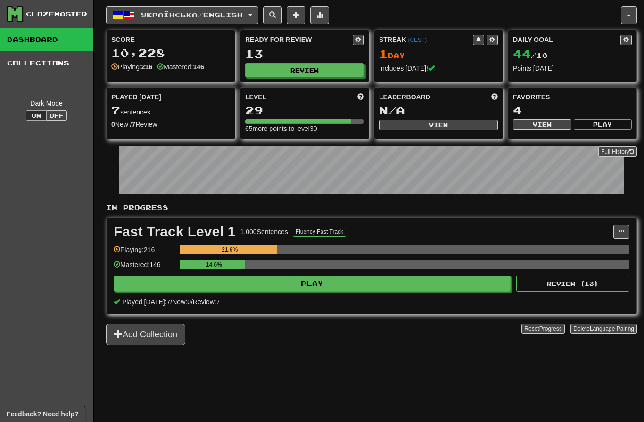
click at [209, 15] on span "Українська / English" at bounding box center [192, 15] width 102 height 8
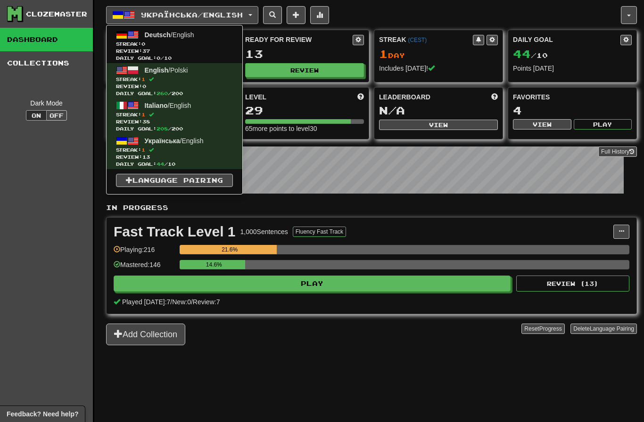
click at [200, 49] on span "Review: 37" at bounding box center [174, 51] width 117 height 7
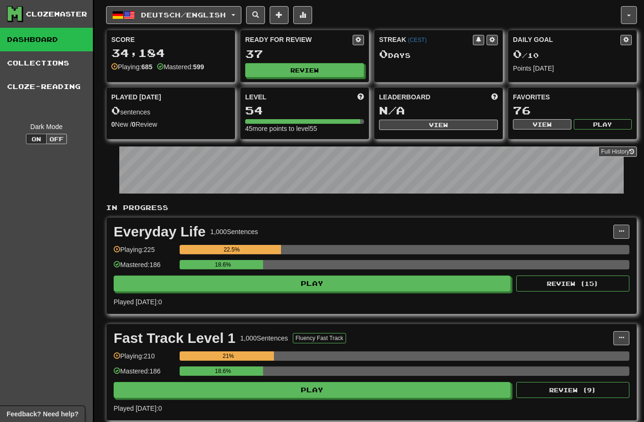
click at [311, 76] on button "Review" at bounding box center [304, 70] width 119 height 14
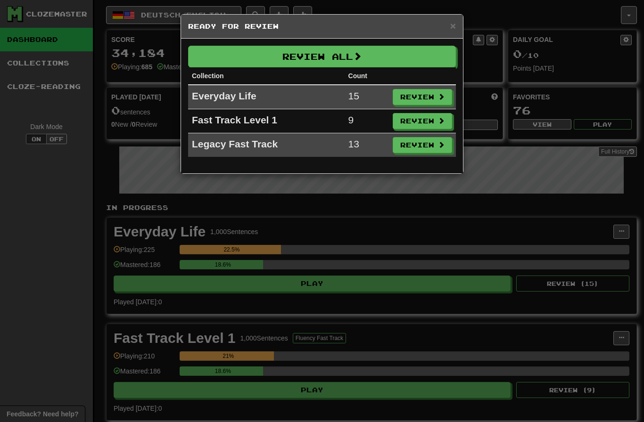
click at [335, 57] on button "Review All" at bounding box center [322, 57] width 268 height 22
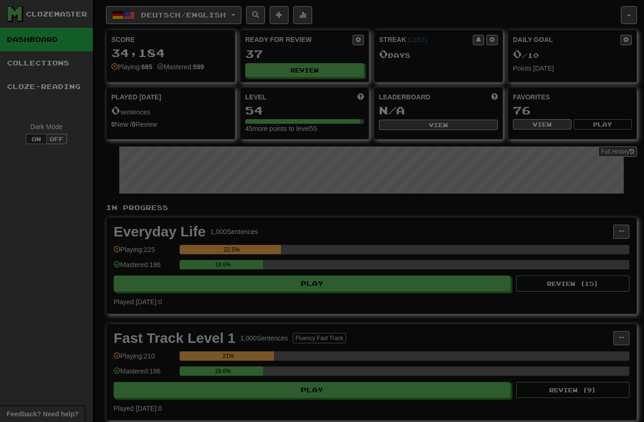
select select "********"
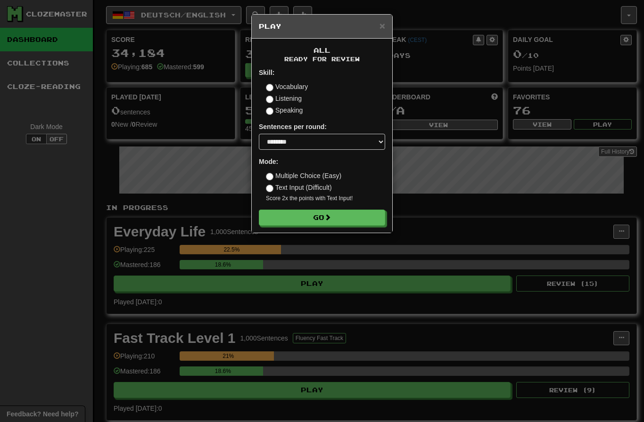
click at [346, 222] on button "Go" at bounding box center [322, 218] width 126 height 16
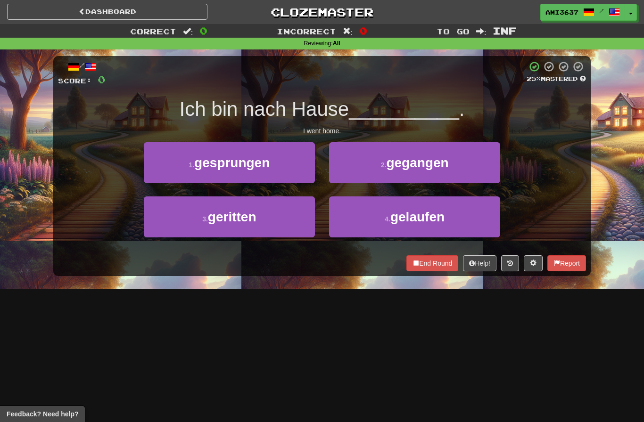
click at [481, 174] on button "2 . gegangen" at bounding box center [414, 162] width 171 height 41
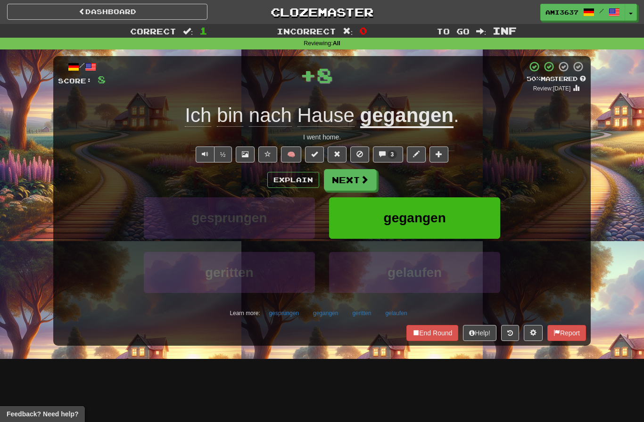
click at [453, 218] on button "gegangen" at bounding box center [414, 217] width 171 height 41
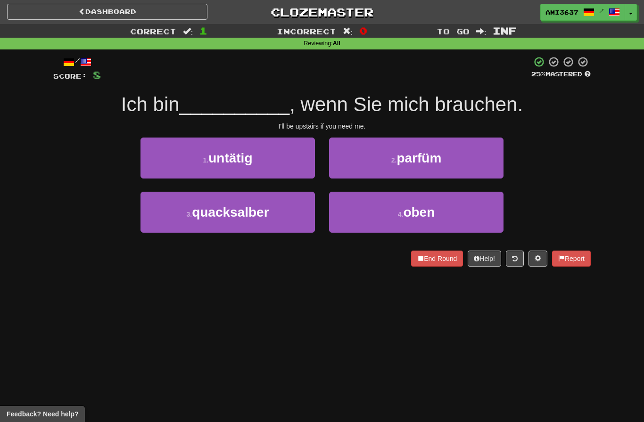
click at [478, 214] on button "4 . oben" at bounding box center [416, 212] width 174 height 41
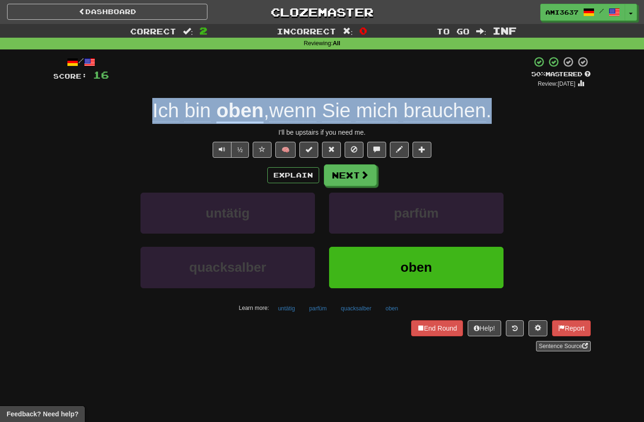
click at [567, 249] on div "quacksalber oben" at bounding box center [321, 274] width 565 height 54
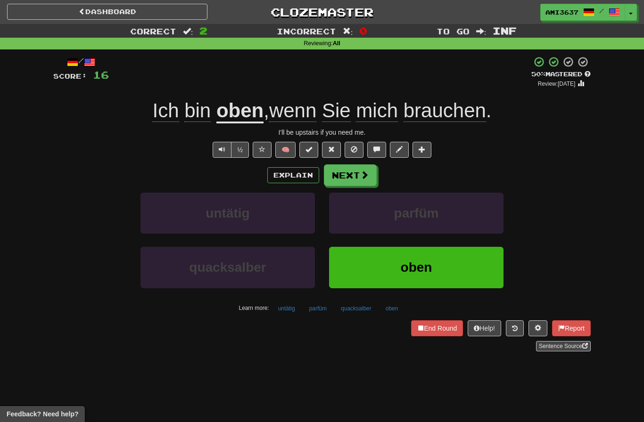
click at [427, 271] on span "oben" at bounding box center [416, 267] width 32 height 15
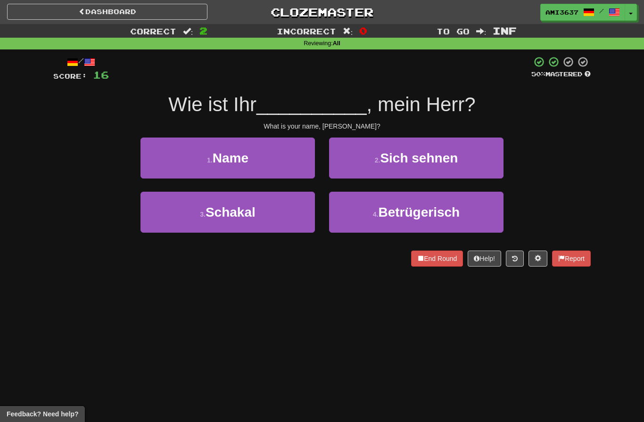
click at [295, 160] on button "1 . Name" at bounding box center [227, 158] width 174 height 41
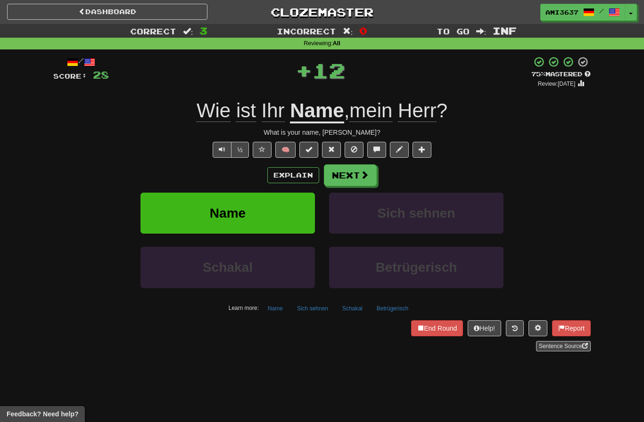
click at [281, 212] on button "Name" at bounding box center [227, 213] width 174 height 41
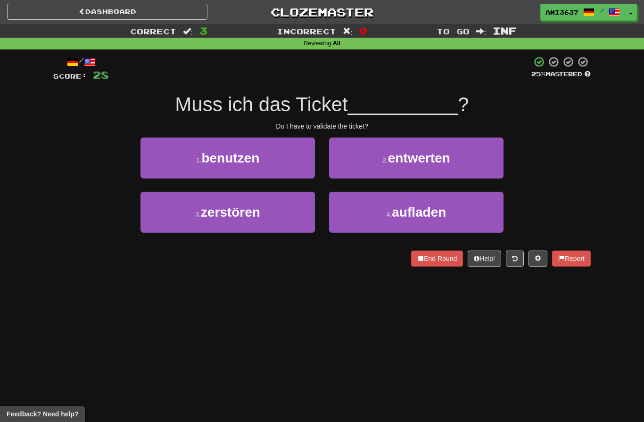
click at [367, 159] on button "2 . entwerten" at bounding box center [416, 158] width 174 height 41
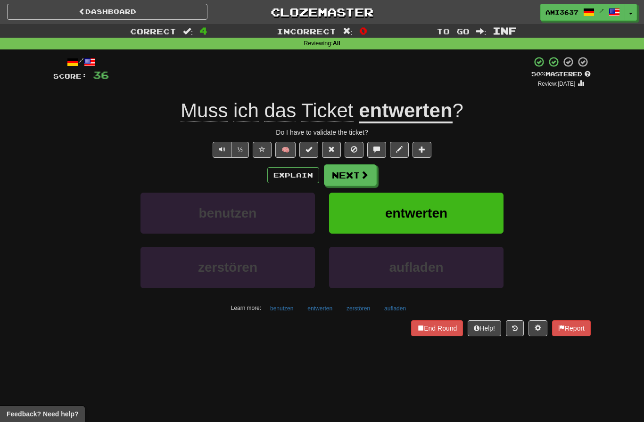
click at [465, 205] on button "entwerten" at bounding box center [416, 213] width 174 height 41
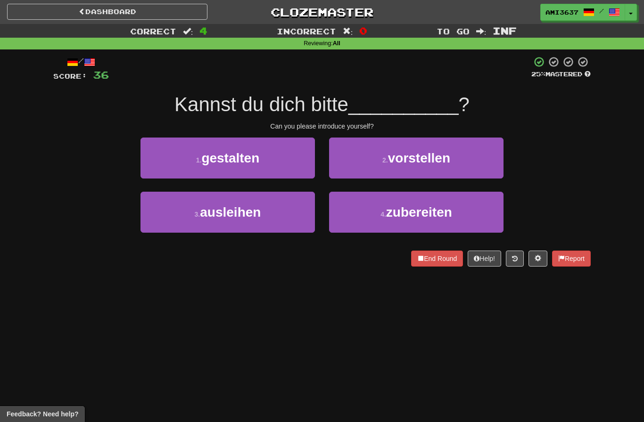
click at [374, 164] on button "2 . vorstellen" at bounding box center [416, 158] width 174 height 41
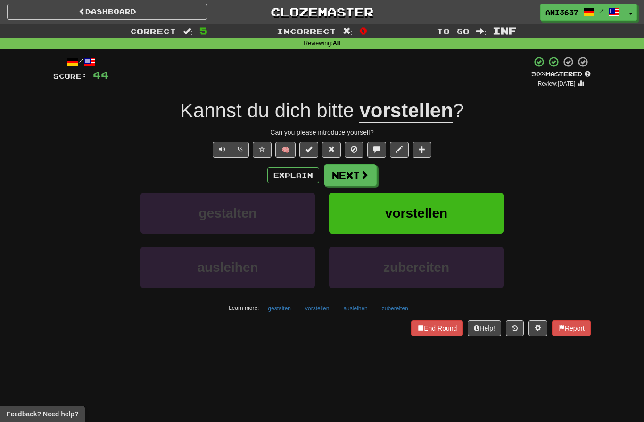
click at [382, 215] on button "vorstellen" at bounding box center [416, 213] width 174 height 41
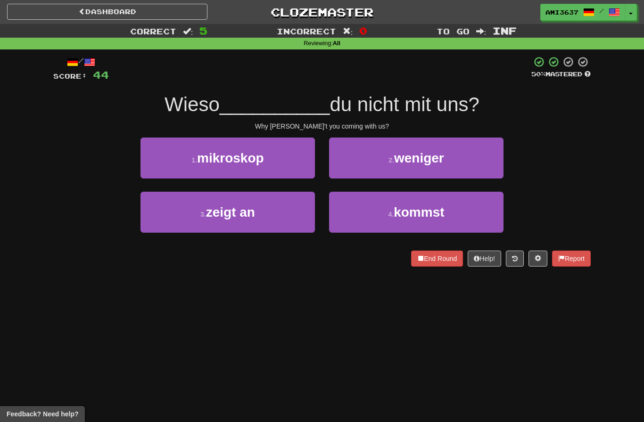
click at [370, 207] on button "4 . kommst" at bounding box center [416, 212] width 174 height 41
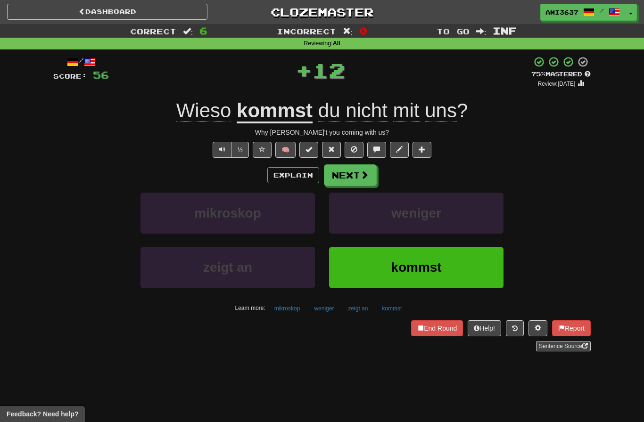
click at [368, 269] on button "kommst" at bounding box center [416, 267] width 174 height 41
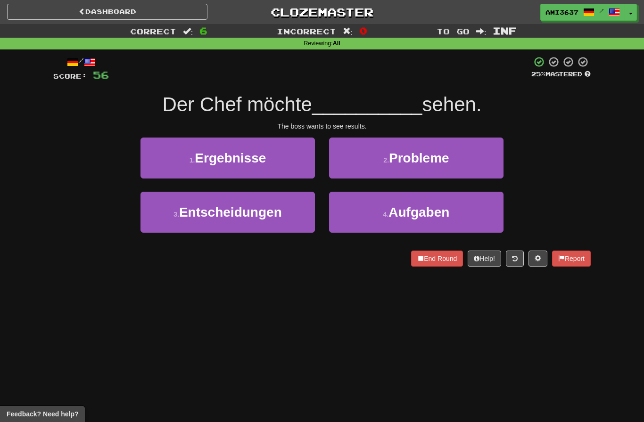
click at [299, 162] on button "1 . Ergebnisse" at bounding box center [227, 158] width 174 height 41
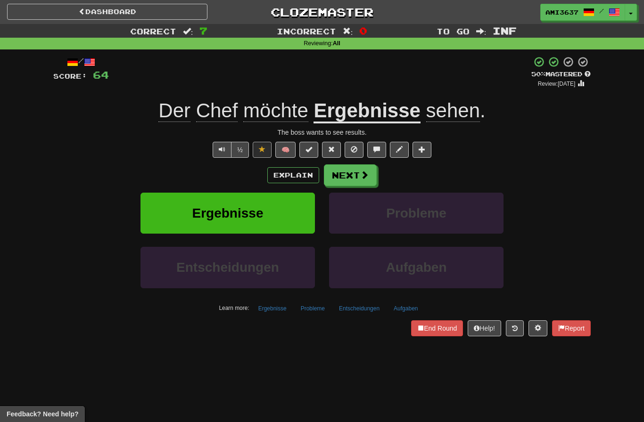
click at [293, 208] on button "Ergebnisse" at bounding box center [227, 213] width 174 height 41
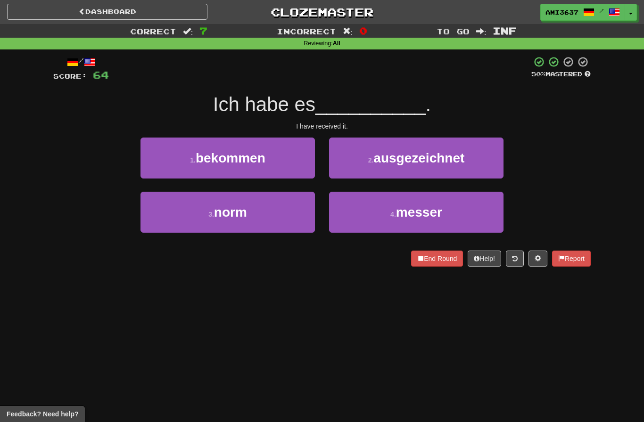
click at [244, 160] on span "bekommen" at bounding box center [231, 158] width 70 height 15
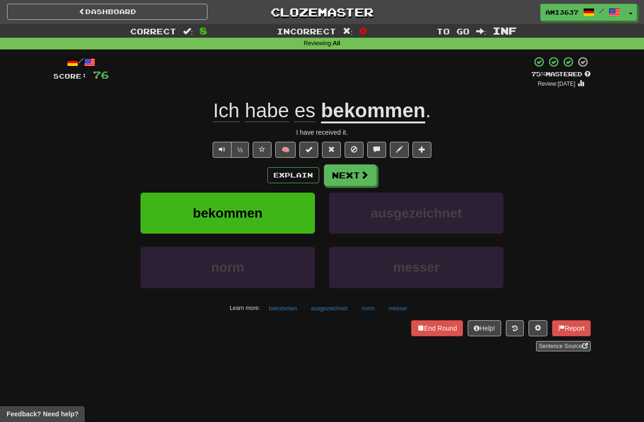
click at [300, 224] on button "bekommen" at bounding box center [227, 213] width 174 height 41
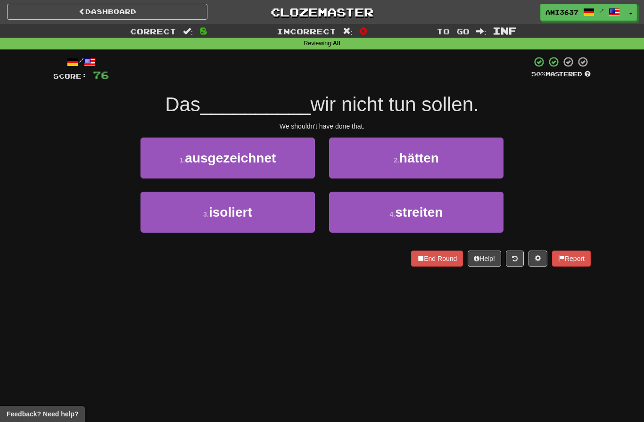
click at [431, 170] on button "2 . hätten" at bounding box center [416, 158] width 174 height 41
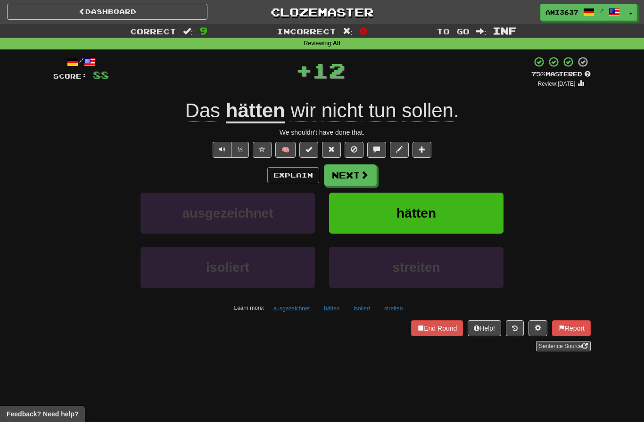
click at [391, 212] on button "hätten" at bounding box center [416, 213] width 174 height 41
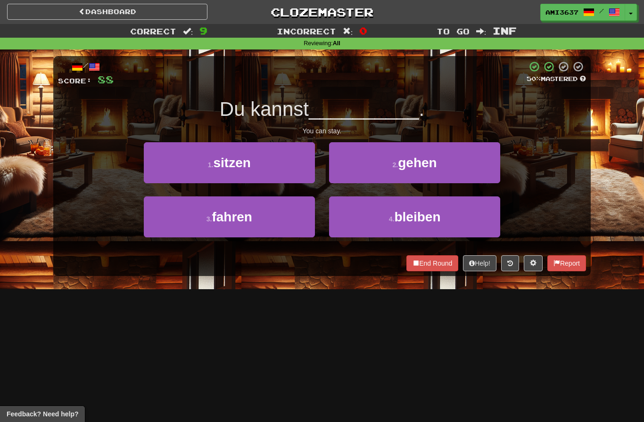
click at [375, 171] on button "2 . gehen" at bounding box center [414, 162] width 171 height 41
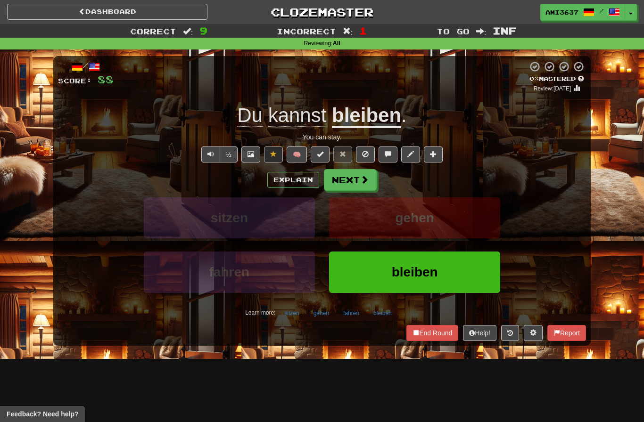
click at [470, 279] on button "bleiben" at bounding box center [414, 272] width 171 height 41
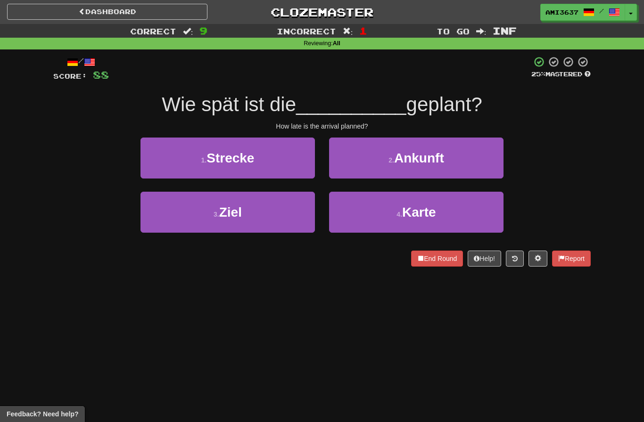
click at [472, 164] on button "2 . Ankunft" at bounding box center [416, 158] width 174 height 41
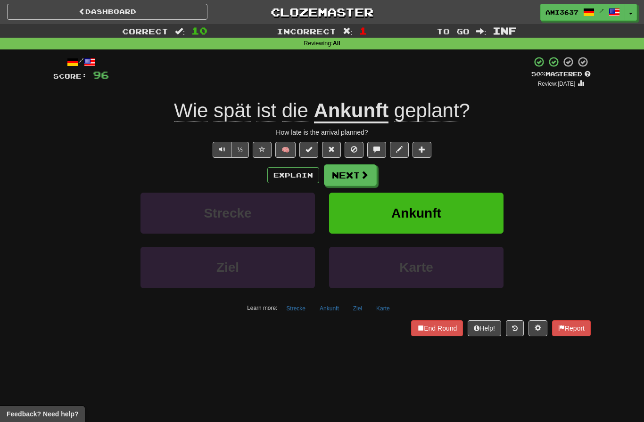
click at [465, 208] on button "Ankunft" at bounding box center [416, 213] width 174 height 41
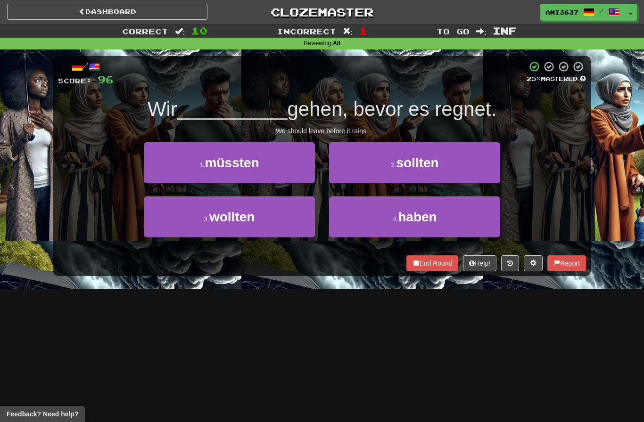
click at [284, 155] on button "1 . müssten" at bounding box center [229, 162] width 171 height 41
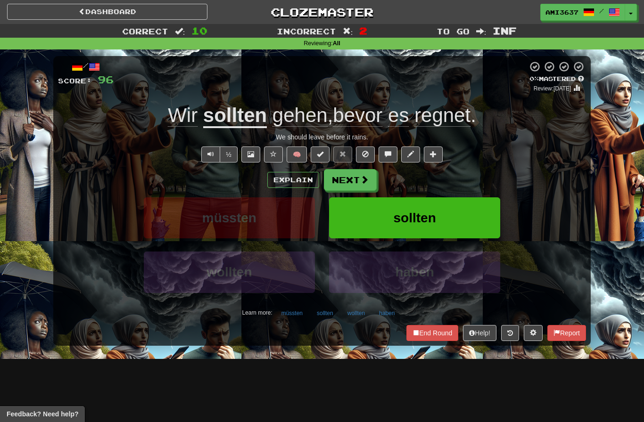
click at [472, 217] on button "sollten" at bounding box center [414, 217] width 171 height 41
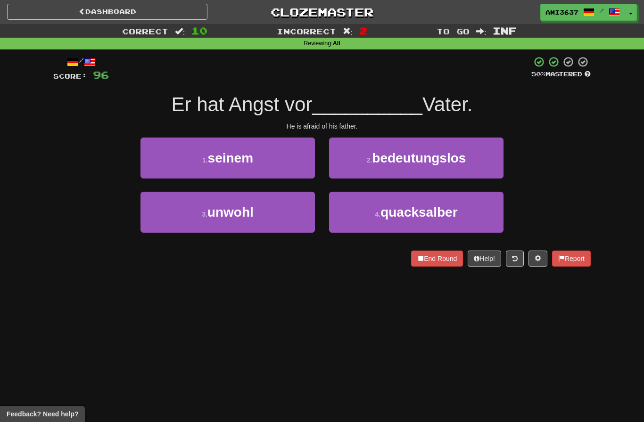
click at [164, 170] on button "1 . seinem" at bounding box center [227, 158] width 174 height 41
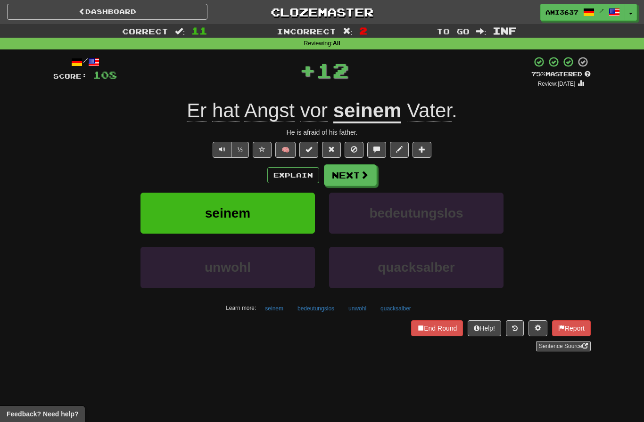
click at [172, 214] on button "seinem" at bounding box center [227, 213] width 174 height 41
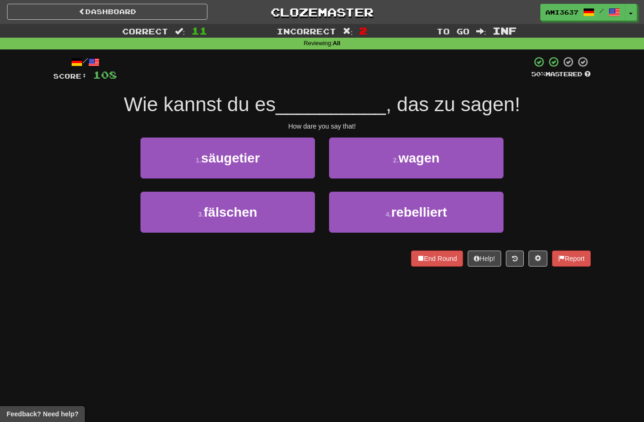
click at [185, 210] on button "3 . fälschen" at bounding box center [227, 212] width 174 height 41
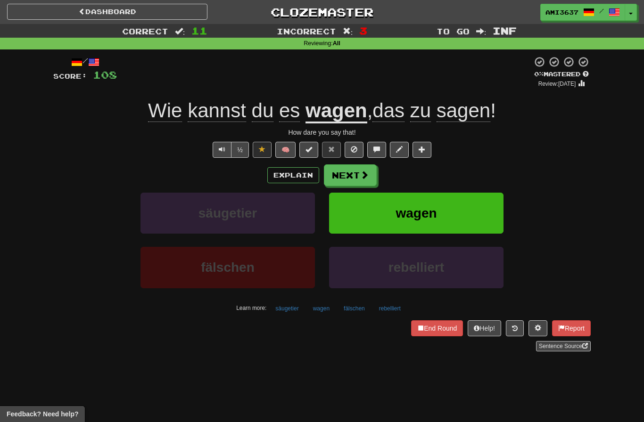
click at [367, 214] on button "wagen" at bounding box center [416, 213] width 174 height 41
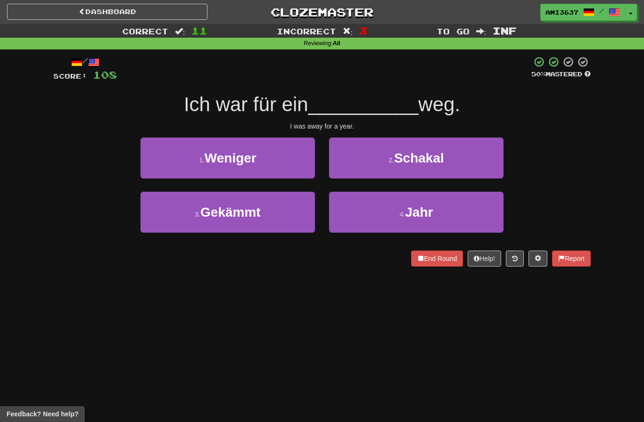
click at [363, 220] on button "4 . Jahr" at bounding box center [416, 212] width 174 height 41
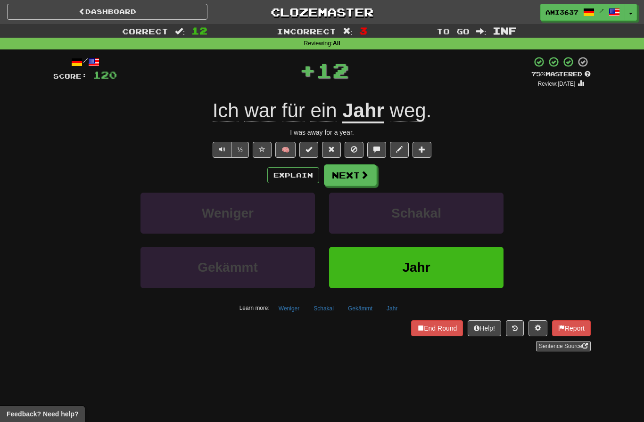
click at [362, 264] on button "Jahr" at bounding box center [416, 267] width 174 height 41
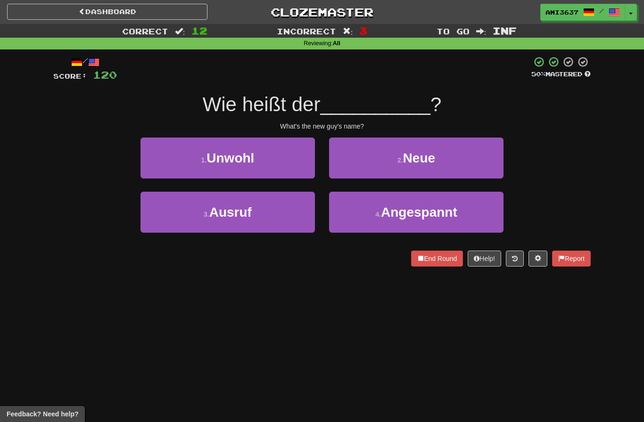
click at [359, 169] on button "2 . Neue" at bounding box center [416, 158] width 174 height 41
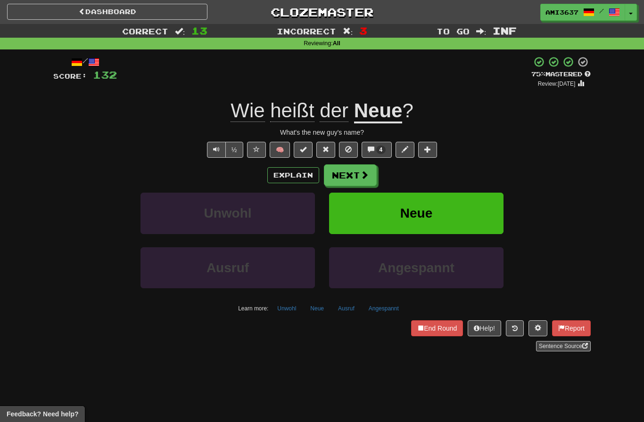
click at [365, 216] on button "Neue" at bounding box center [416, 213] width 174 height 41
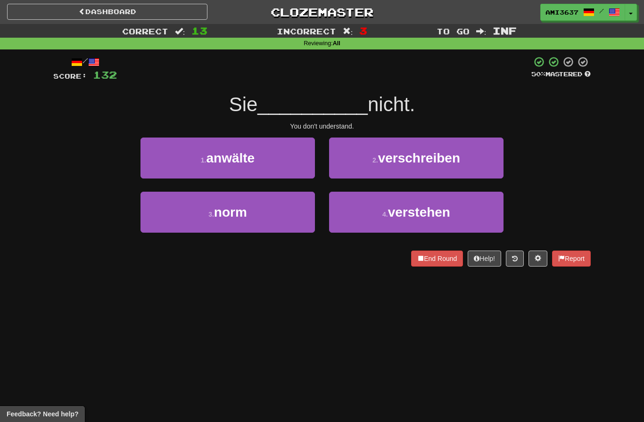
click at [360, 214] on button "4 . verstehen" at bounding box center [416, 212] width 174 height 41
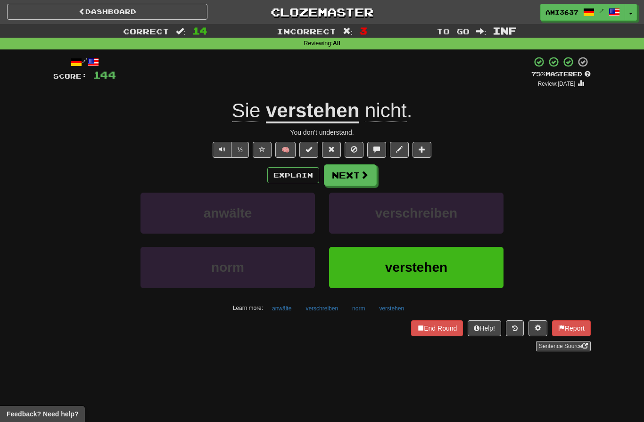
click at [375, 272] on button "verstehen" at bounding box center [416, 267] width 174 height 41
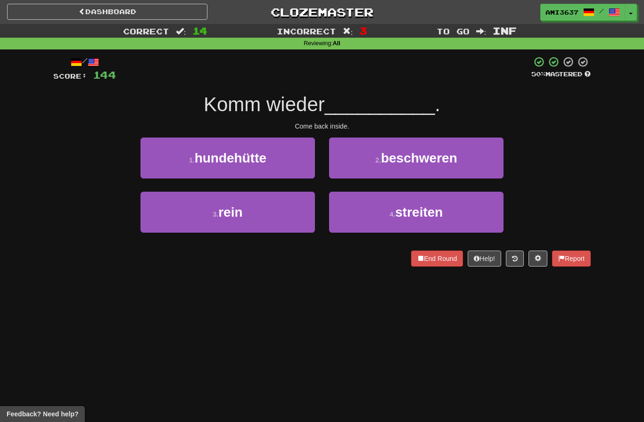
click at [272, 220] on button "3 . rein" at bounding box center [227, 212] width 174 height 41
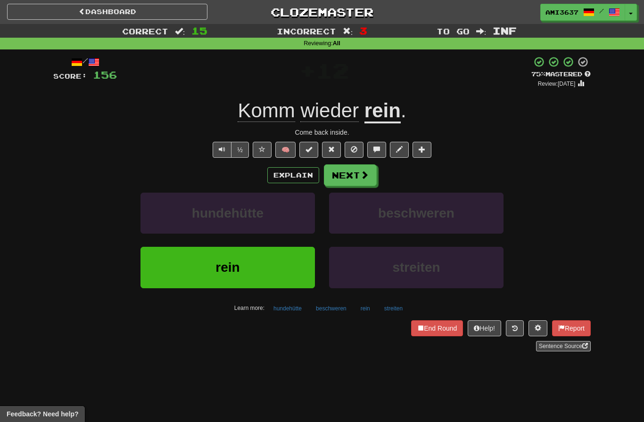
click at [229, 273] on span "rein" at bounding box center [227, 267] width 24 height 15
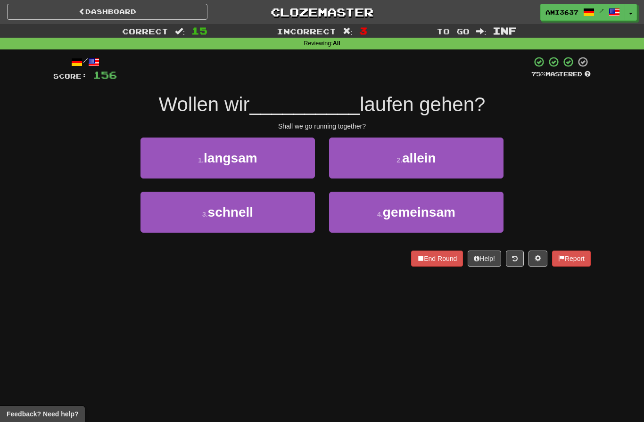
click at [369, 220] on button "4 . gemeinsam" at bounding box center [416, 212] width 174 height 41
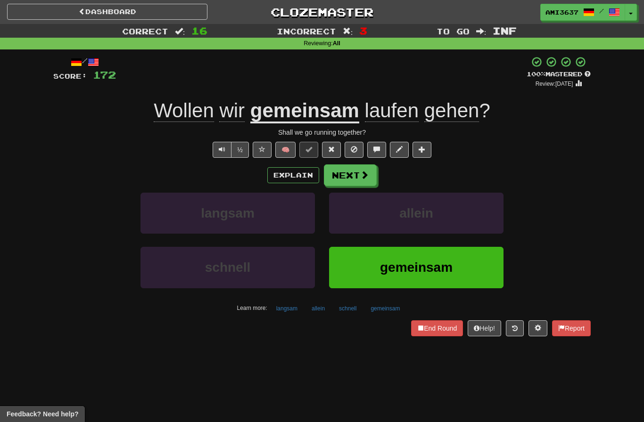
click at [355, 263] on button "gemeinsam" at bounding box center [416, 267] width 174 height 41
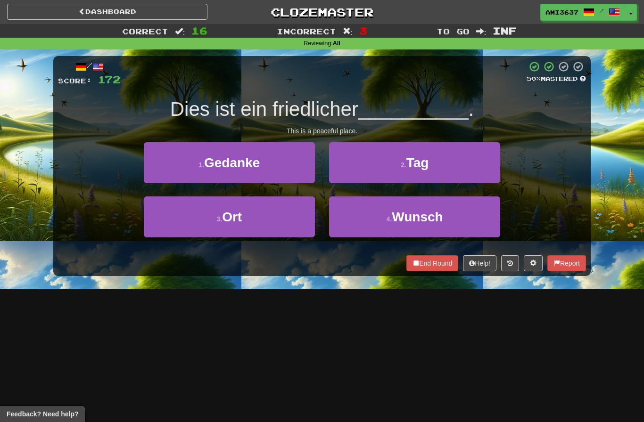
click at [275, 227] on button "3 . Ort" at bounding box center [229, 216] width 171 height 41
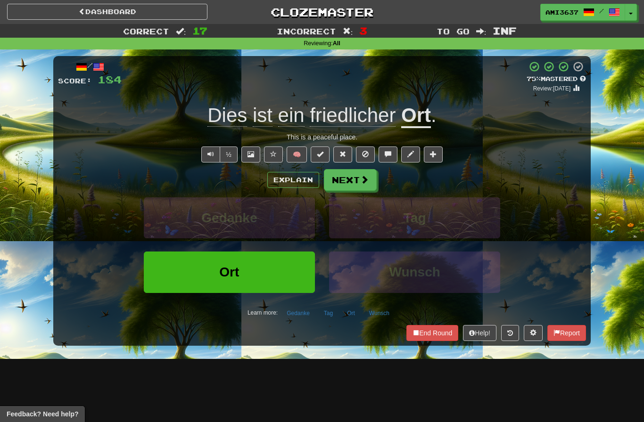
click at [215, 277] on button "Ort" at bounding box center [229, 272] width 171 height 41
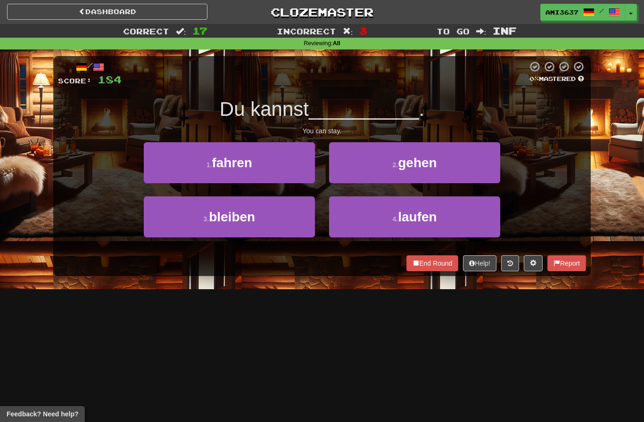
click at [269, 213] on button "3 . bleiben" at bounding box center [229, 216] width 171 height 41
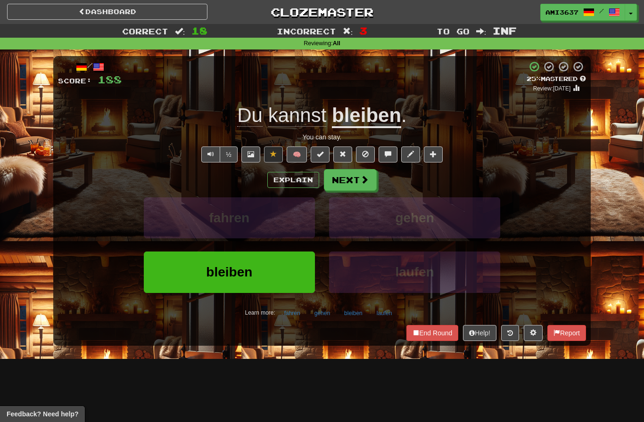
click at [293, 274] on button "bleiben" at bounding box center [229, 272] width 171 height 41
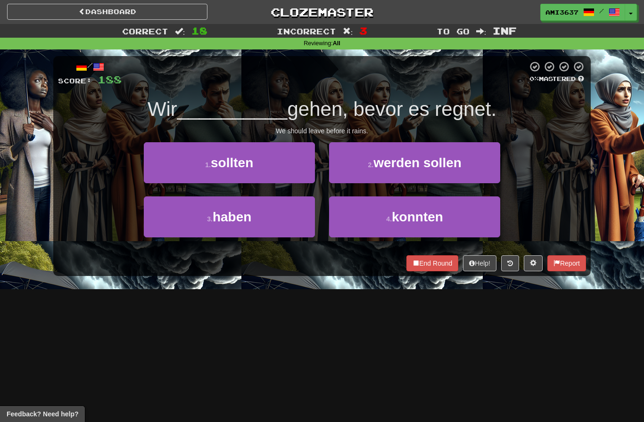
click at [245, 172] on button "1 . sollten" at bounding box center [229, 162] width 171 height 41
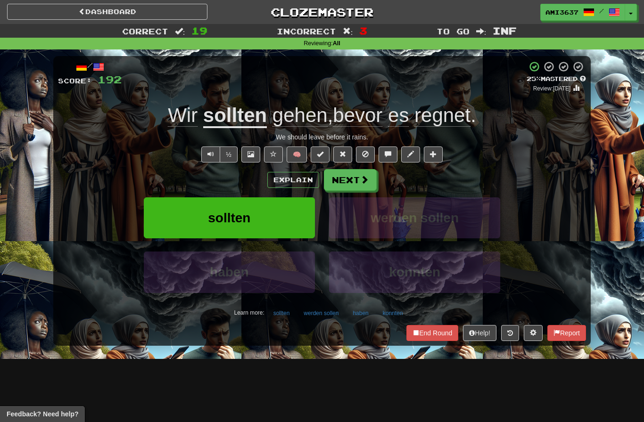
click at [242, 225] on button "sollten" at bounding box center [229, 217] width 171 height 41
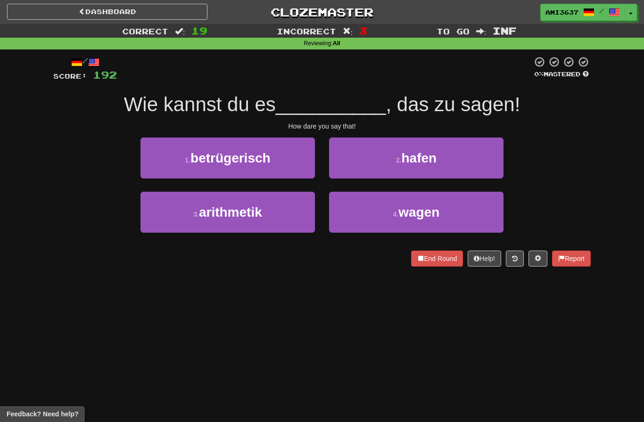
click at [458, 211] on button "4 . wagen" at bounding box center [416, 212] width 174 height 41
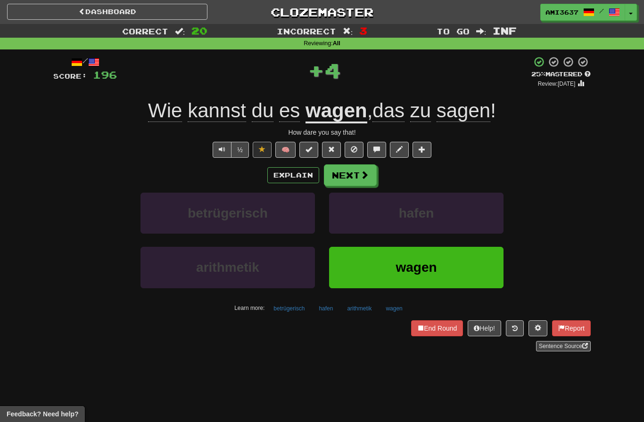
click at [433, 326] on button "End Round" at bounding box center [437, 328] width 52 height 16
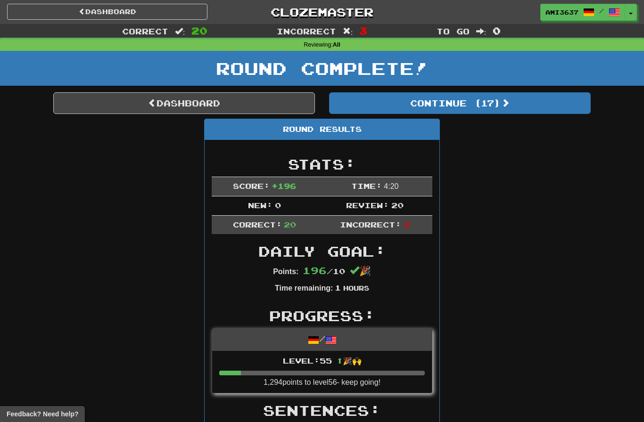
click at [261, 104] on link "Dashboard" at bounding box center [183, 103] width 261 height 22
